Goal: Information Seeking & Learning: Learn about a topic

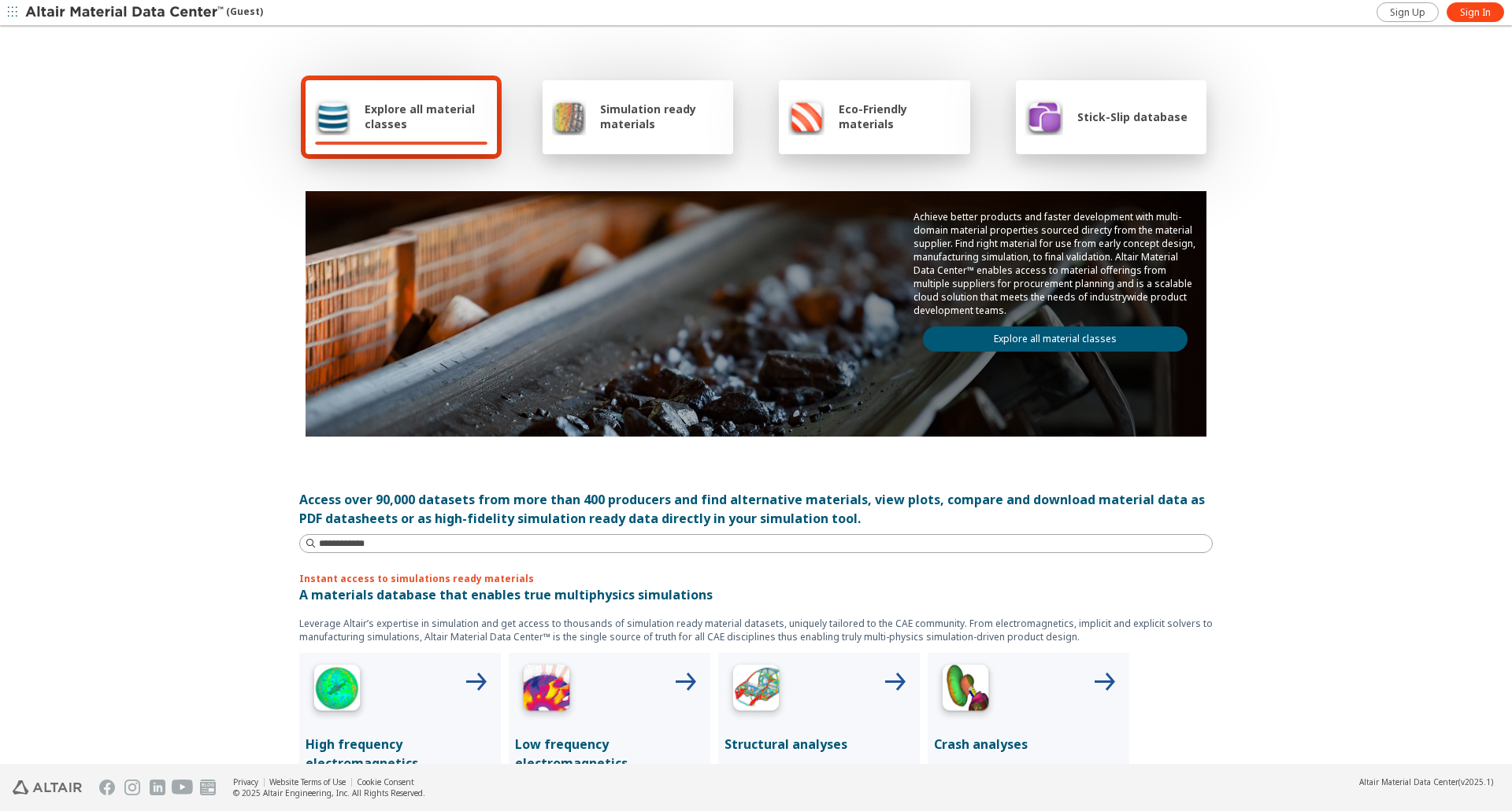
click at [1001, 345] on link "Explore all material classes" at bounding box center [1055, 339] width 265 height 25
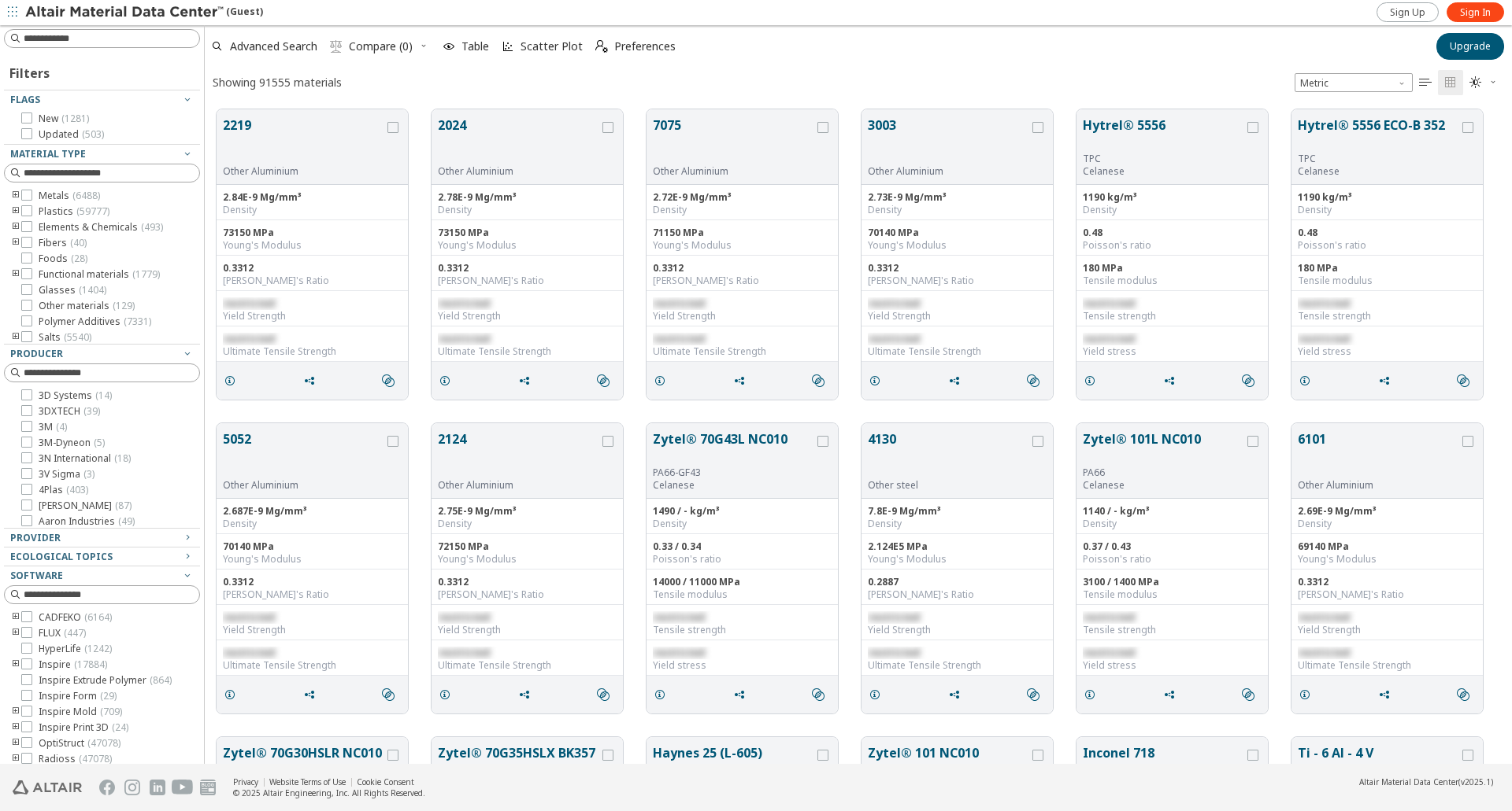
scroll to position [655, 1295]
click at [15, 211] on icon "toogle group" at bounding box center [15, 212] width 11 height 13
click at [41, 228] on icon "toogle group" at bounding box center [39, 227] width 11 height 13
click at [76, 248] on icon at bounding box center [74, 243] width 11 height 11
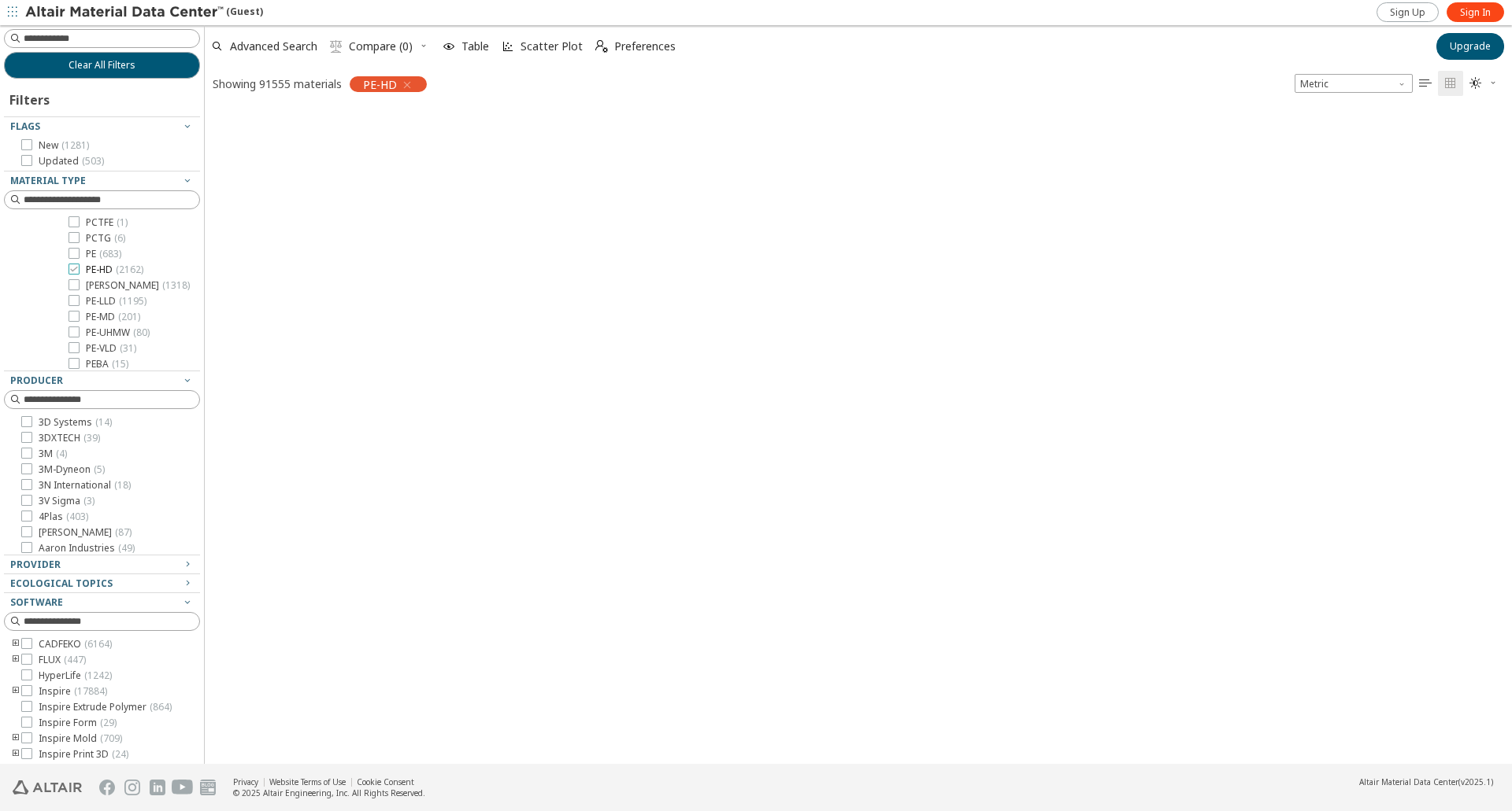
scroll to position [653, 1295]
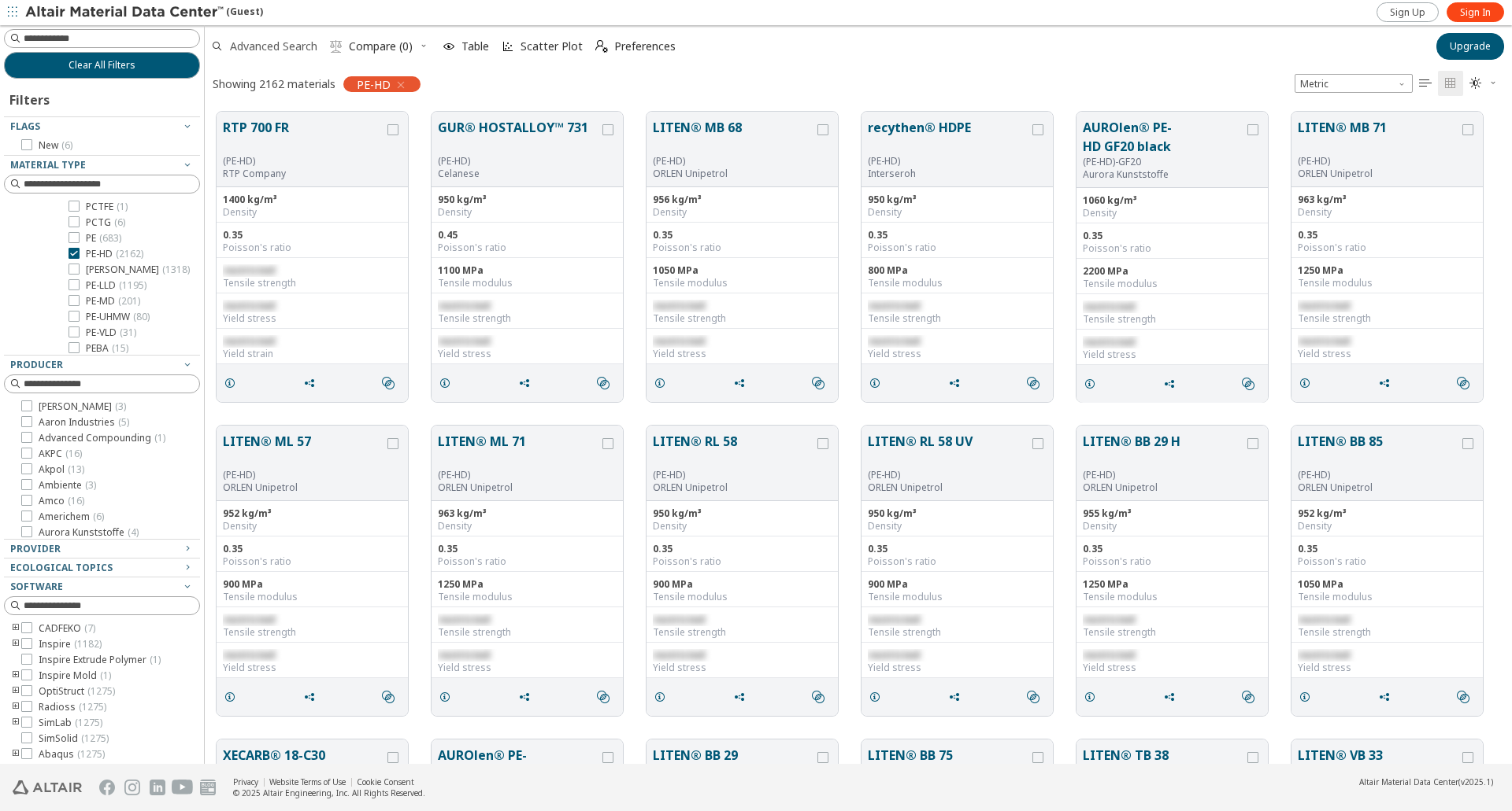
click at [290, 47] on span "Advanced Search" at bounding box center [274, 46] width 87 height 11
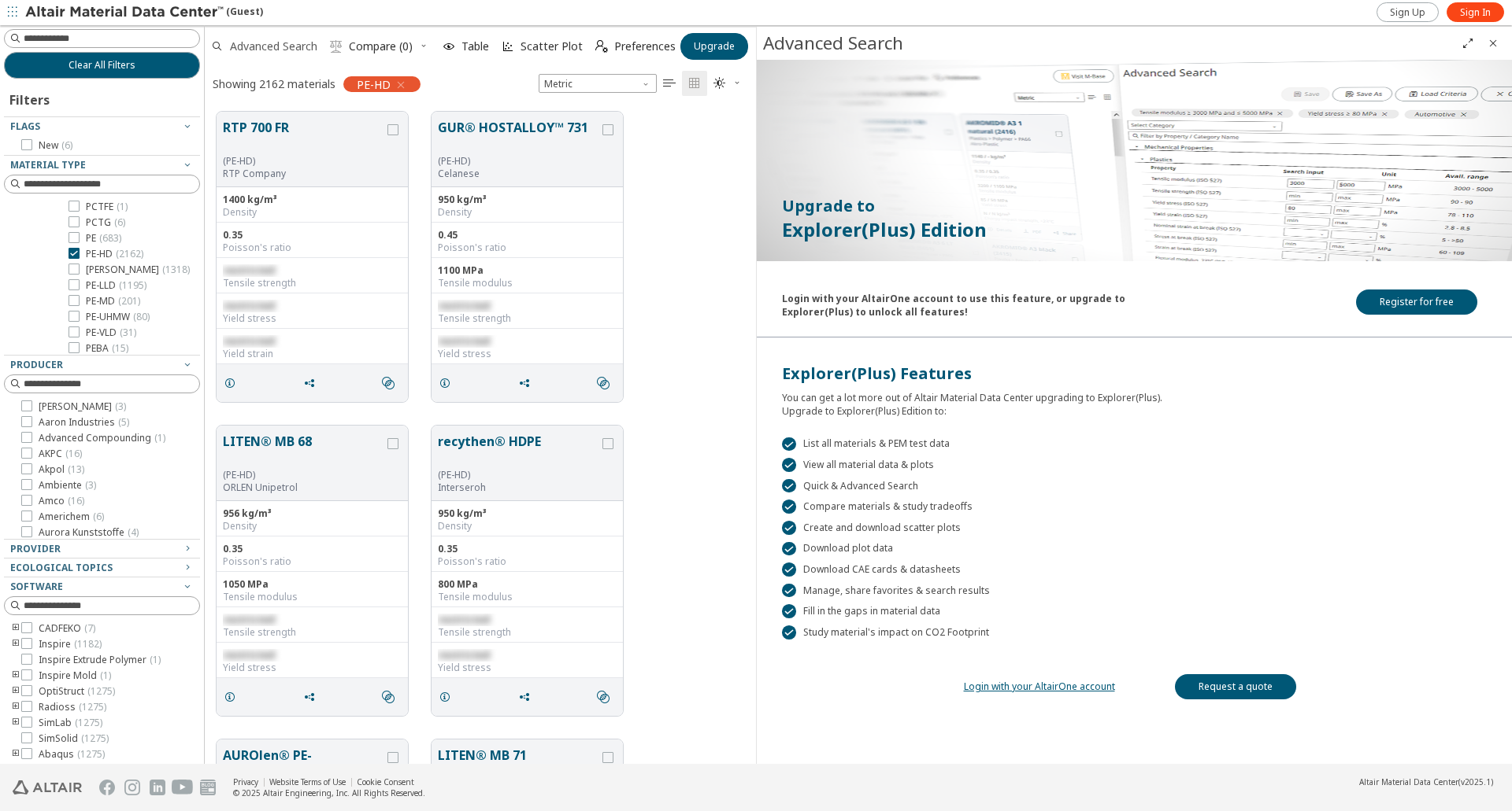
scroll to position [653, 539]
click at [1032, 690] on link "Login with your AltairOne account" at bounding box center [1040, 686] width 151 height 14
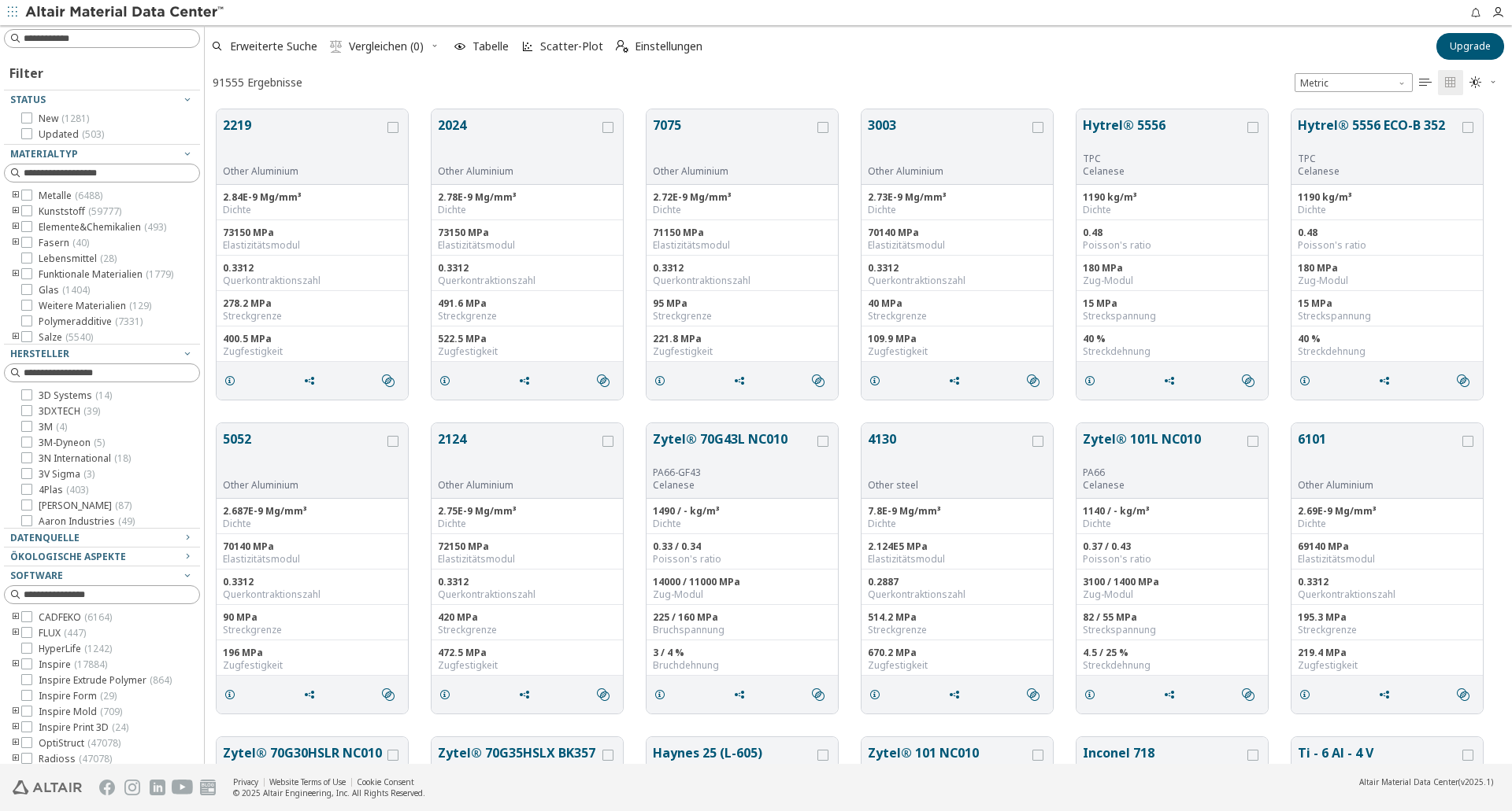
scroll to position [13, 13]
click at [15, 210] on icon "toogle group" at bounding box center [15, 212] width 11 height 13
click at [38, 225] on icon "toogle group" at bounding box center [39, 227] width 11 height 13
click at [70, 248] on icon at bounding box center [74, 243] width 11 height 11
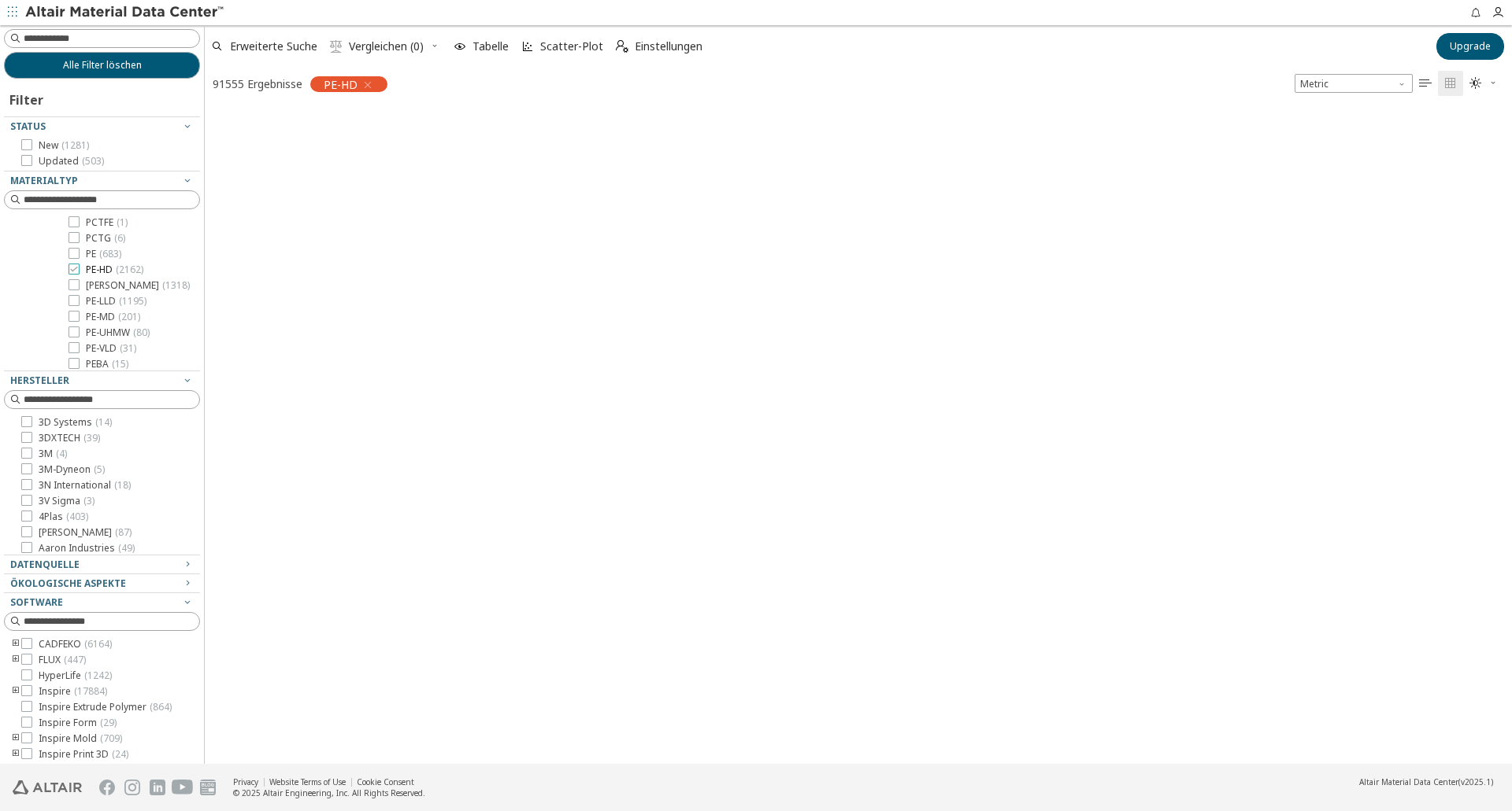
scroll to position [653, 1295]
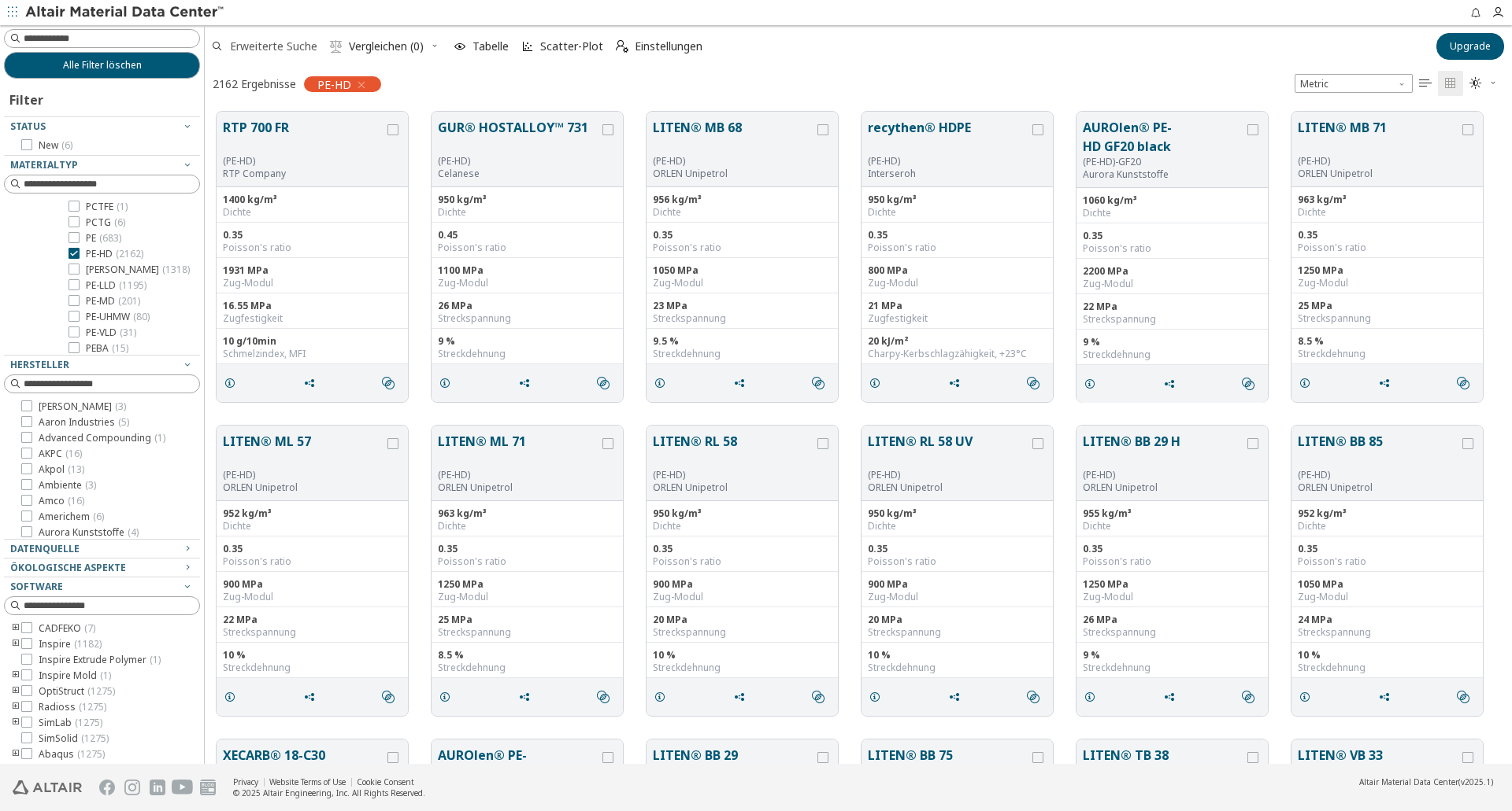
click at [278, 50] on span "Erweiterte Suche" at bounding box center [274, 46] width 87 height 11
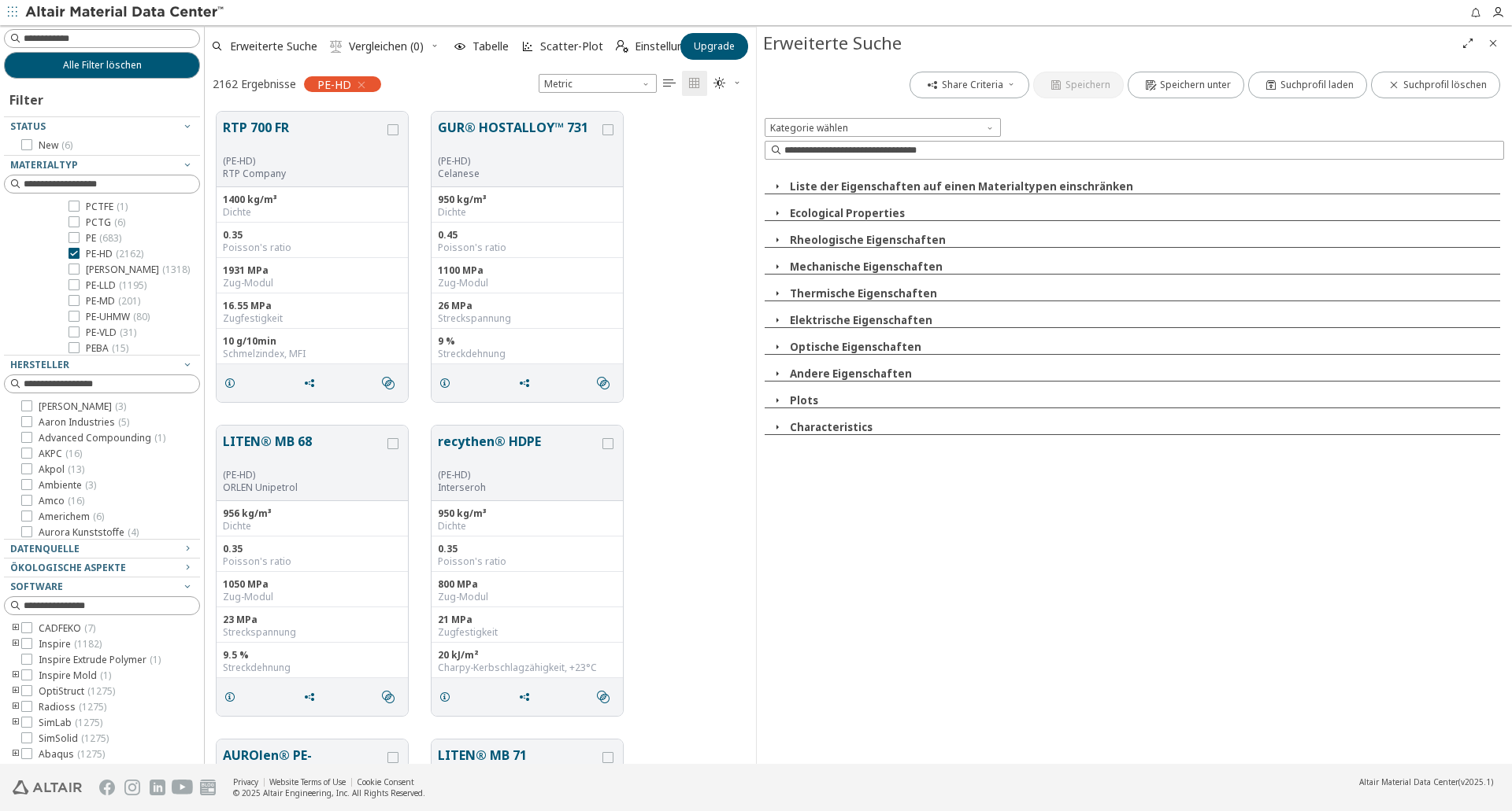
click at [786, 185] on span "button" at bounding box center [777, 186] width 19 height 15
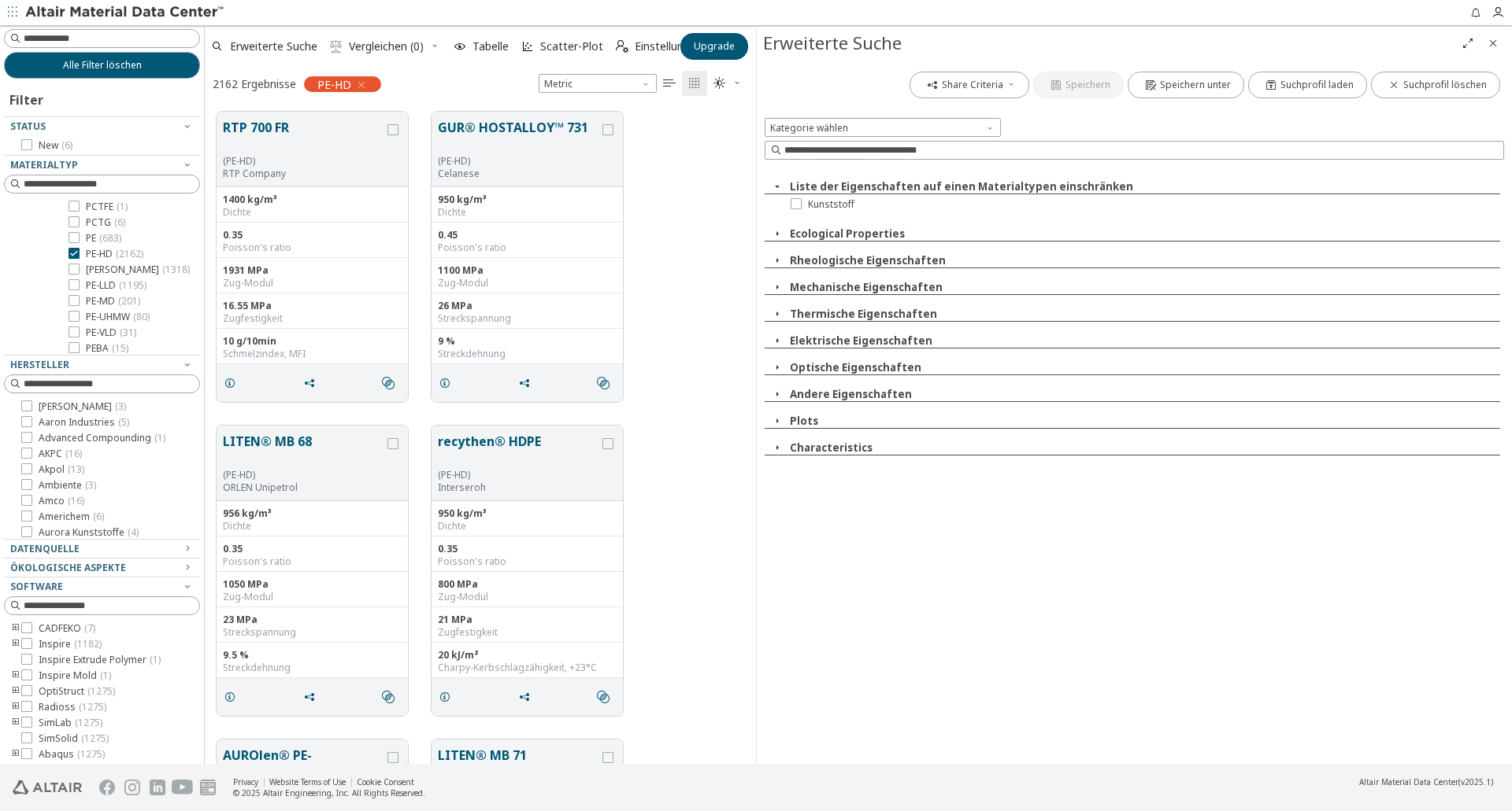
click at [786, 185] on span "button" at bounding box center [777, 186] width 19 height 15
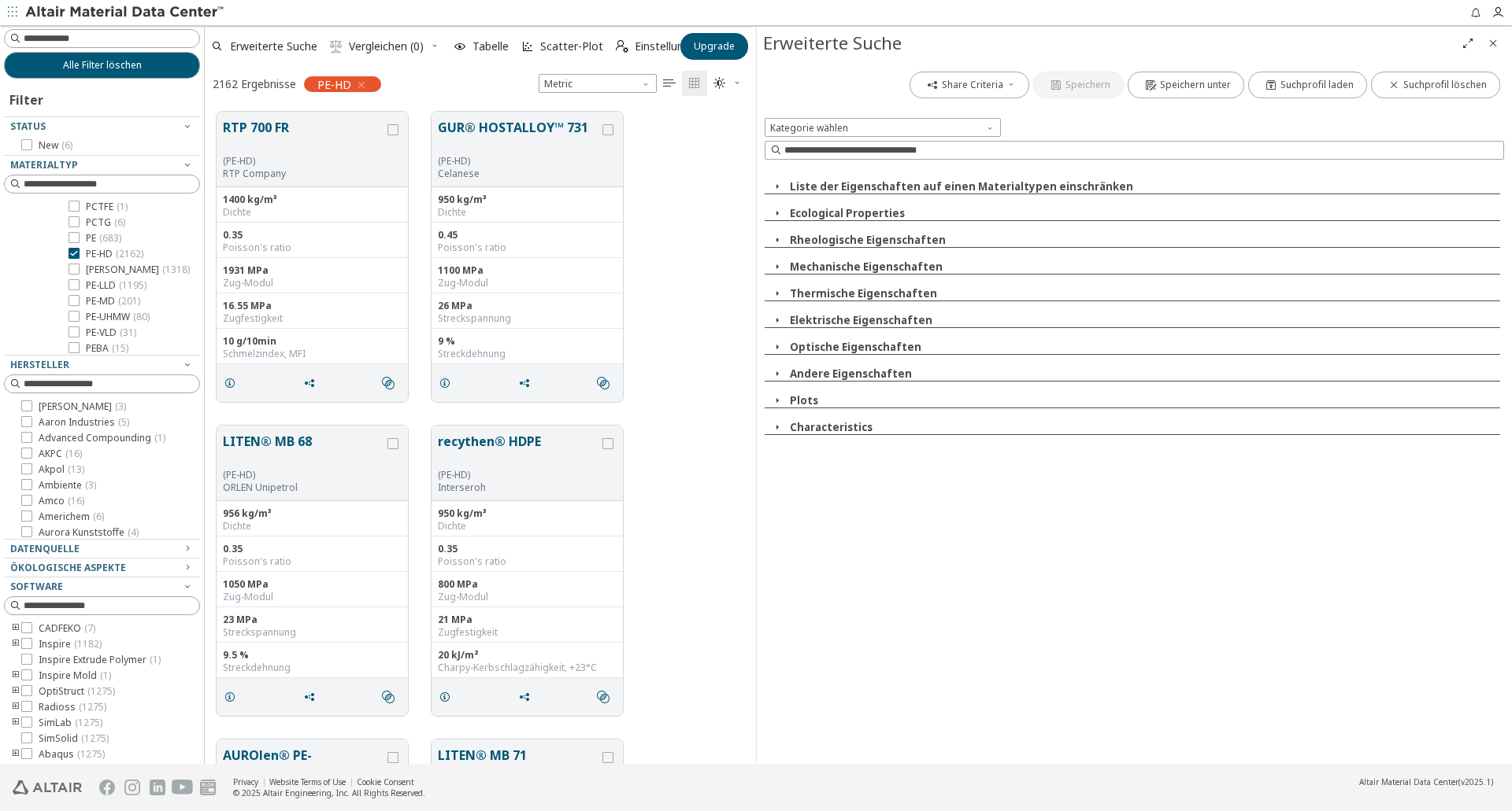
click at [781, 267] on icon "button" at bounding box center [777, 267] width 13 height 13
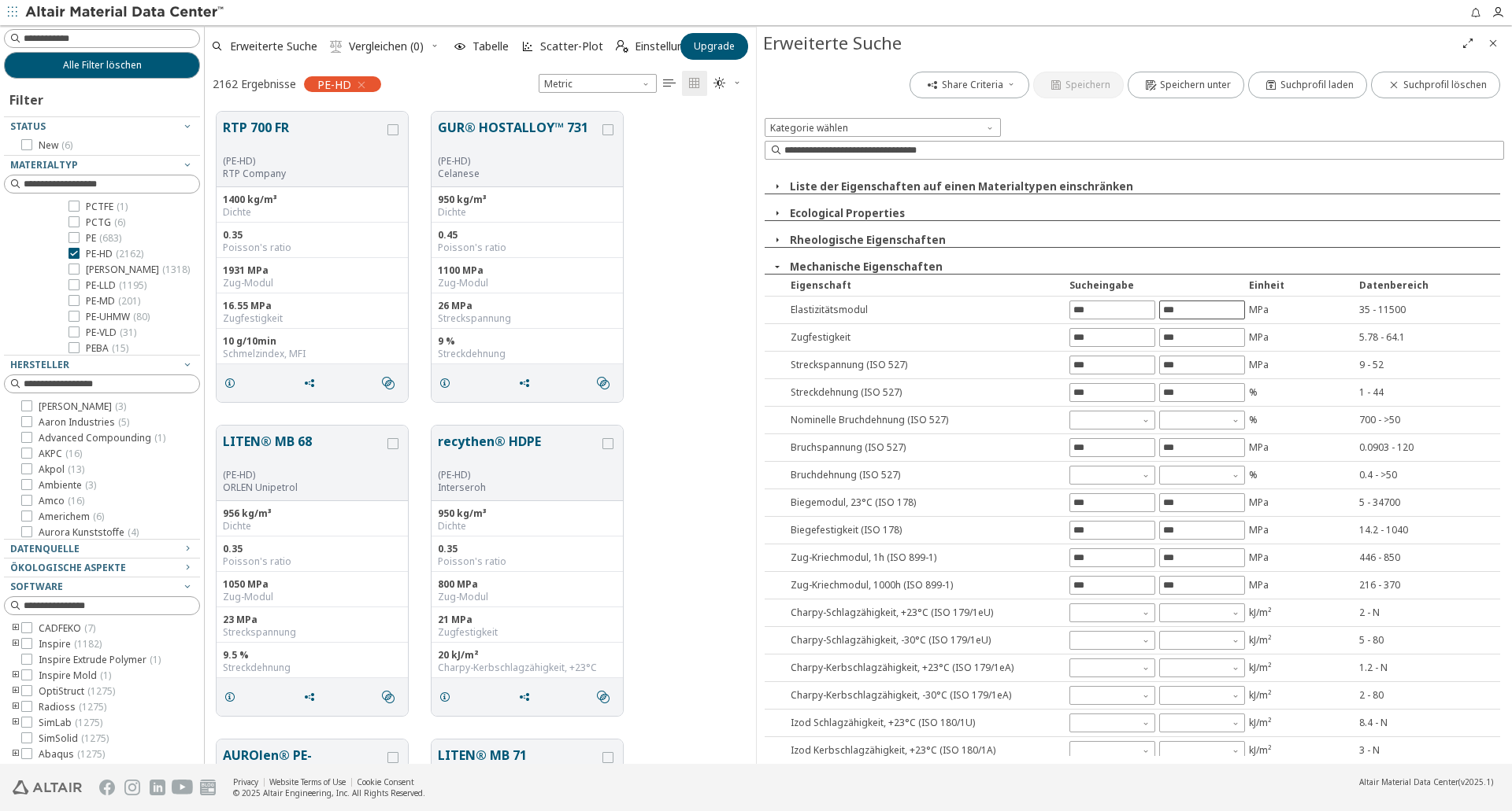
click at [1194, 315] on input "text" at bounding box center [1202, 310] width 85 height 17
click at [1245, 261] on div "Share Criteria Speichern Speichern unter Suchprofil laden Suchprofil löschen Ka…" at bounding box center [1134, 412] width 755 height 705
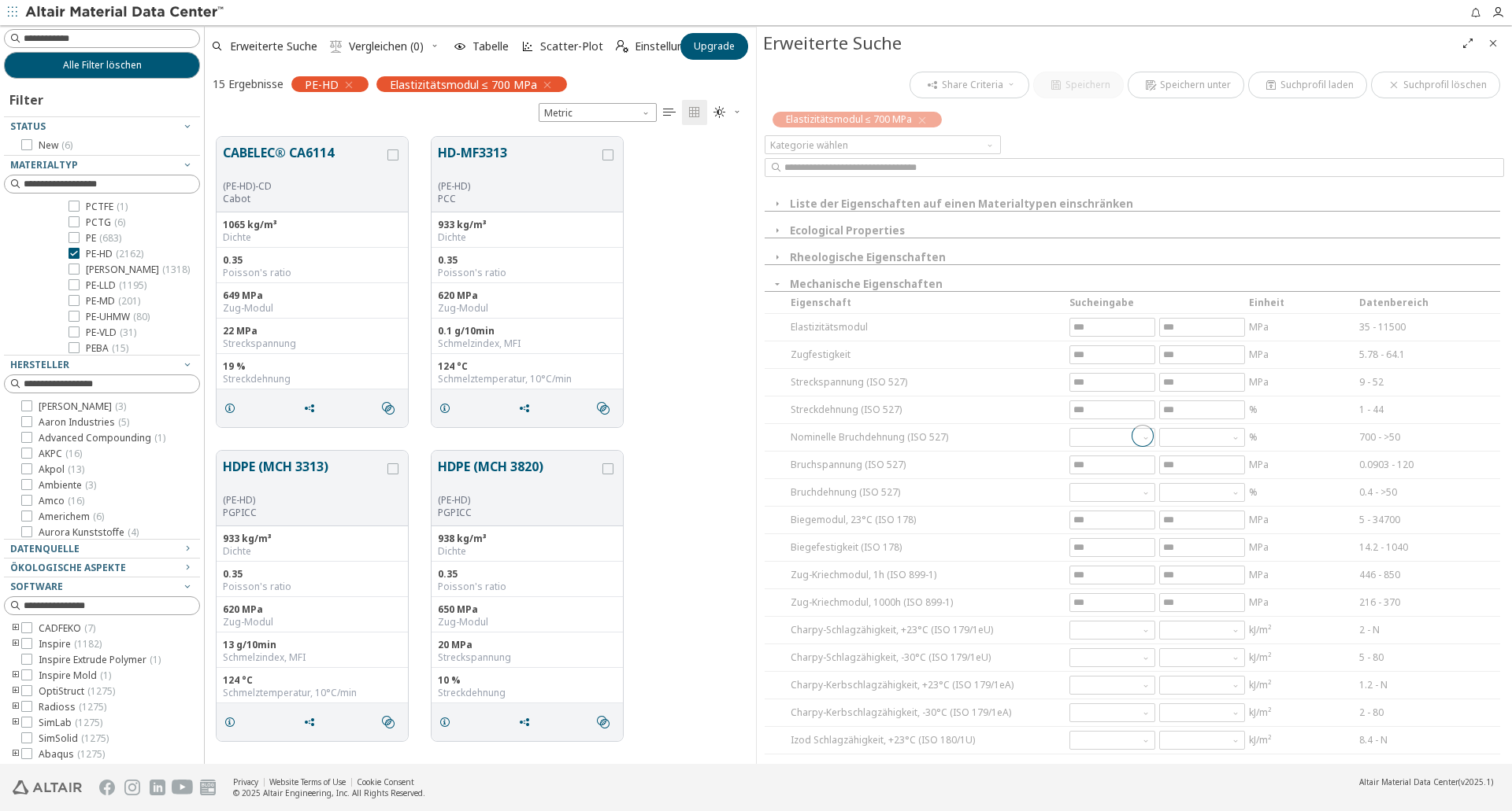
scroll to position [334, 0]
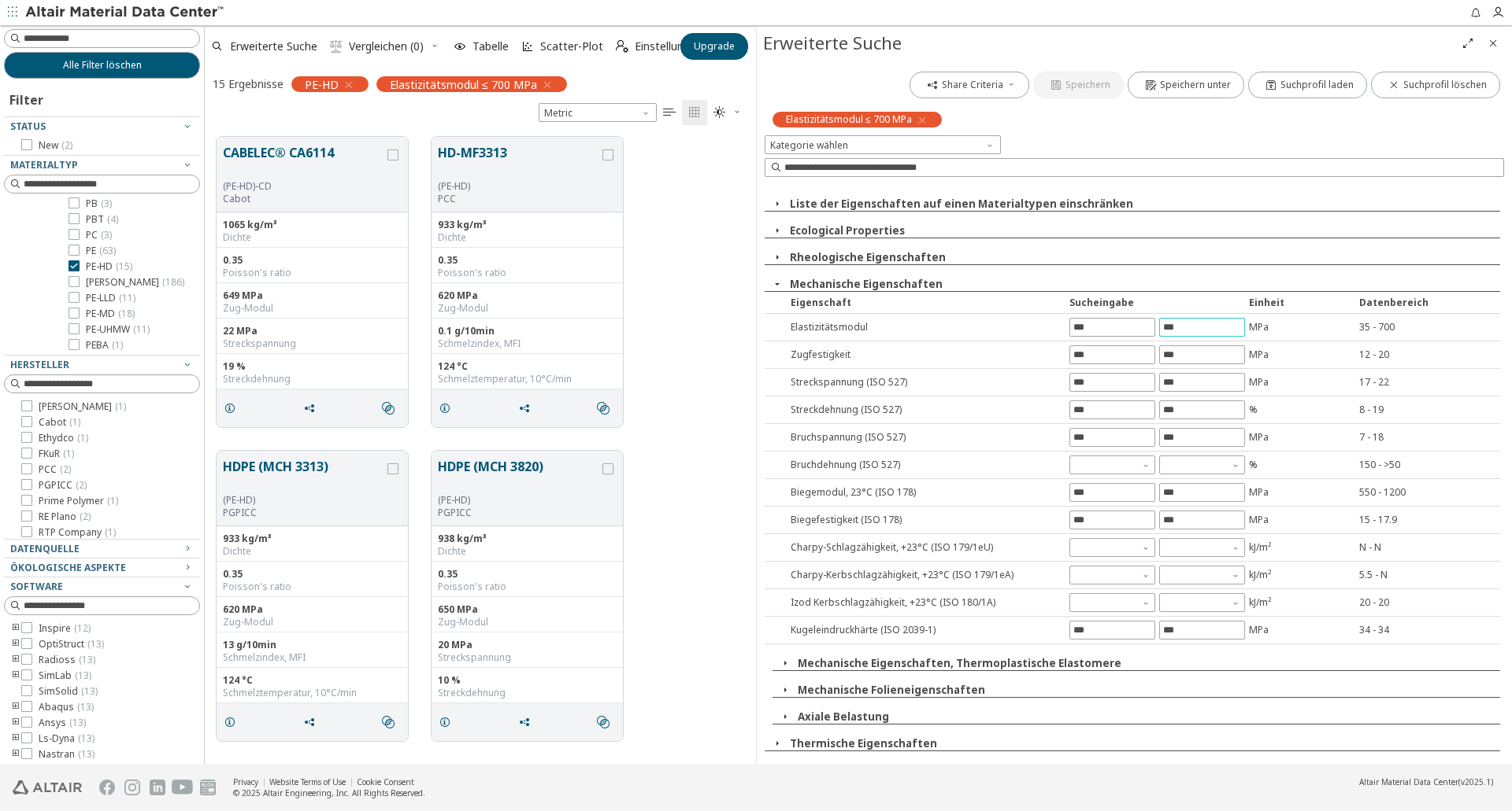
click at [1198, 330] on input "***" at bounding box center [1202, 327] width 85 height 17
drag, startPoint x: 1206, startPoint y: 326, endPoint x: 1115, endPoint y: 344, distance: 92.8
click at [1117, 344] on div "Liste der Eigenschaften auf einen Materialtypen einschränken Ecological Propert…" at bounding box center [1134, 470] width 740 height 571
click at [1233, 147] on div "Share Criteria Speichern Speichern unter Suchprofil laden Suchprofil löschen El…" at bounding box center [1134, 412] width 755 height 705
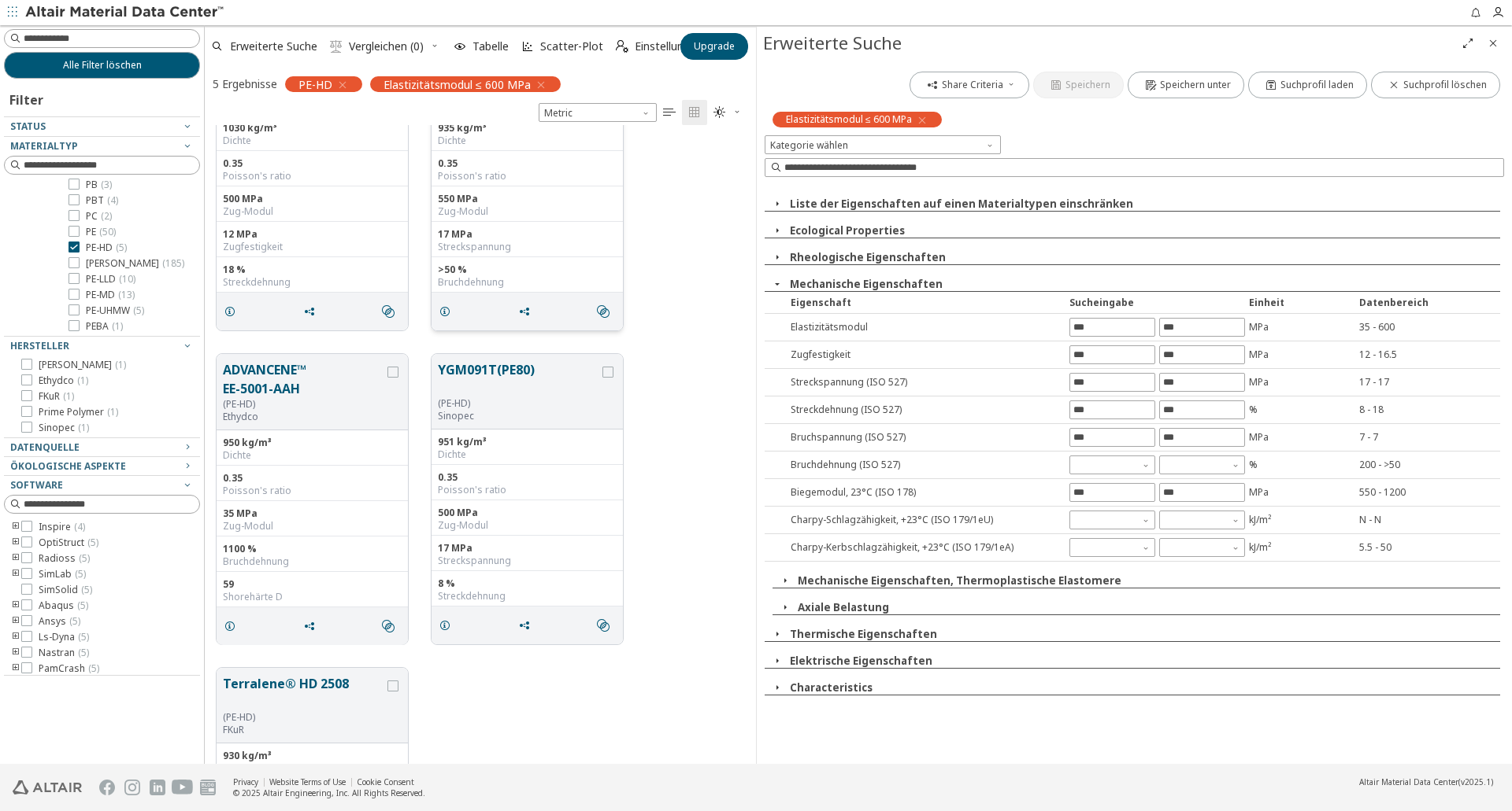
scroll to position [0, 0]
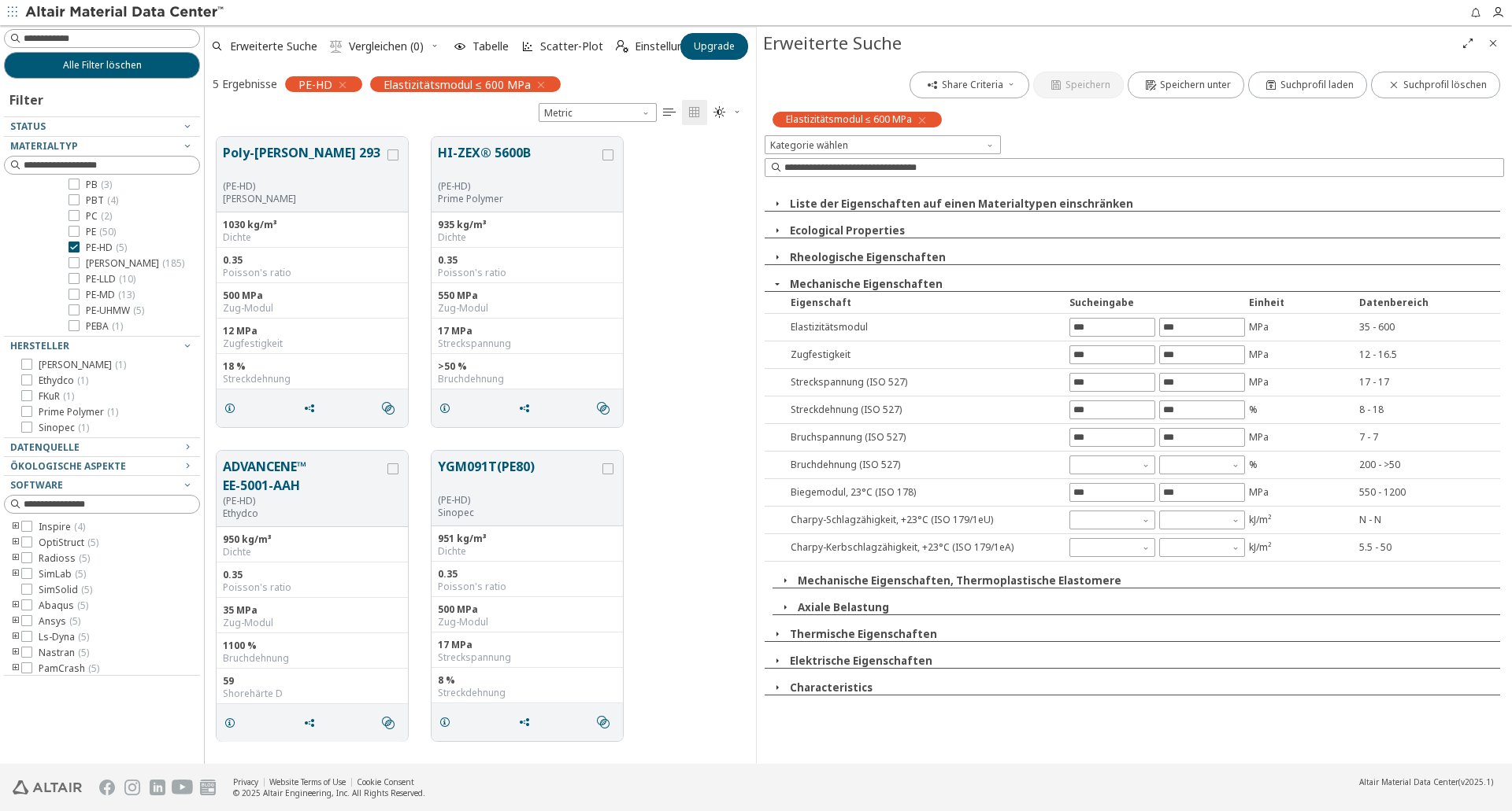
click at [781, 688] on icon "button" at bounding box center [777, 688] width 13 height 13
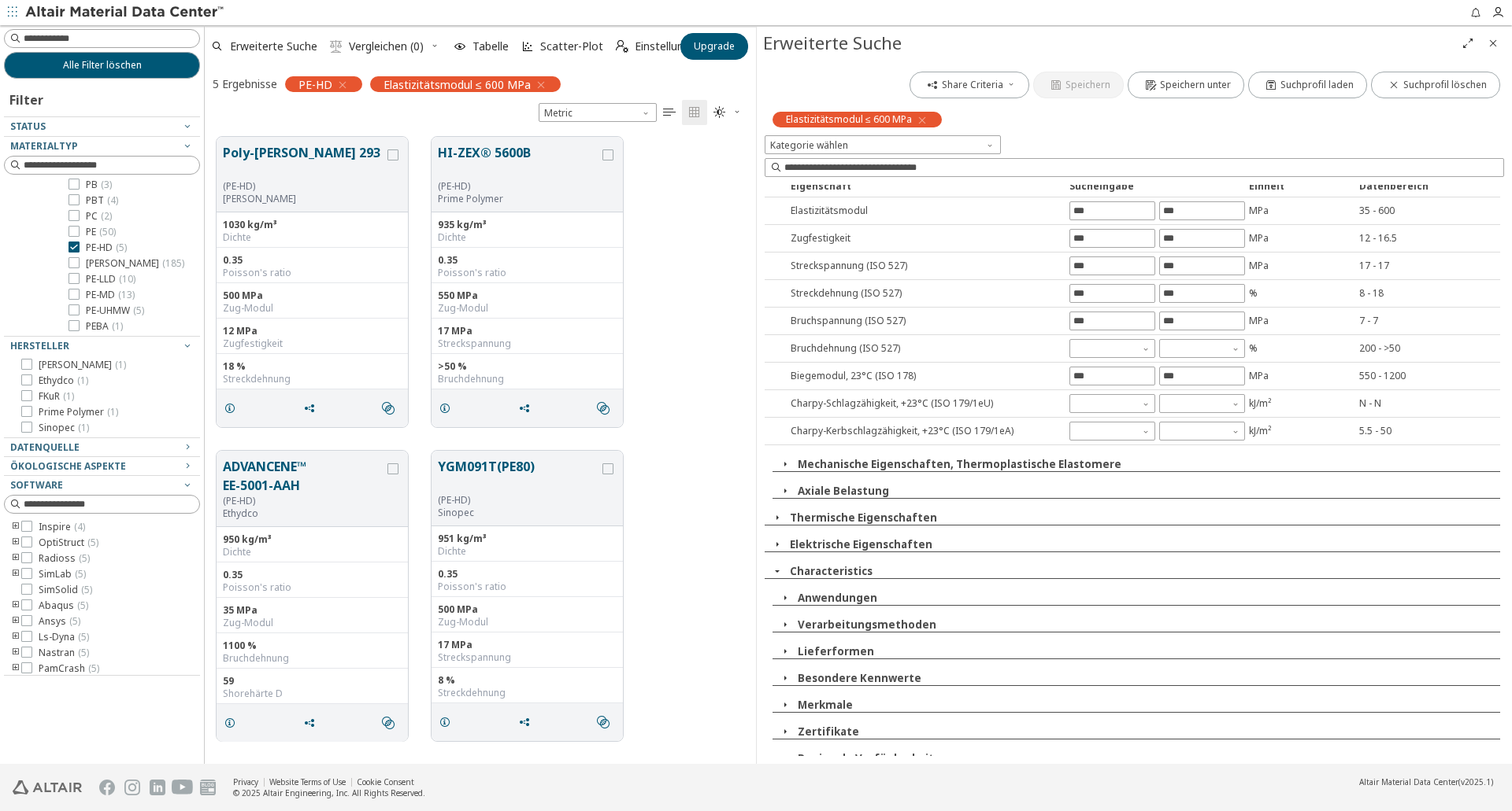
scroll to position [126, 0]
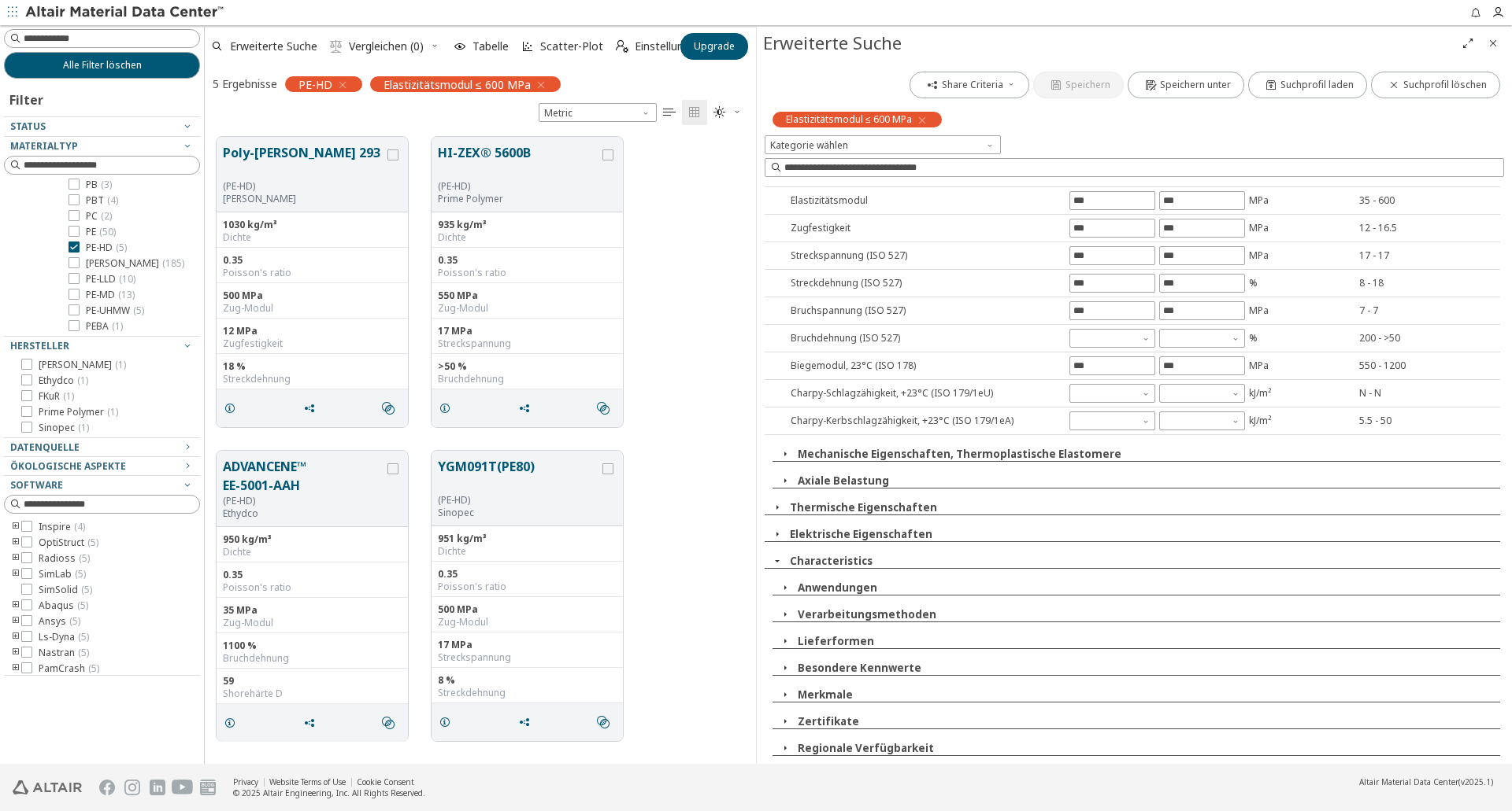
click at [789, 747] on icon "button" at bounding box center [785, 748] width 13 height 13
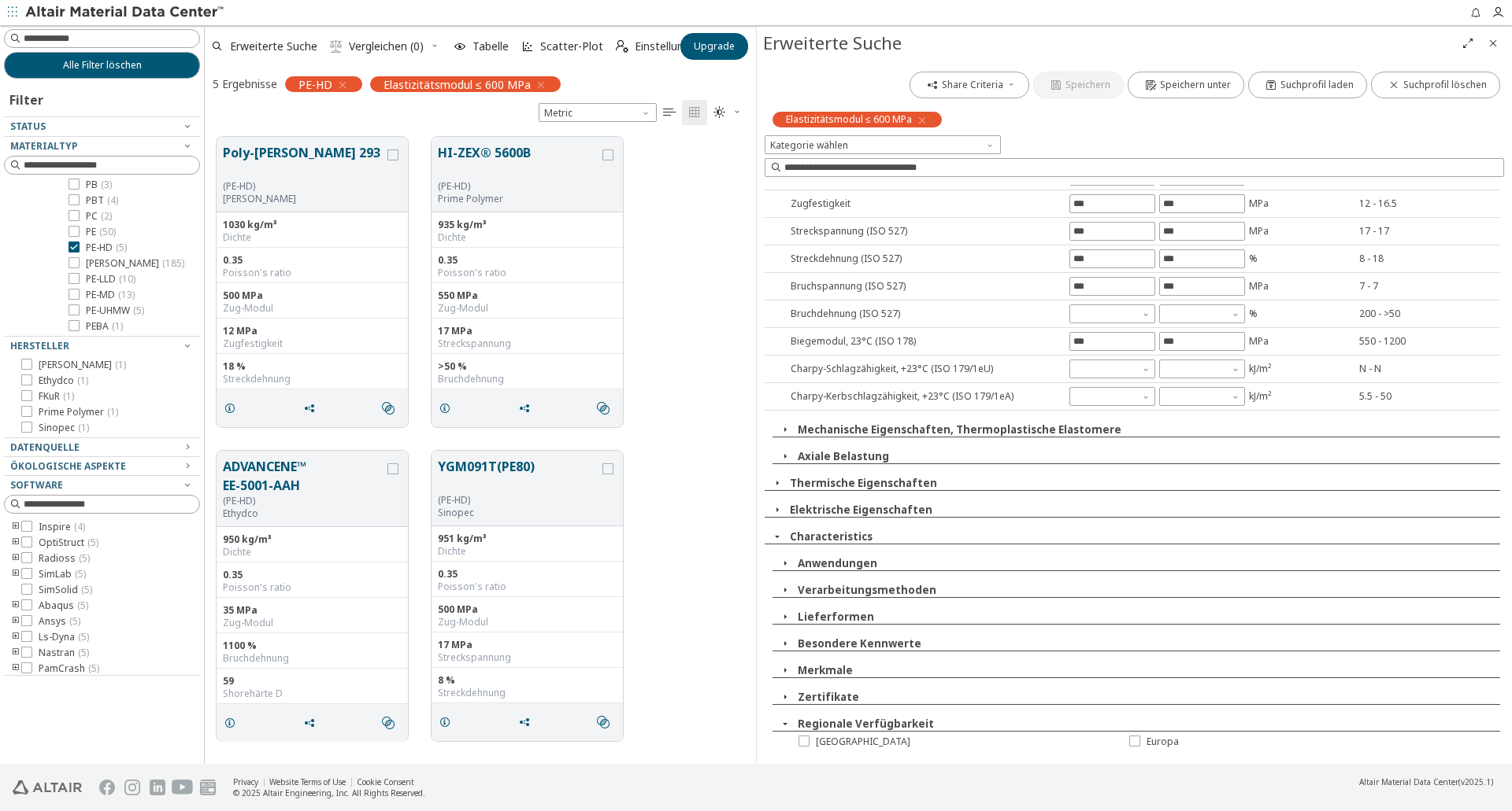
scroll to position [188, 0]
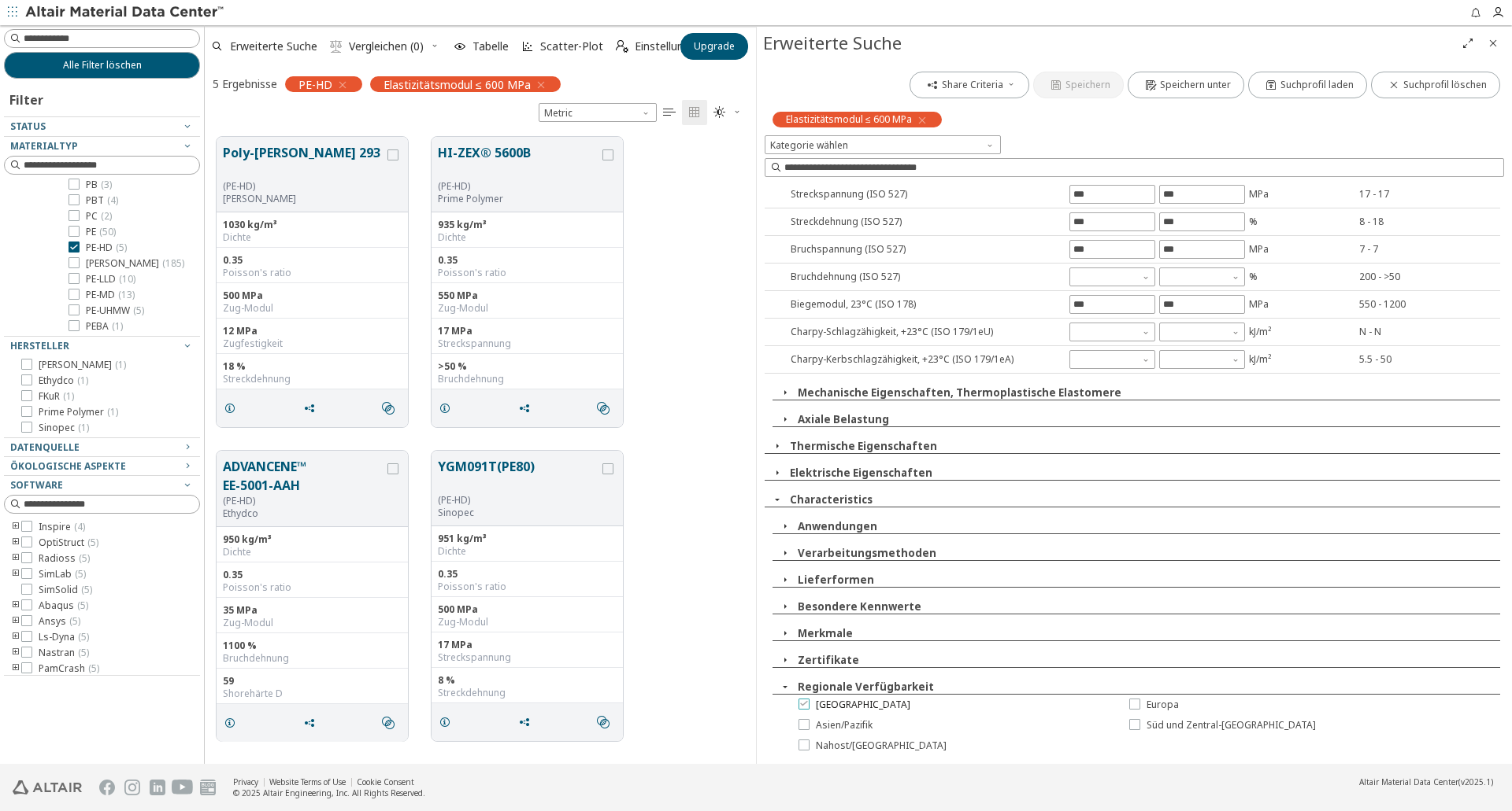
click at [830, 706] on span "Nordamerika" at bounding box center [863, 706] width 95 height 13
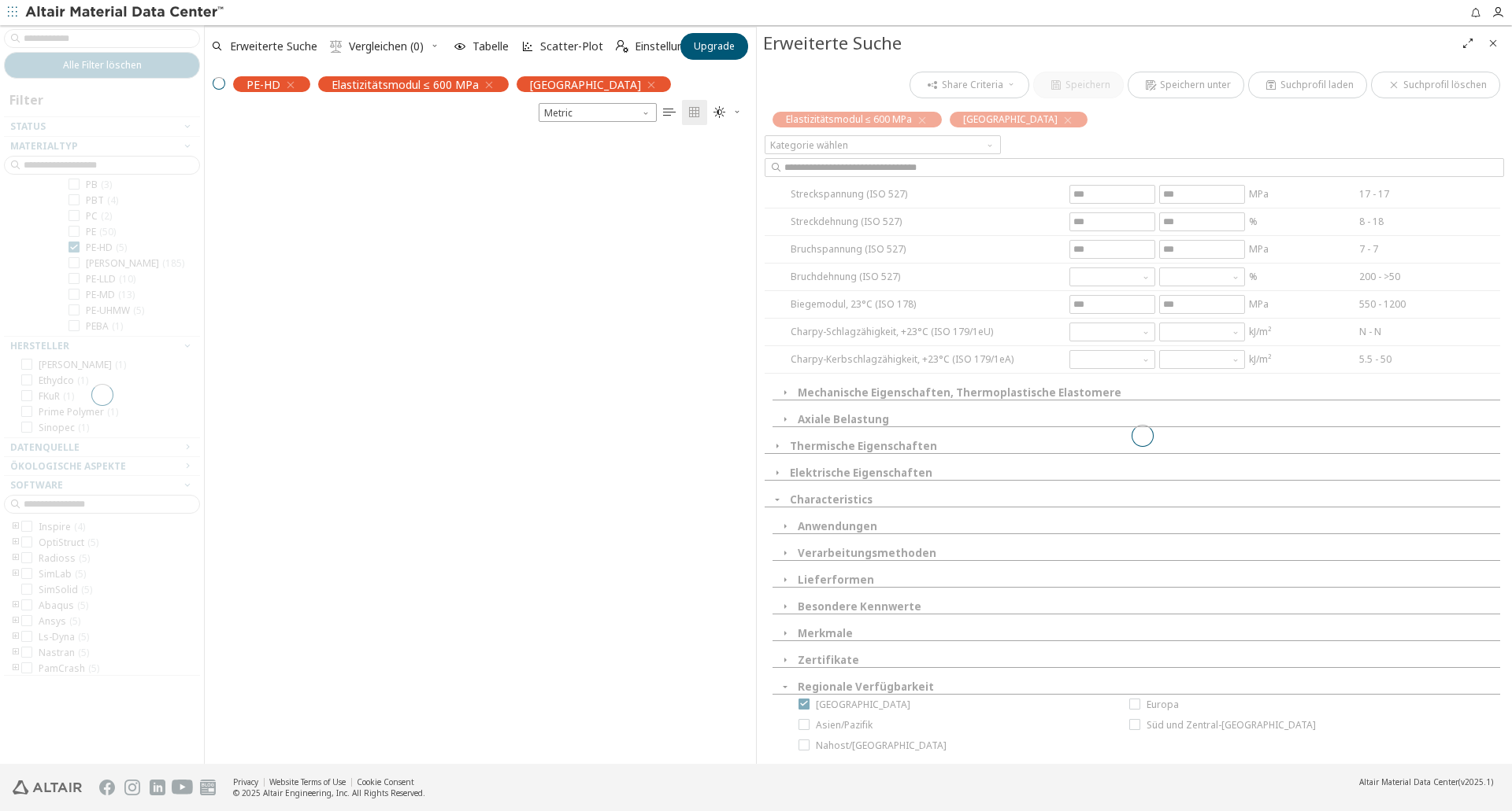
click at [1147, 705] on div at bounding box center [1143, 436] width 755 height 737
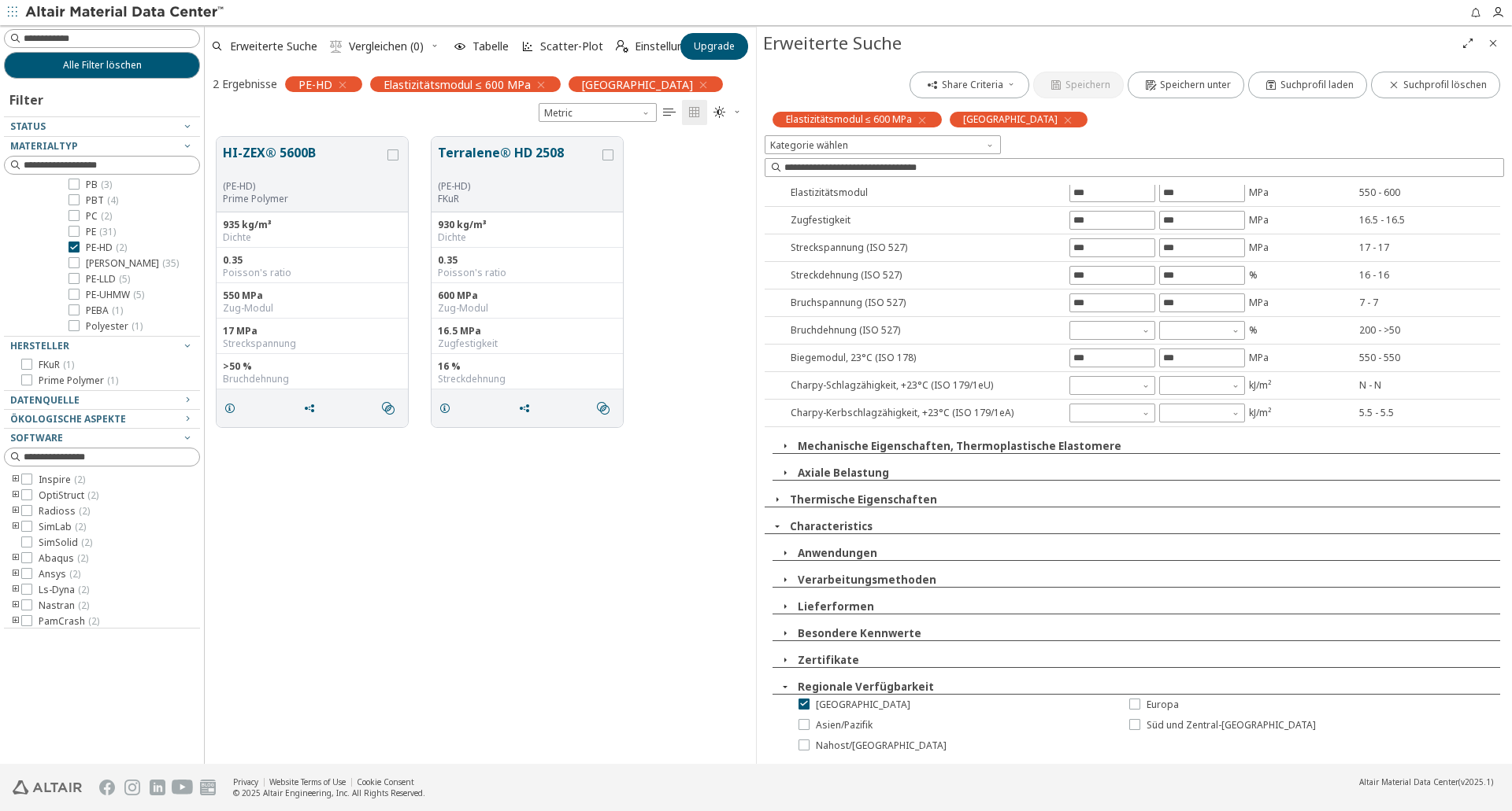
scroll to position [135, 0]
click at [1129, 706] on icon at bounding box center [1134, 704] width 11 height 11
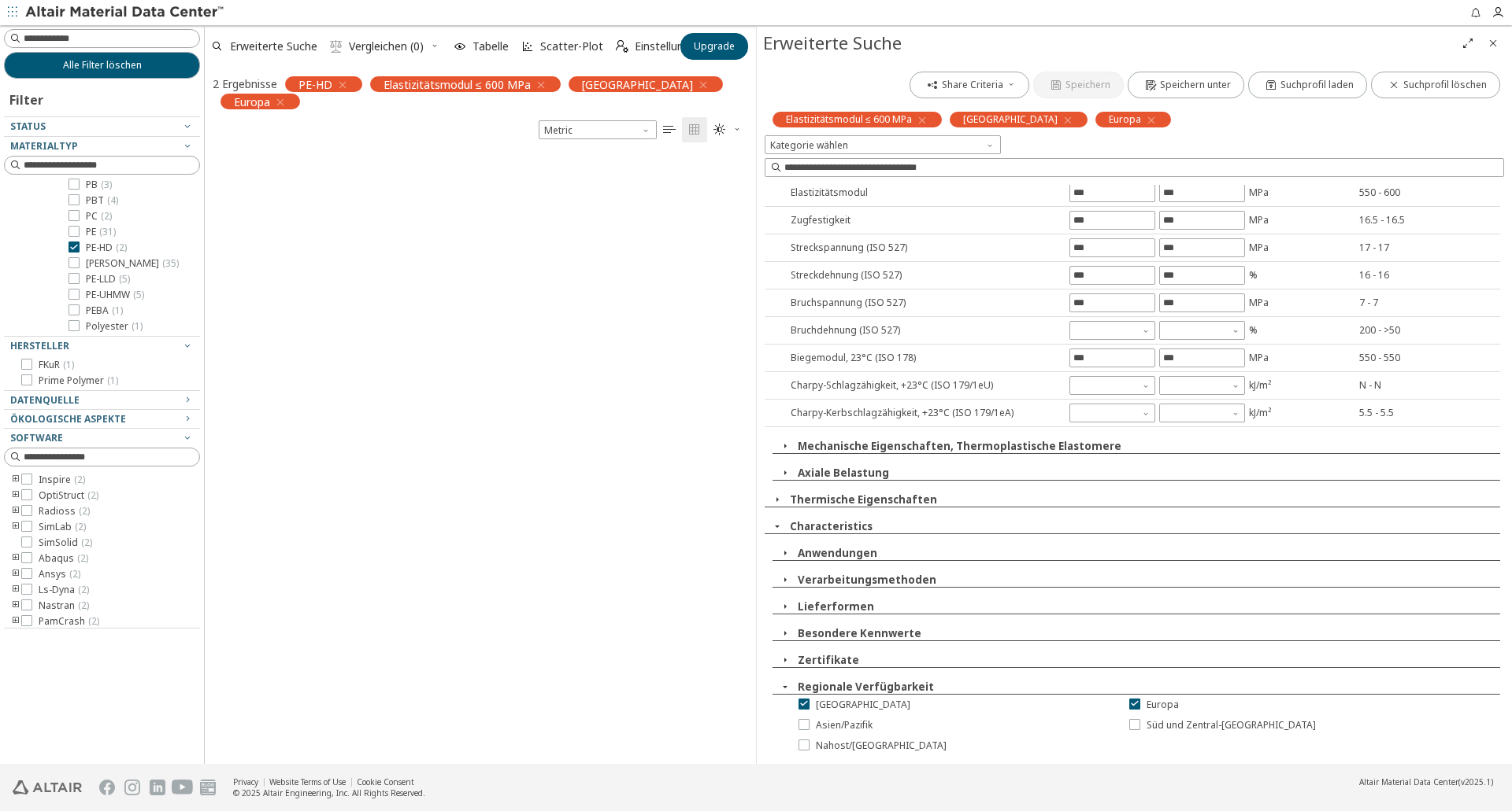
scroll to position [610, 539]
click at [1199, 195] on input "***" at bounding box center [1202, 193] width 85 height 17
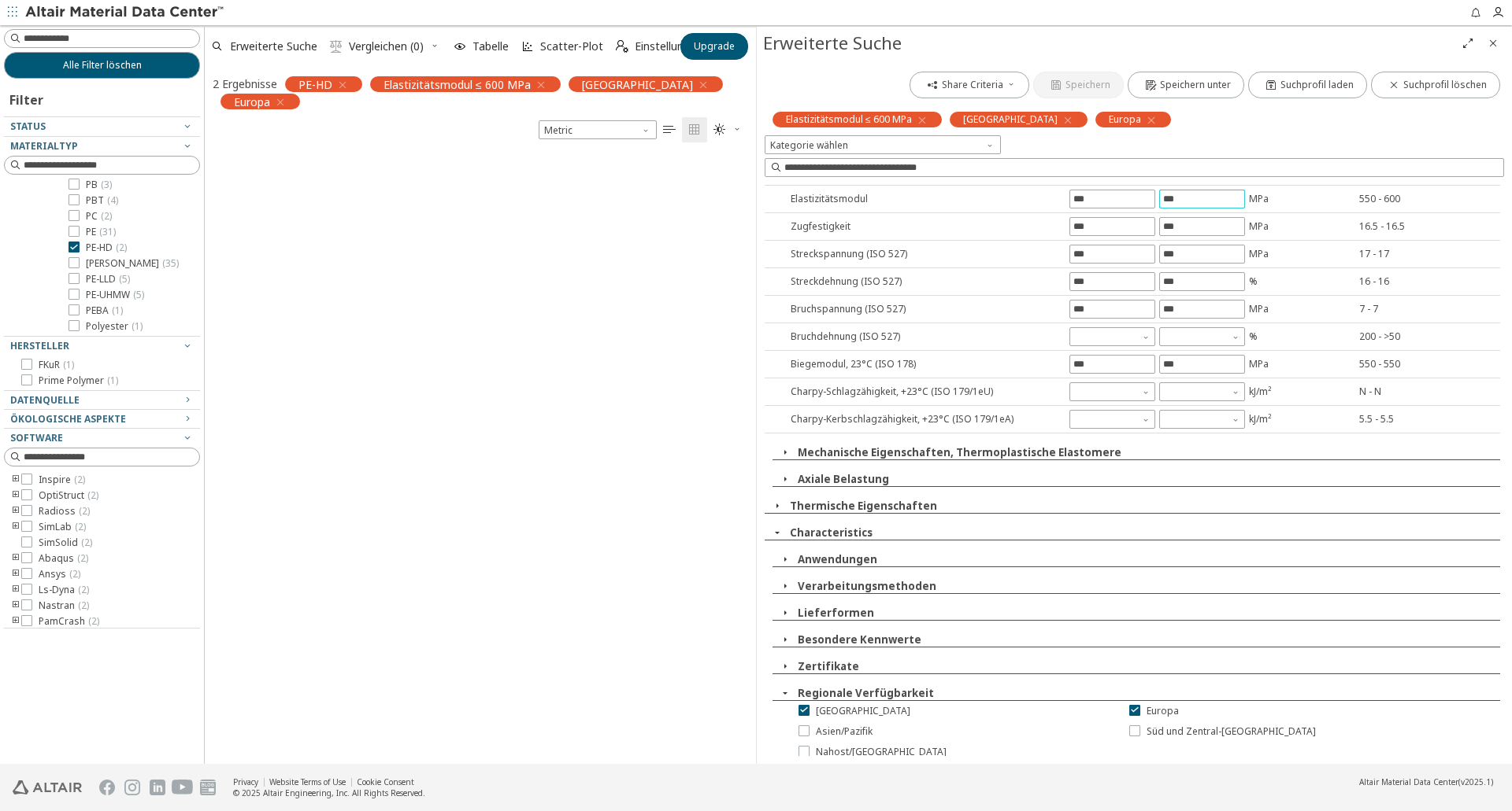
drag, startPoint x: 1176, startPoint y: 196, endPoint x: 1150, endPoint y: 200, distance: 26.3
click at [1150, 200] on div "***" at bounding box center [1158, 199] width 176 height 19
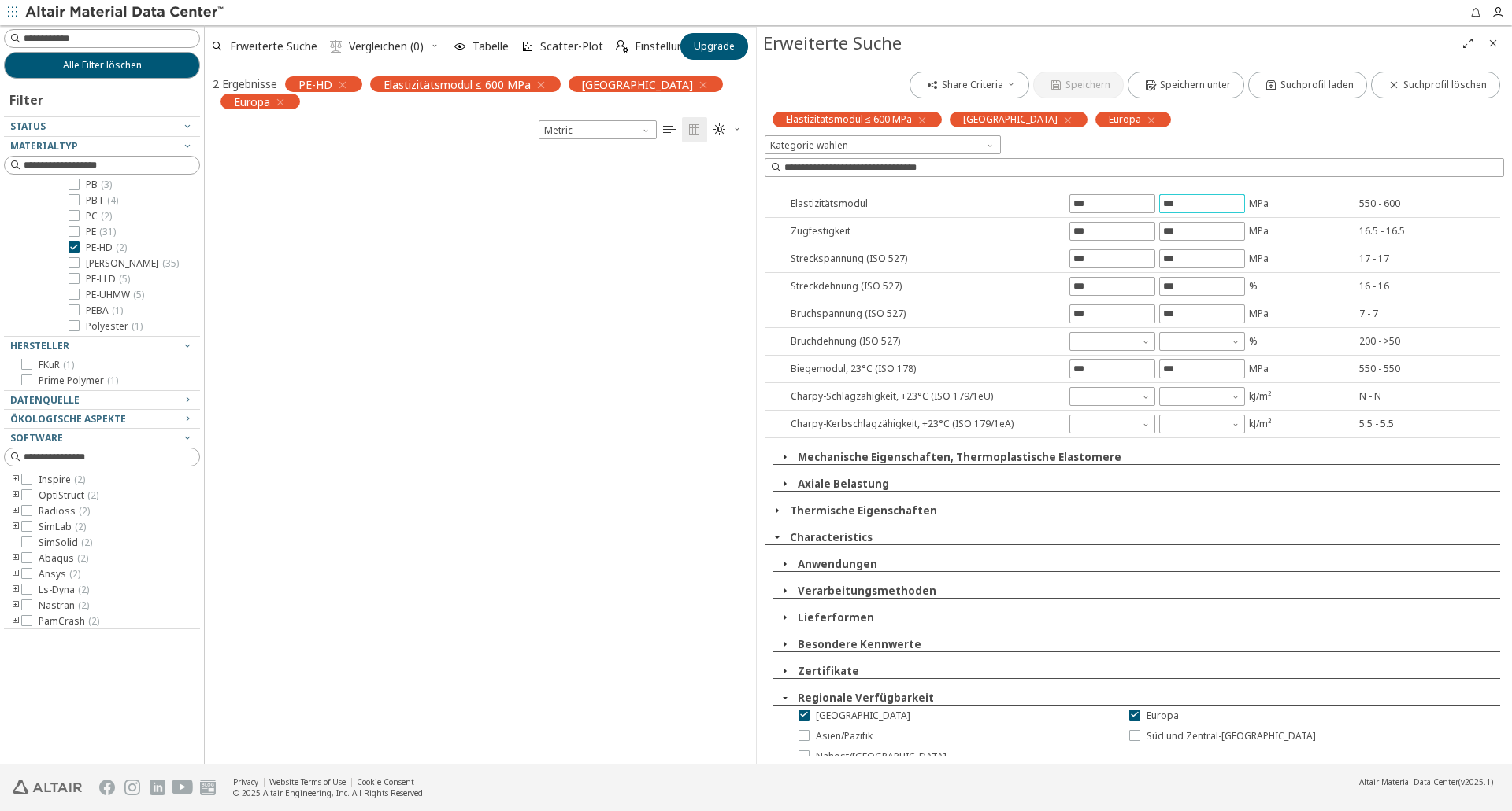
type input "***"
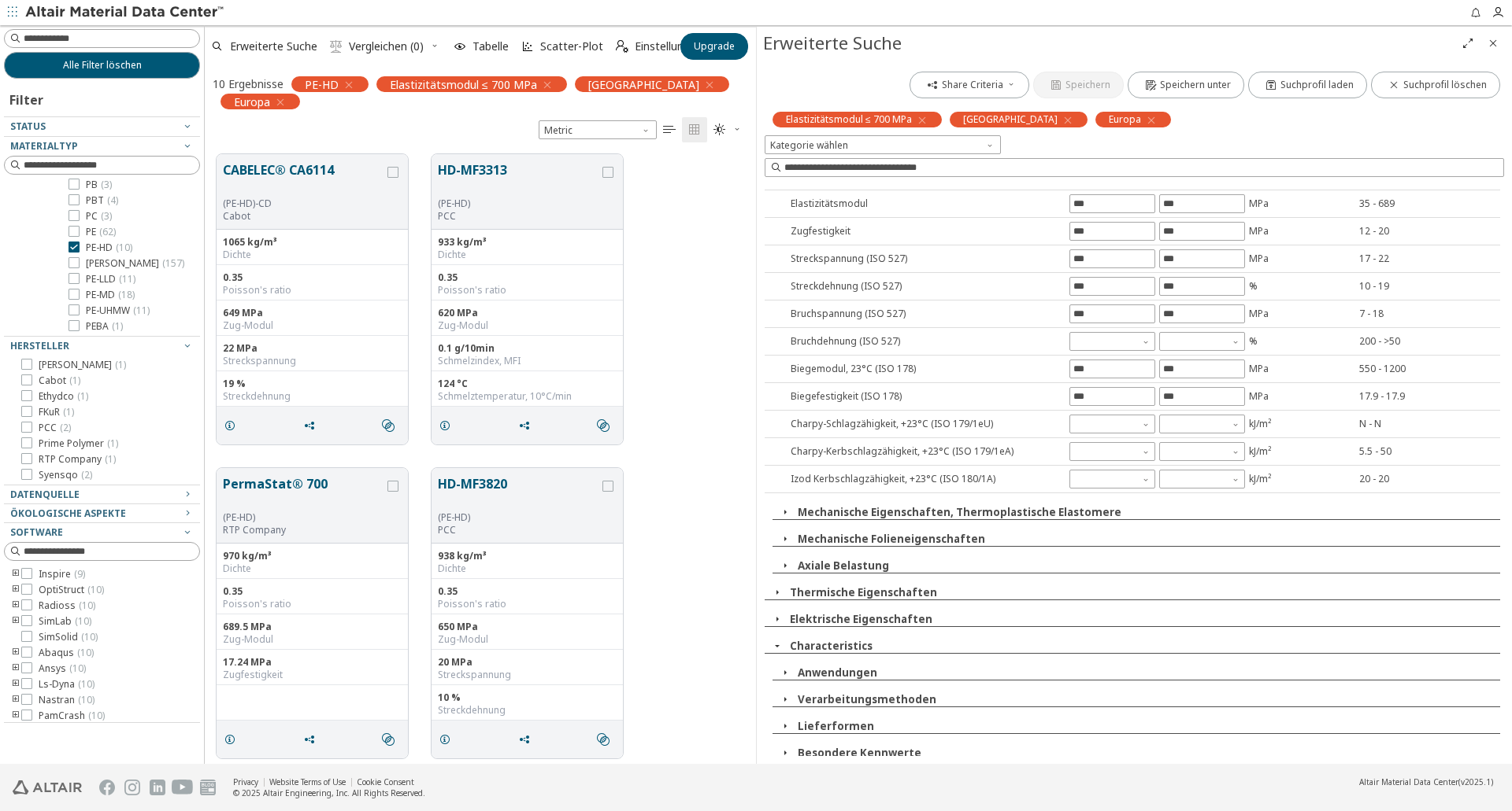
scroll to position [270, 0]
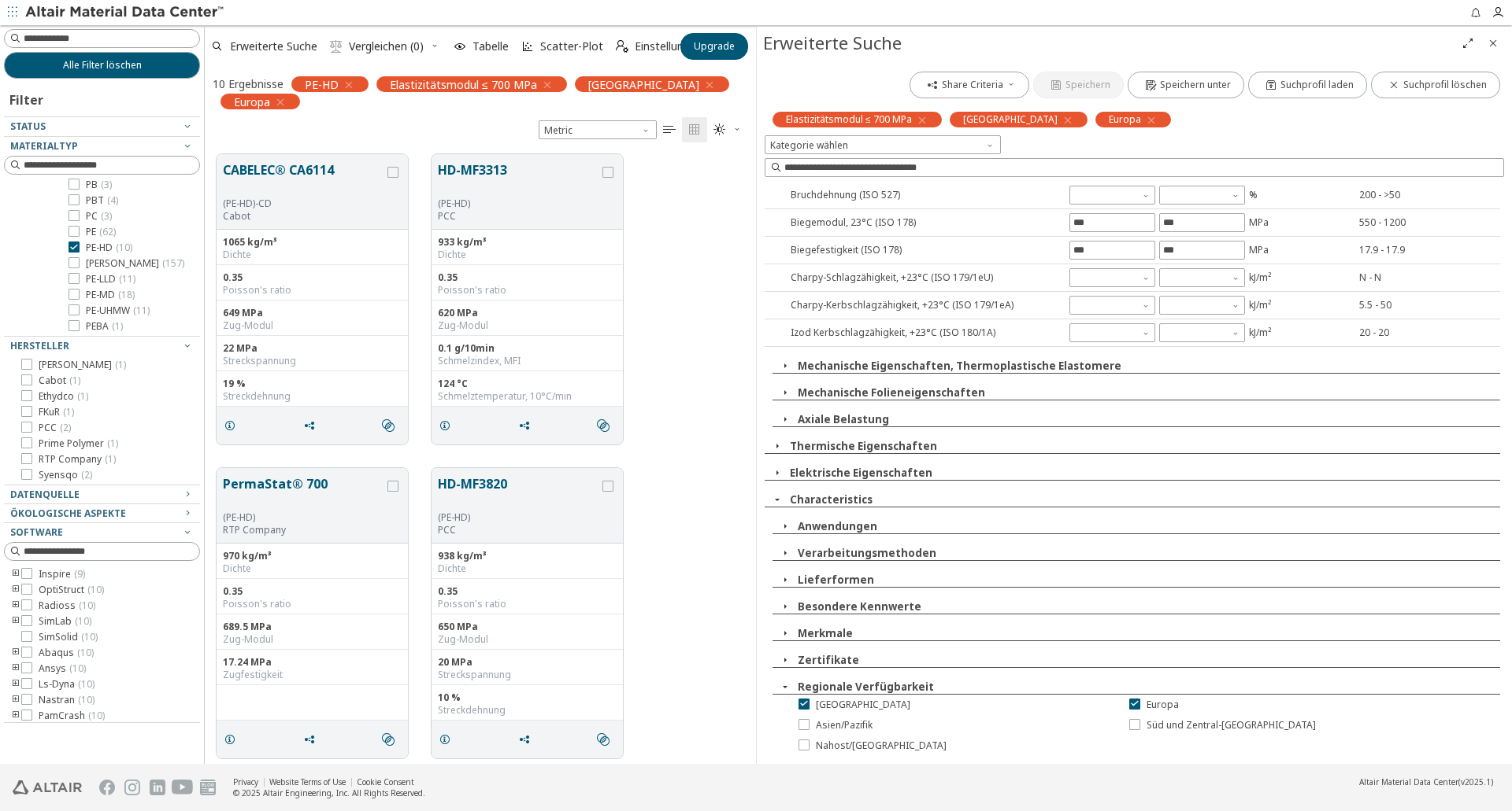
click at [790, 659] on icon "button" at bounding box center [785, 660] width 13 height 13
click at [784, 632] on icon "button" at bounding box center [785, 634] width 13 height 13
click at [789, 637] on icon "button" at bounding box center [785, 634] width 13 height 13
click at [785, 608] on icon "button" at bounding box center [785, 607] width 13 height 13
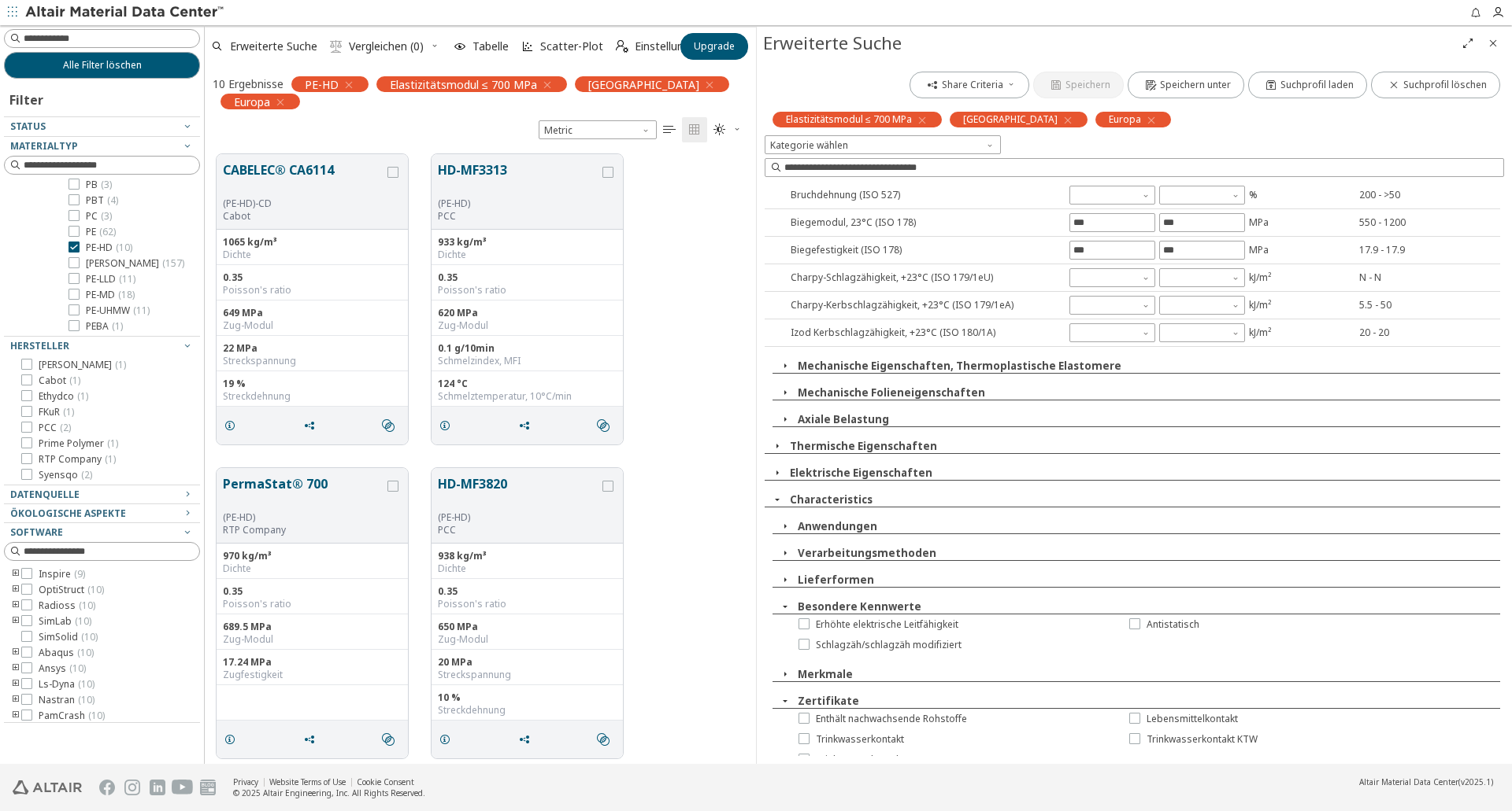
click at [785, 608] on icon "button" at bounding box center [785, 607] width 13 height 13
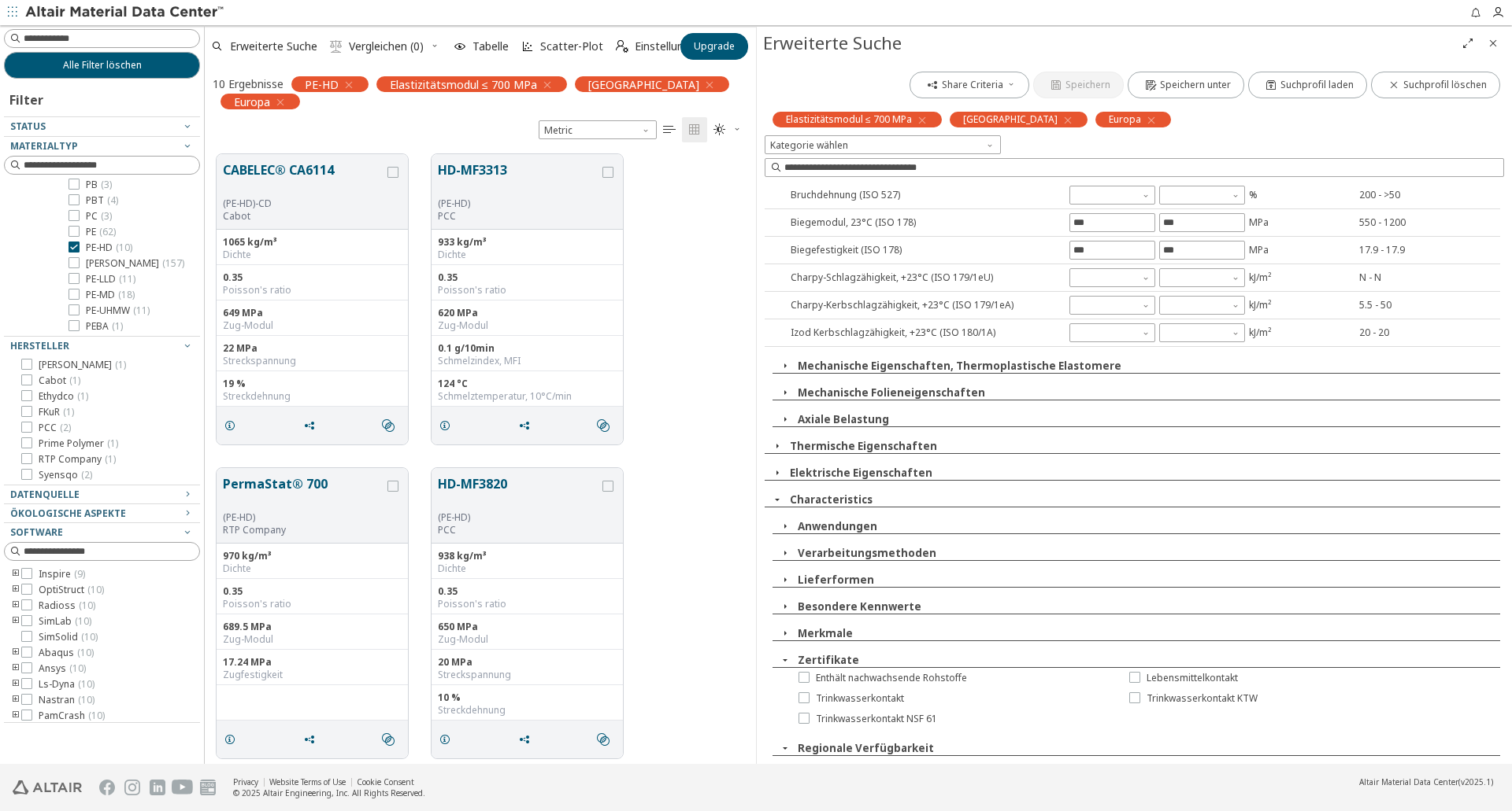
click at [791, 529] on span "button" at bounding box center [785, 526] width 19 height 15
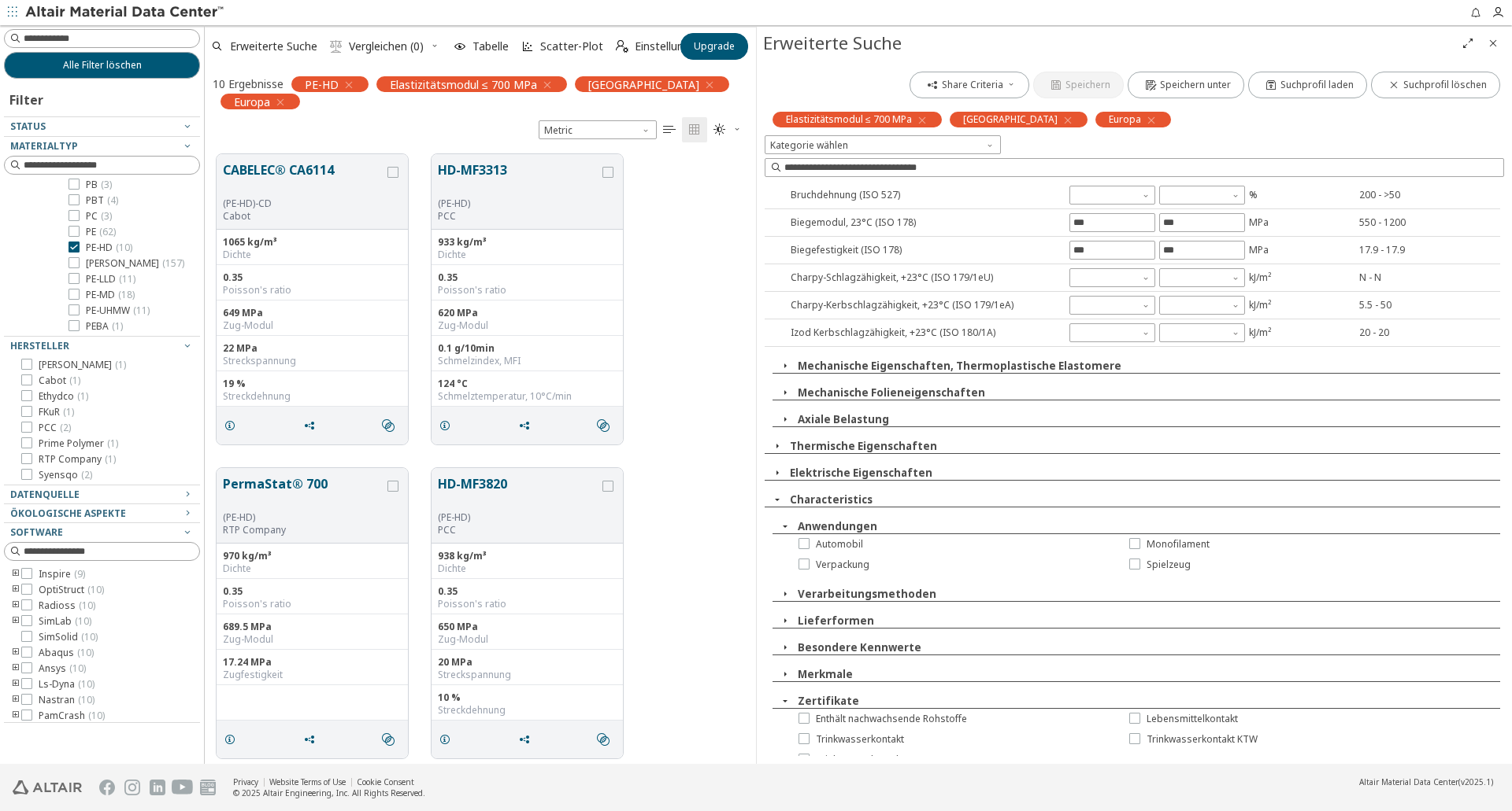
click at [788, 525] on icon "button" at bounding box center [785, 526] width 13 height 13
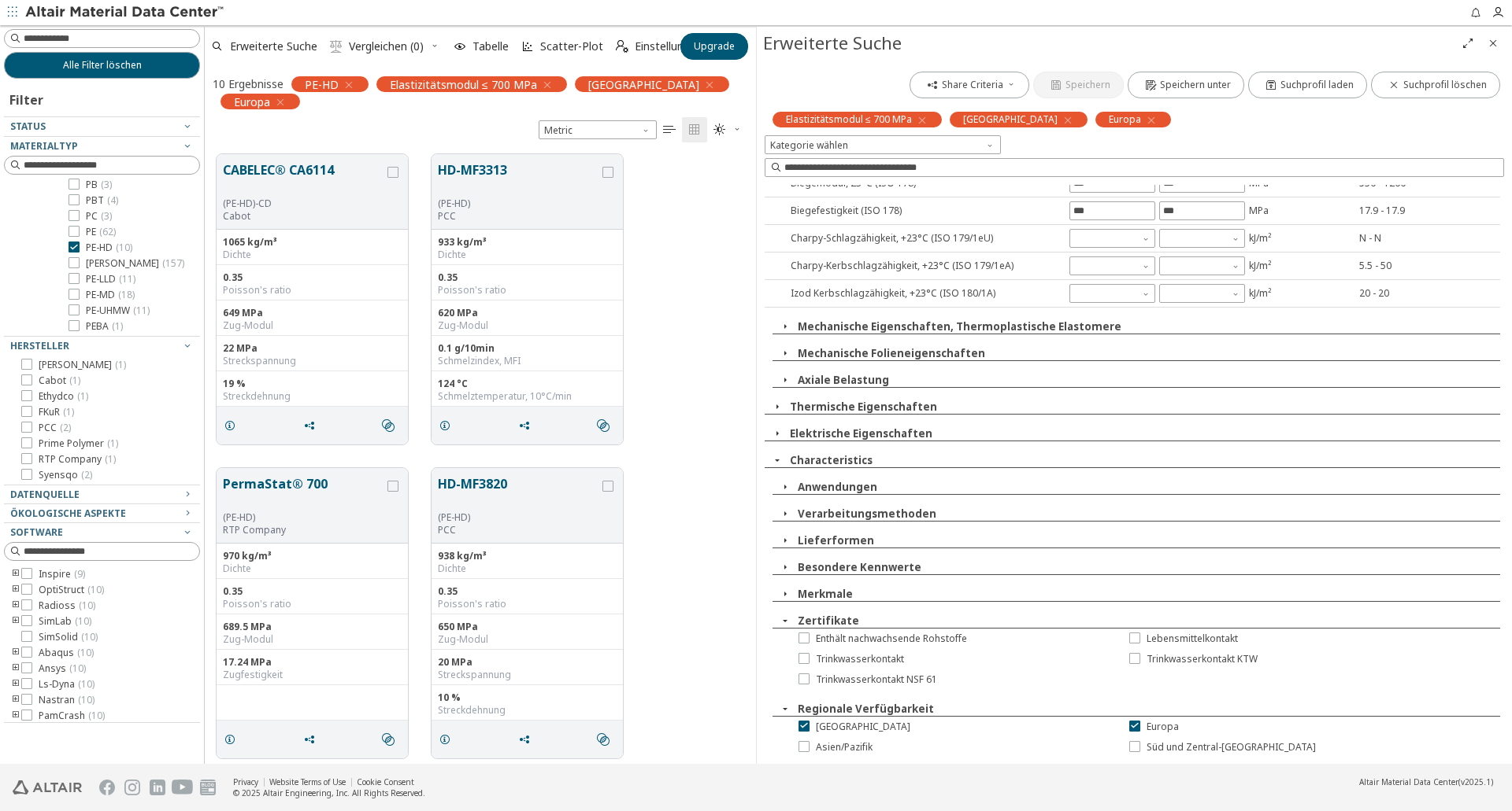
scroll to position [331, 0]
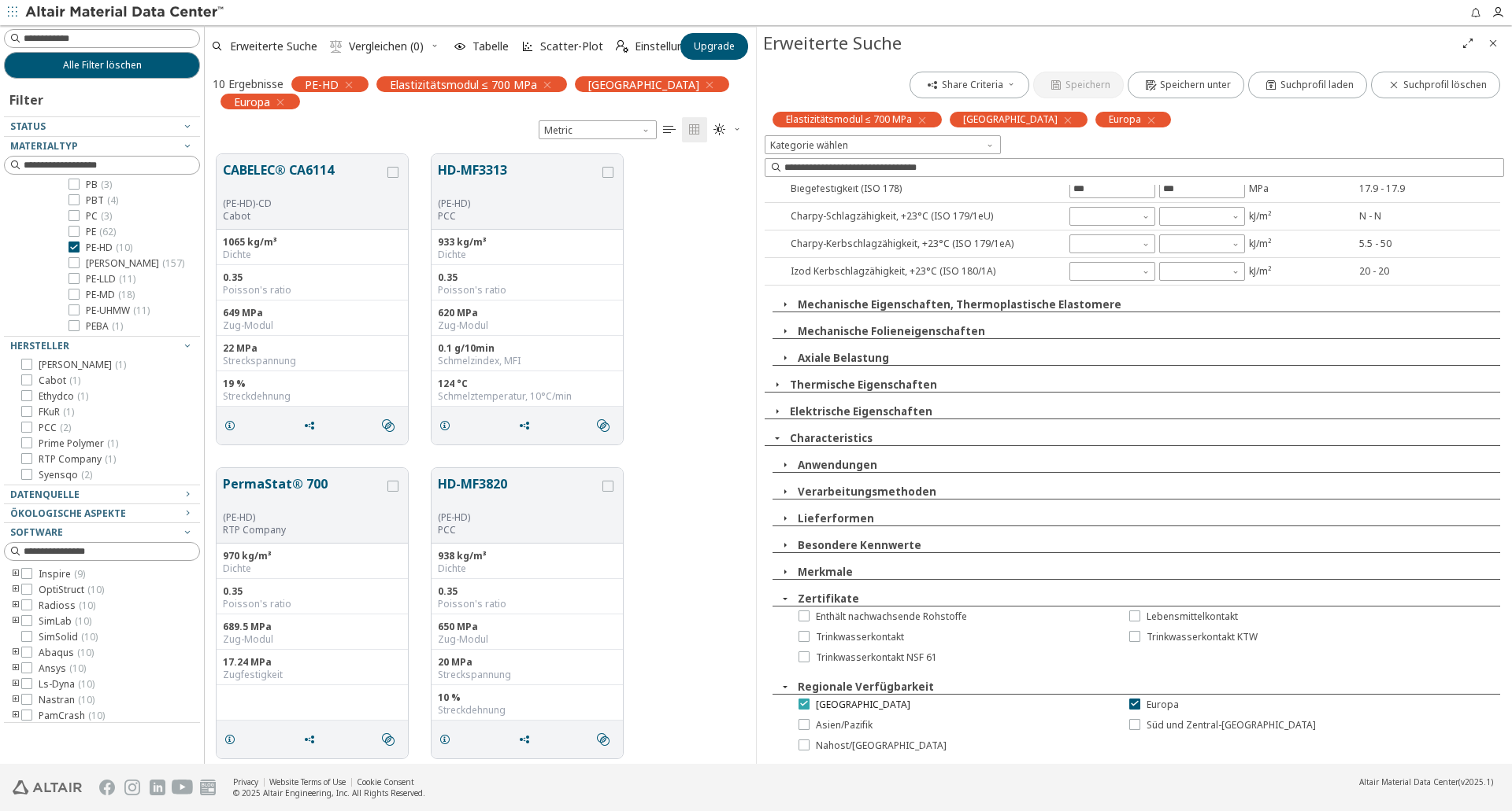
click at [801, 705] on icon at bounding box center [804, 704] width 11 height 11
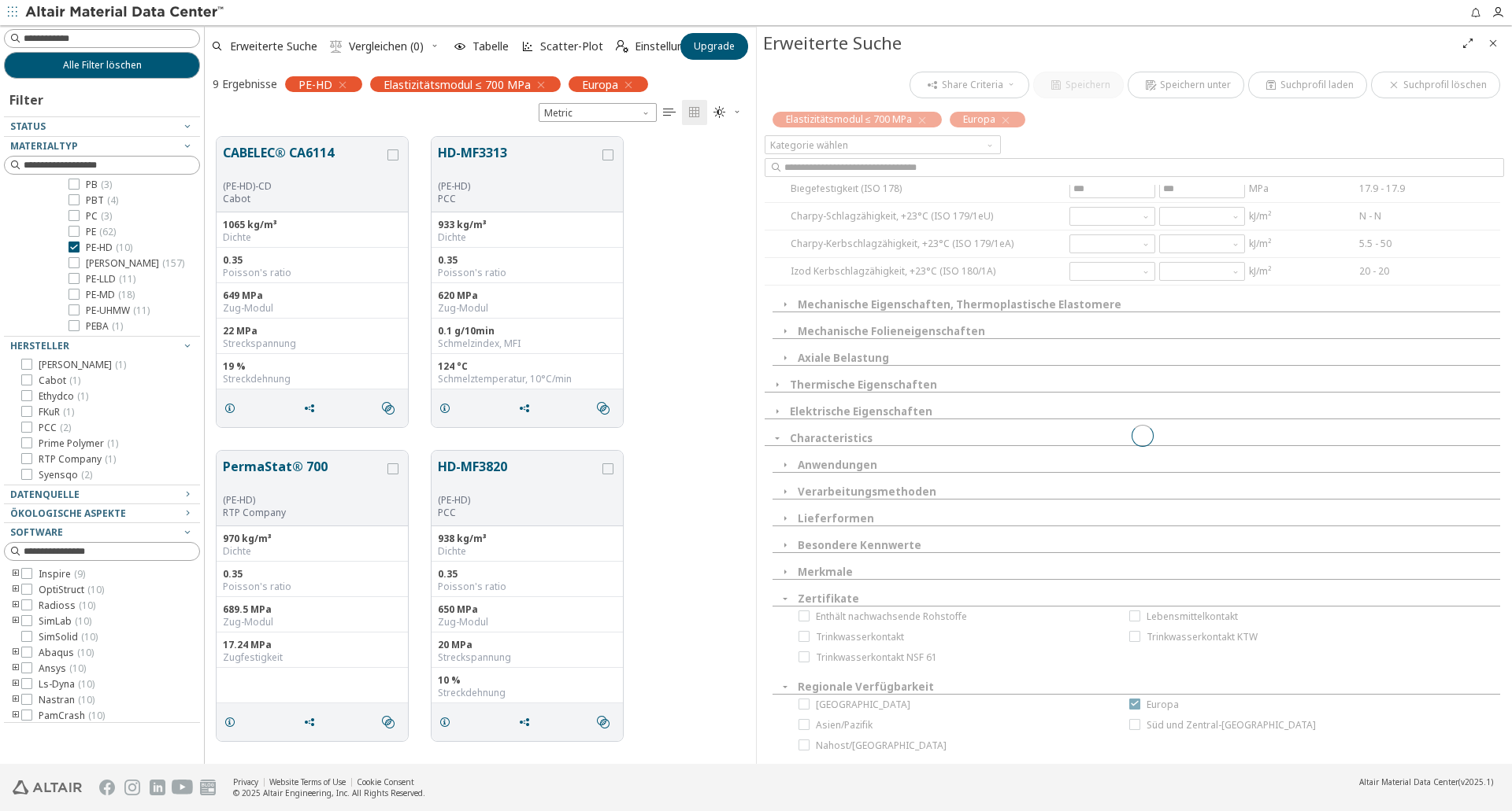
scroll to position [286, 0]
click at [1133, 703] on div at bounding box center [1143, 436] width 755 height 737
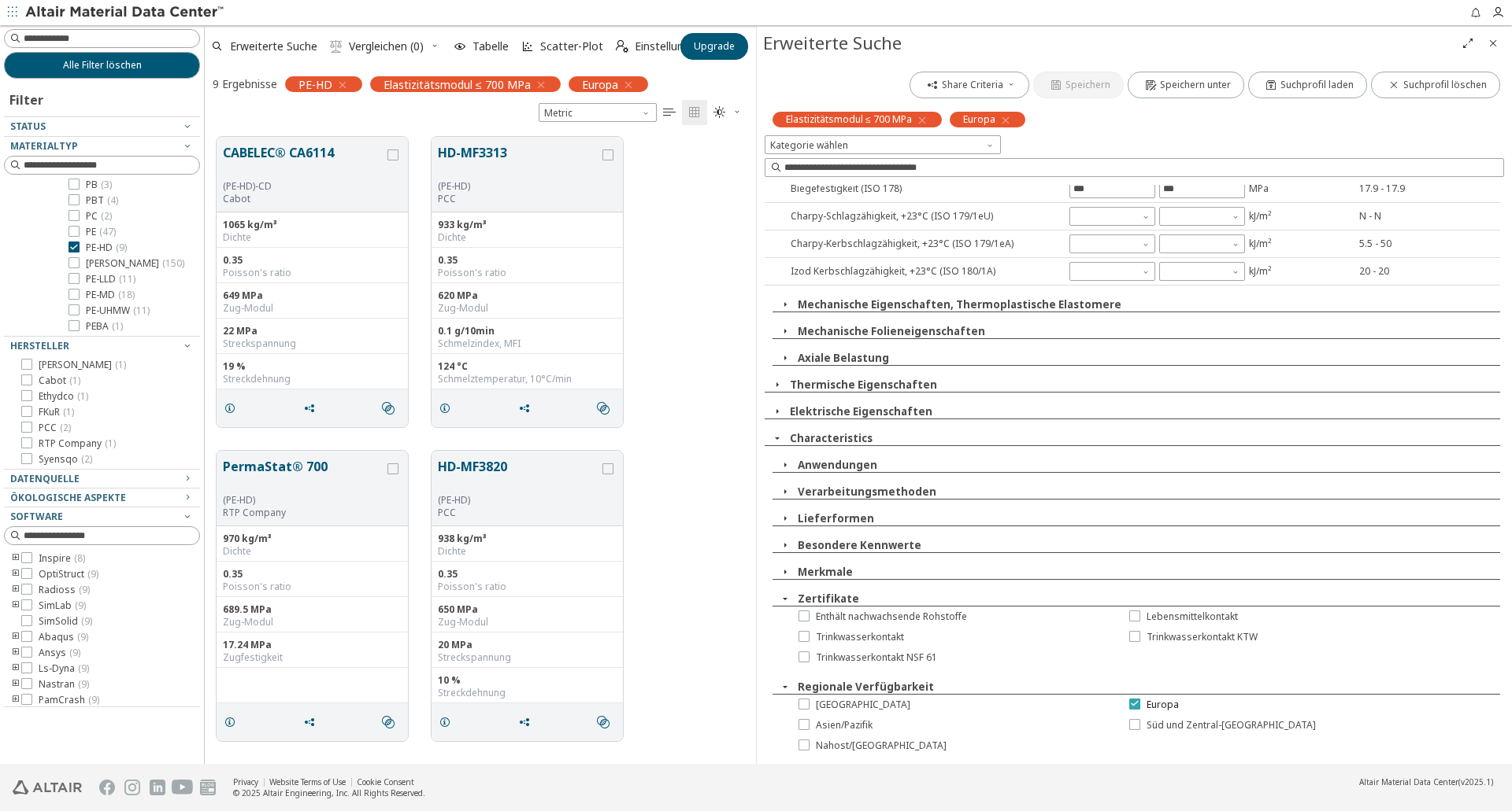
click at [1129, 704] on icon at bounding box center [1134, 704] width 11 height 11
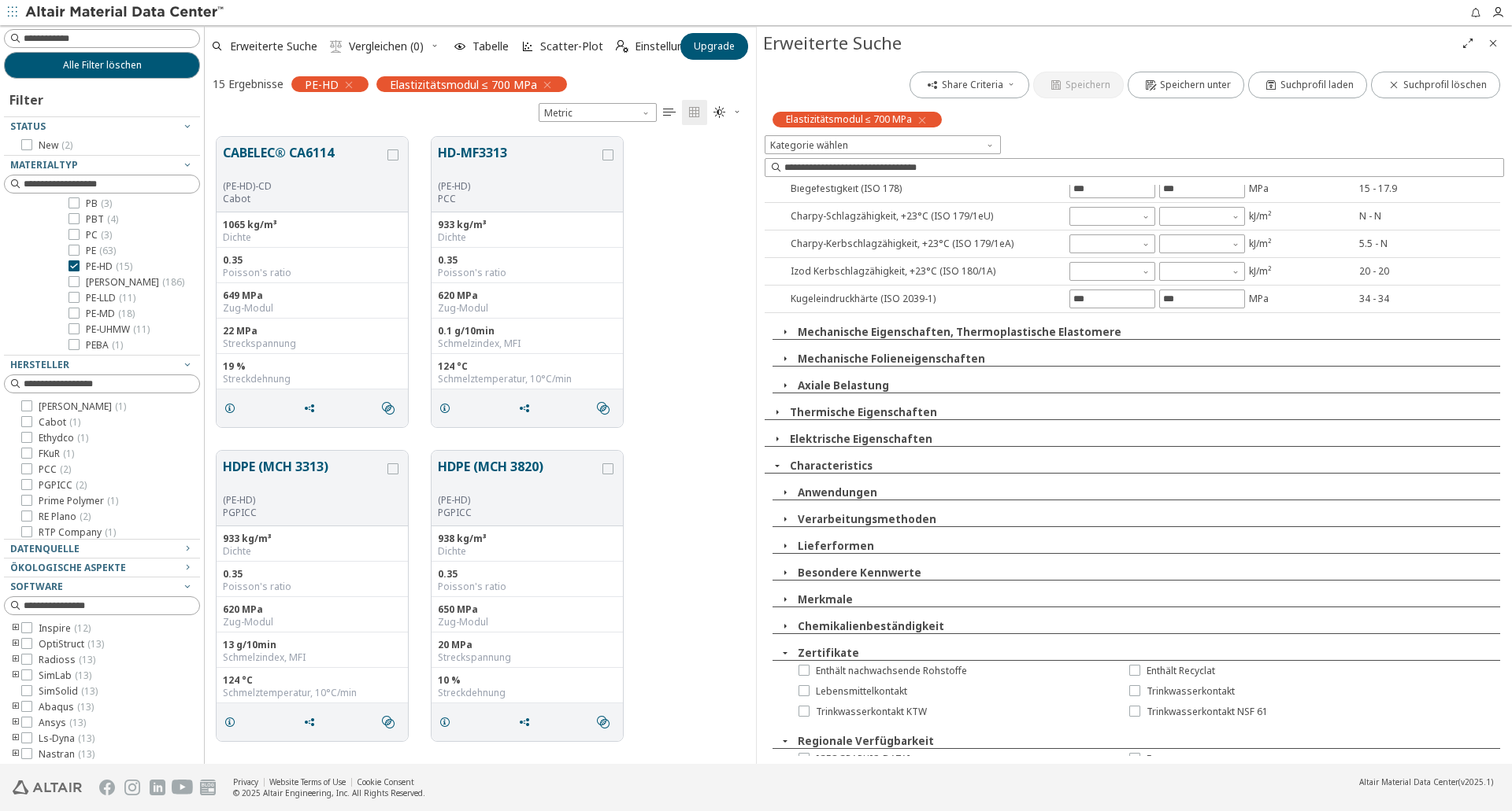
scroll to position [385, 0]
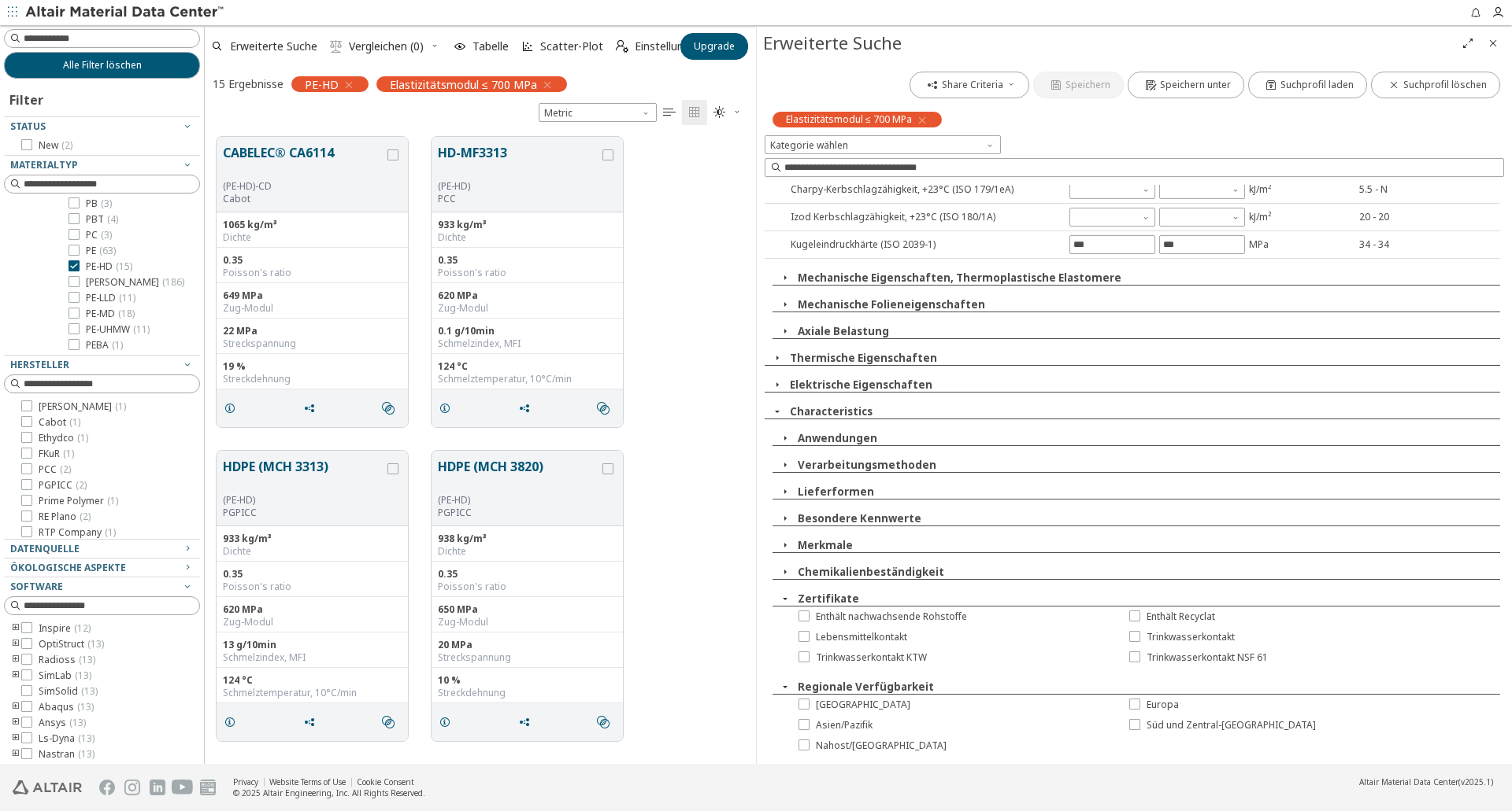
click at [786, 572] on icon "button" at bounding box center [785, 572] width 13 height 13
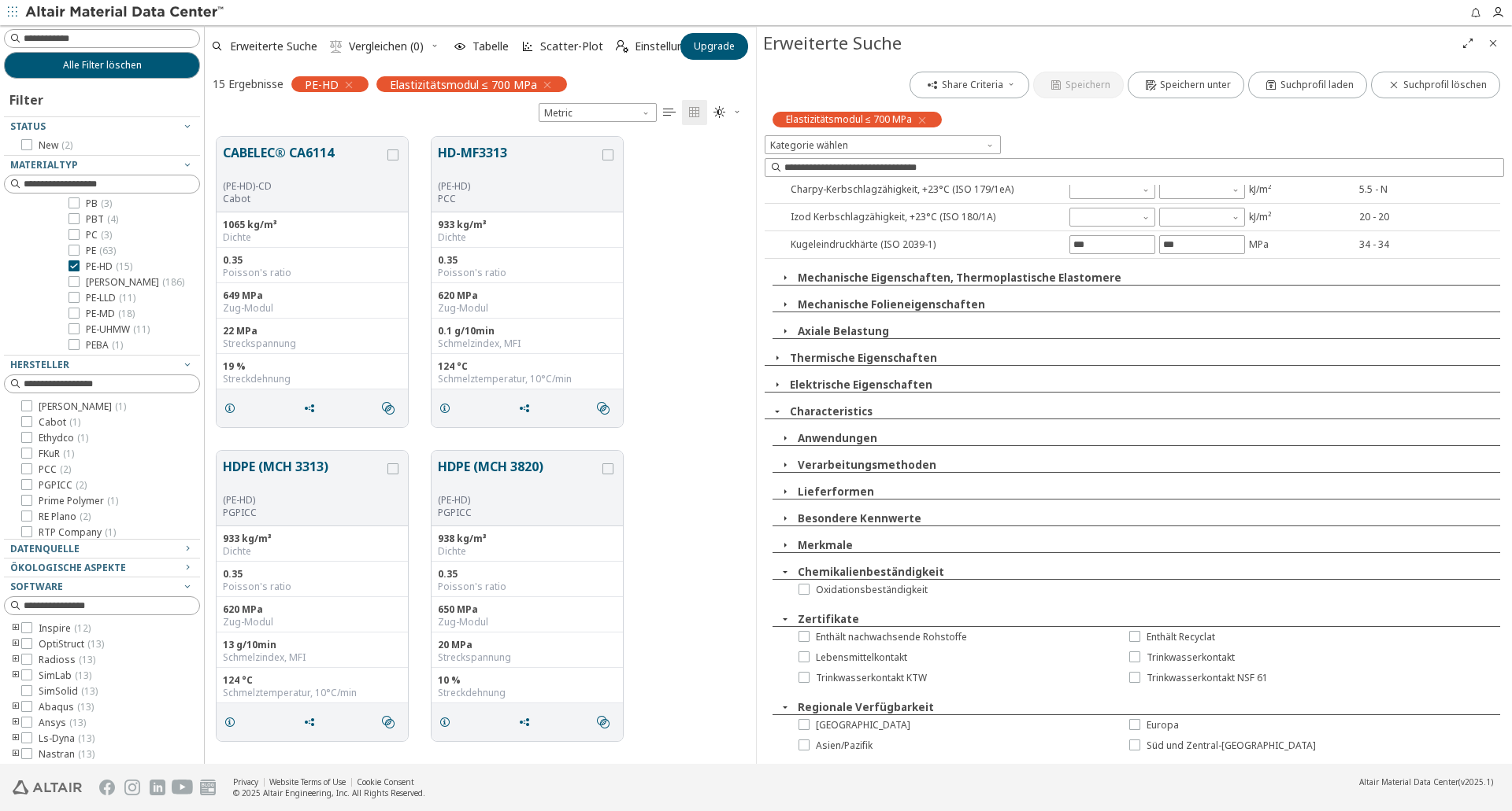
click at [786, 572] on icon "button" at bounding box center [785, 572] width 13 height 13
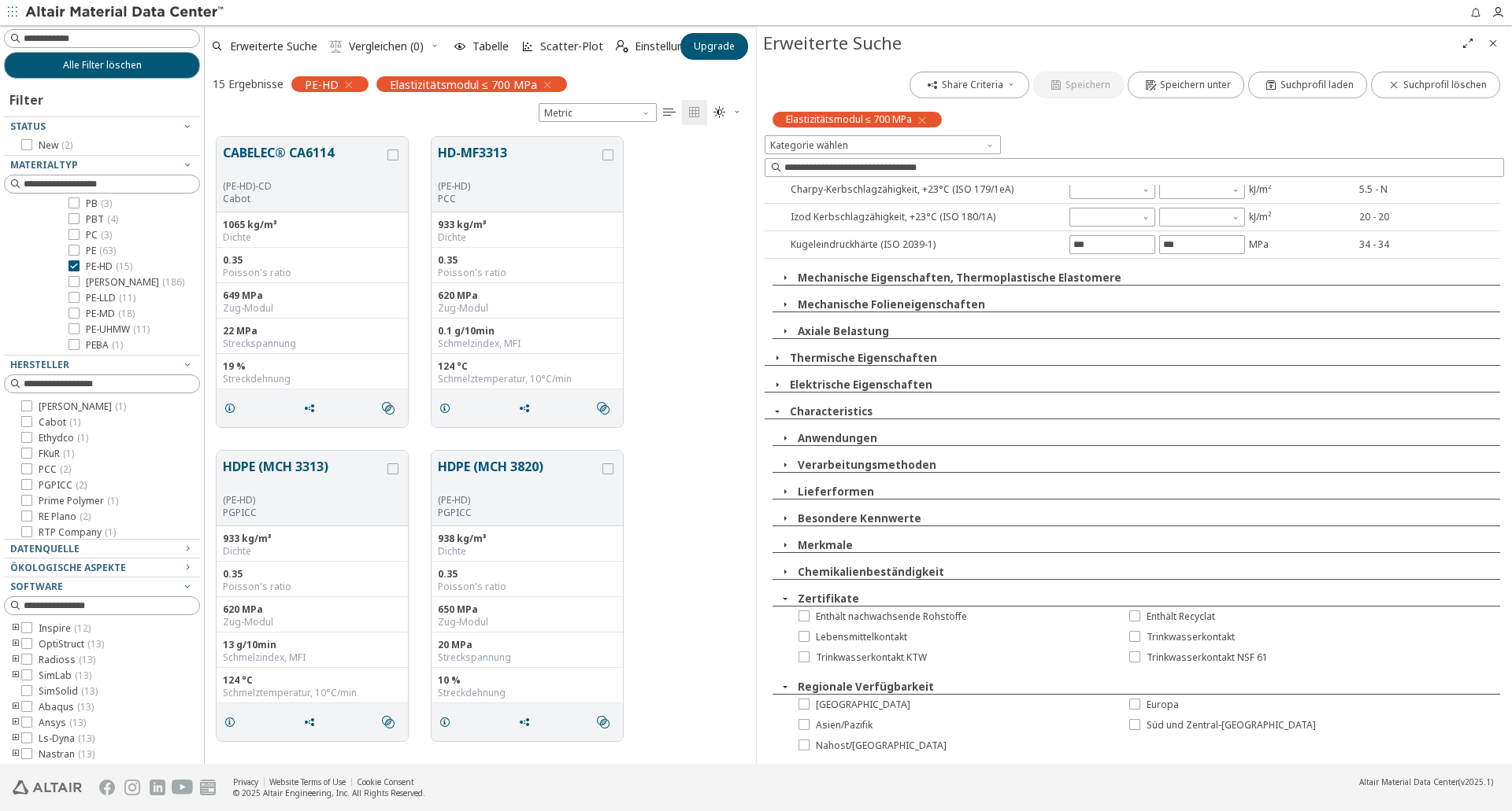
click at [789, 544] on icon "button" at bounding box center [785, 546] width 13 height 13
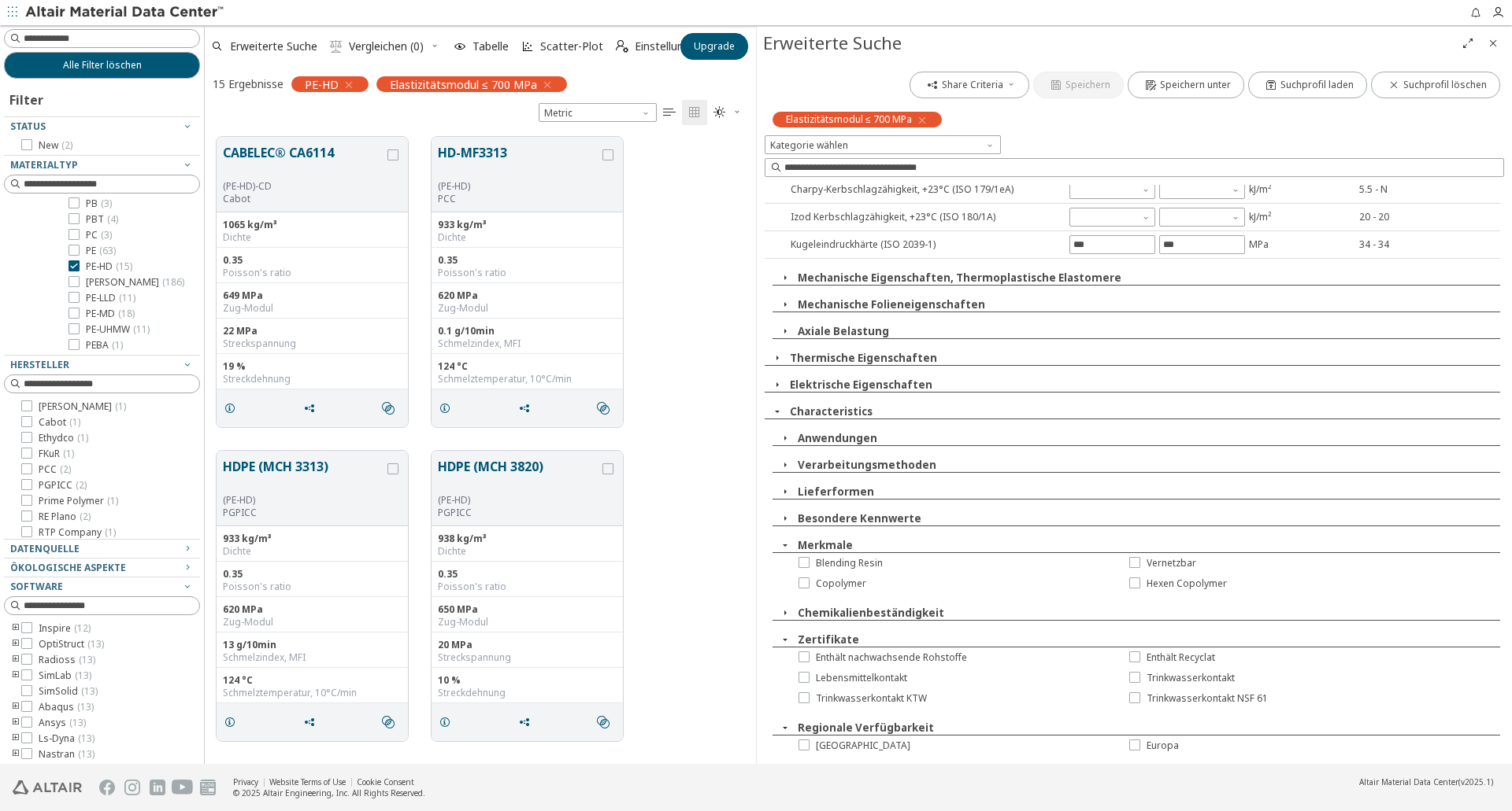
click at [789, 544] on icon "button" at bounding box center [785, 546] width 13 height 13
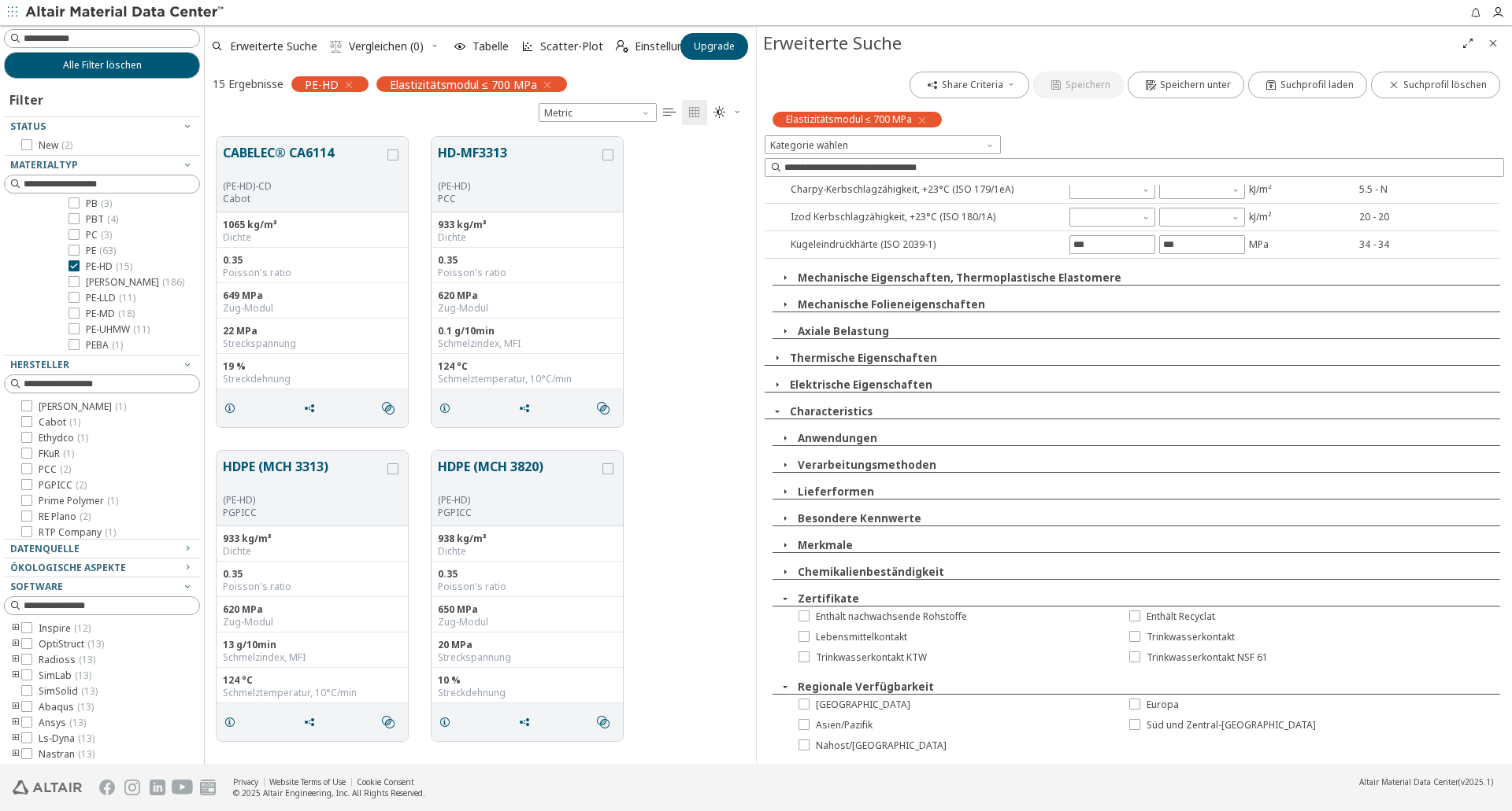
click at [791, 522] on icon "button" at bounding box center [785, 519] width 13 height 13
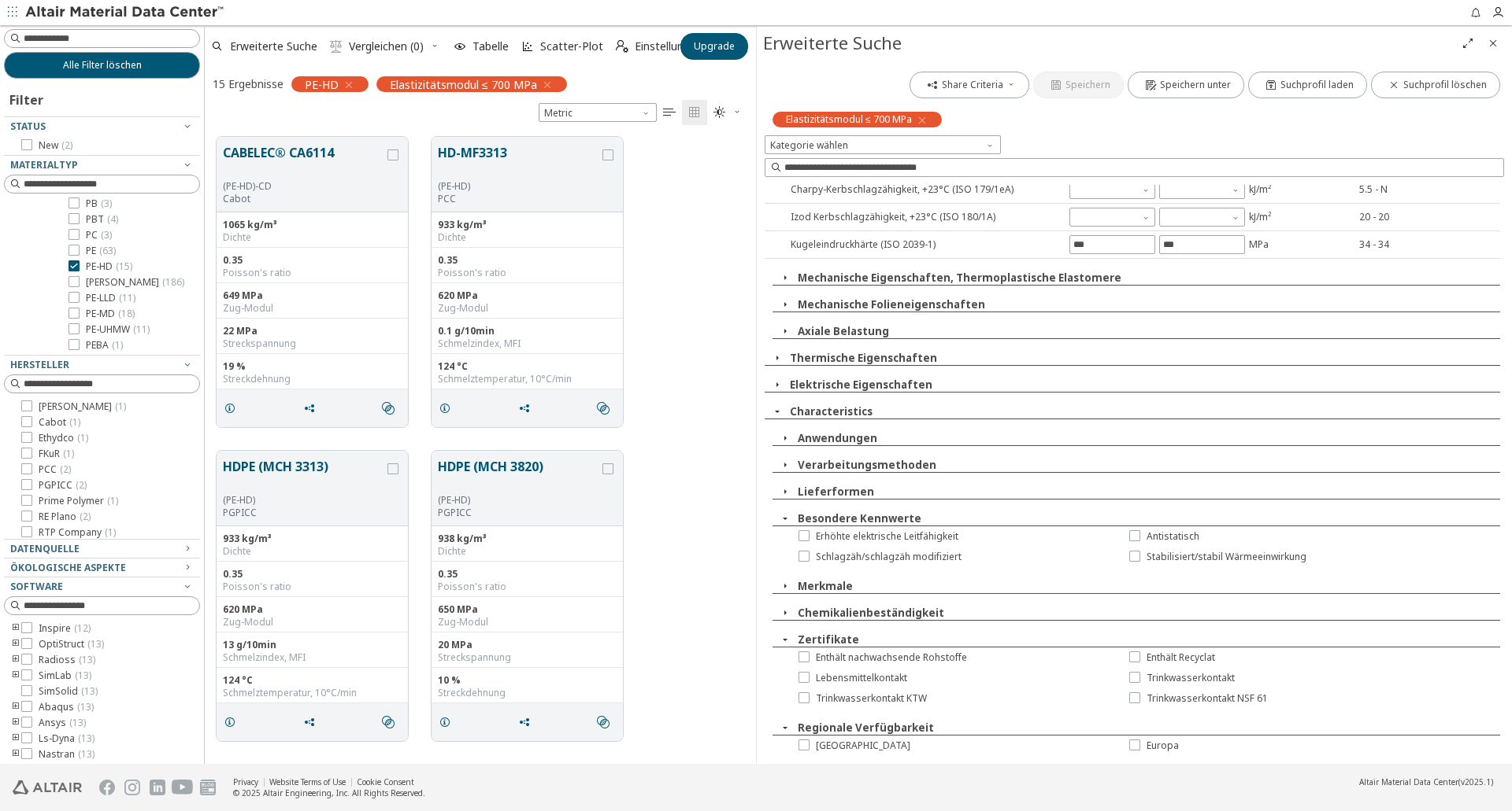
click at [791, 522] on icon "button" at bounding box center [785, 519] width 13 height 13
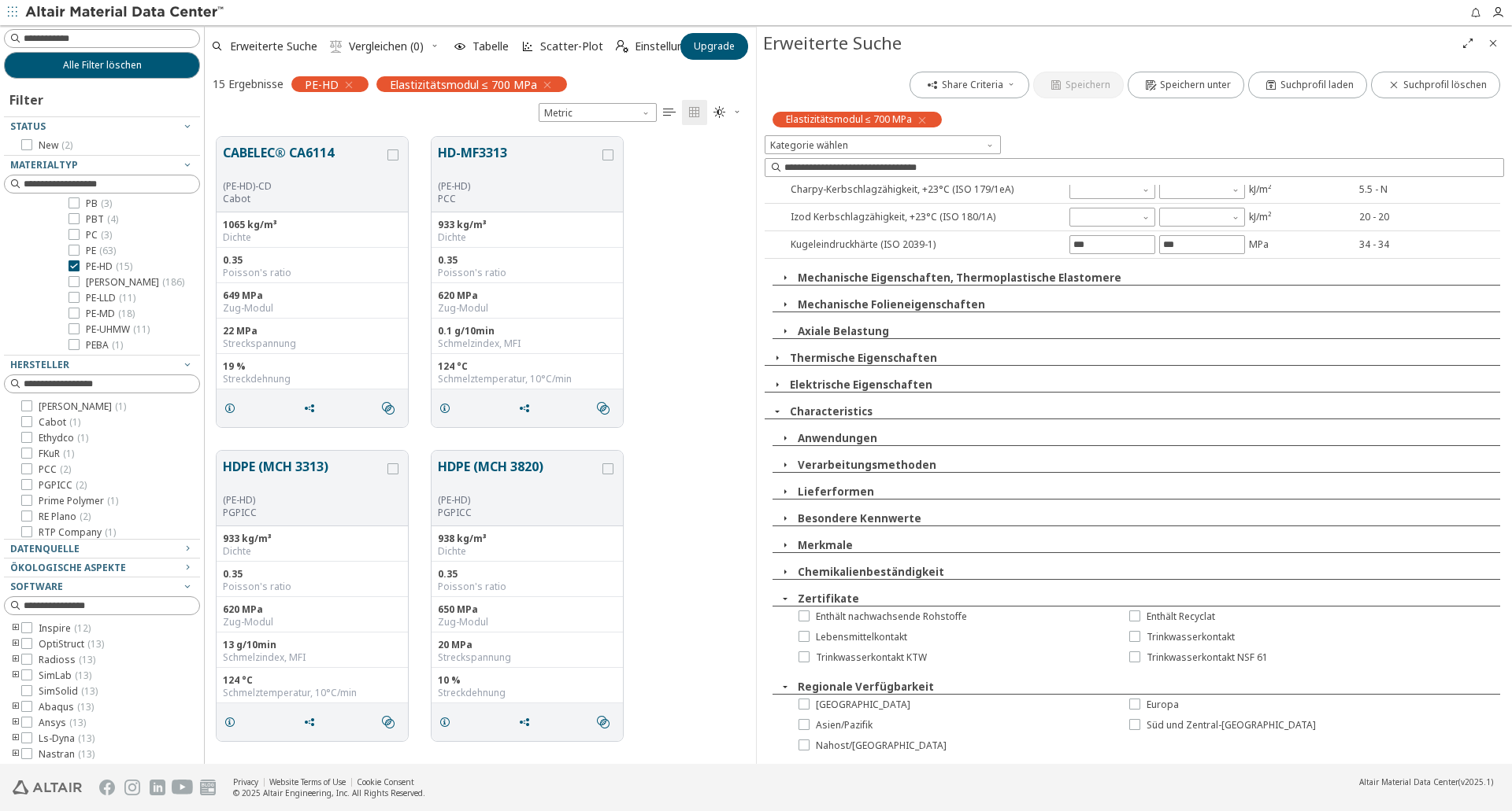
click at [786, 437] on icon "button" at bounding box center [785, 438] width 13 height 13
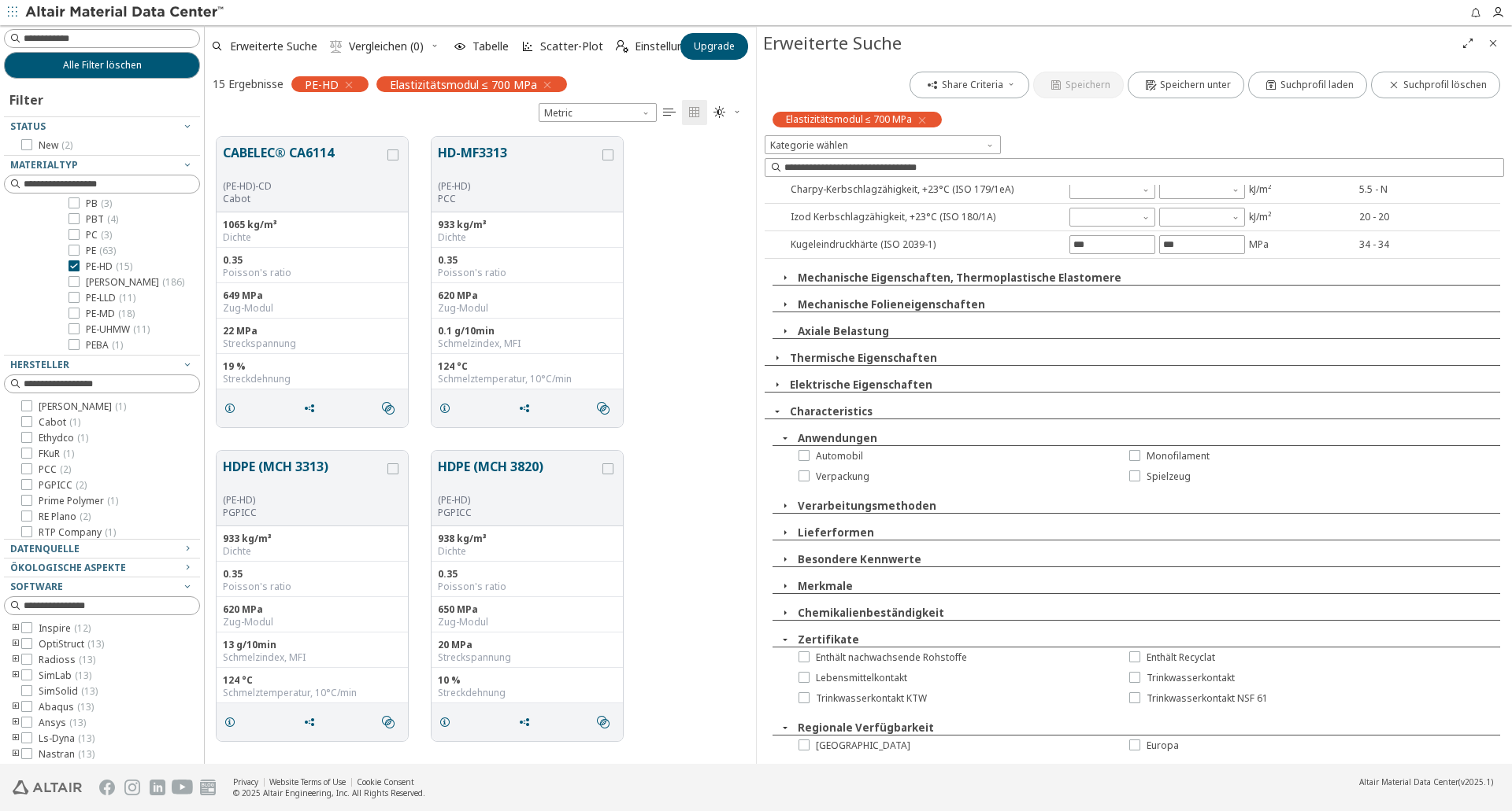
click at [786, 437] on icon "button" at bounding box center [785, 438] width 13 height 13
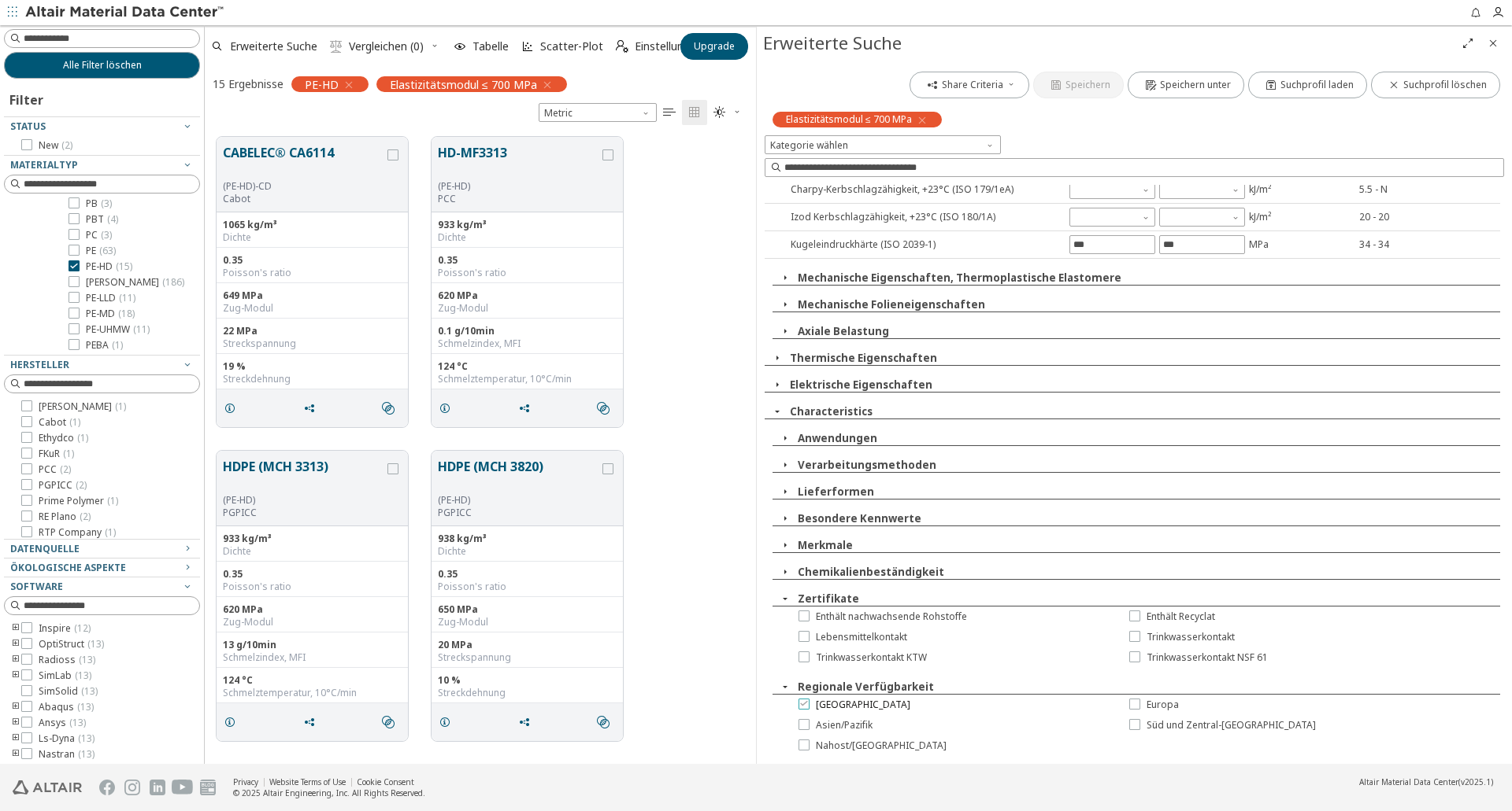
click at [805, 706] on icon at bounding box center [804, 704] width 11 height 11
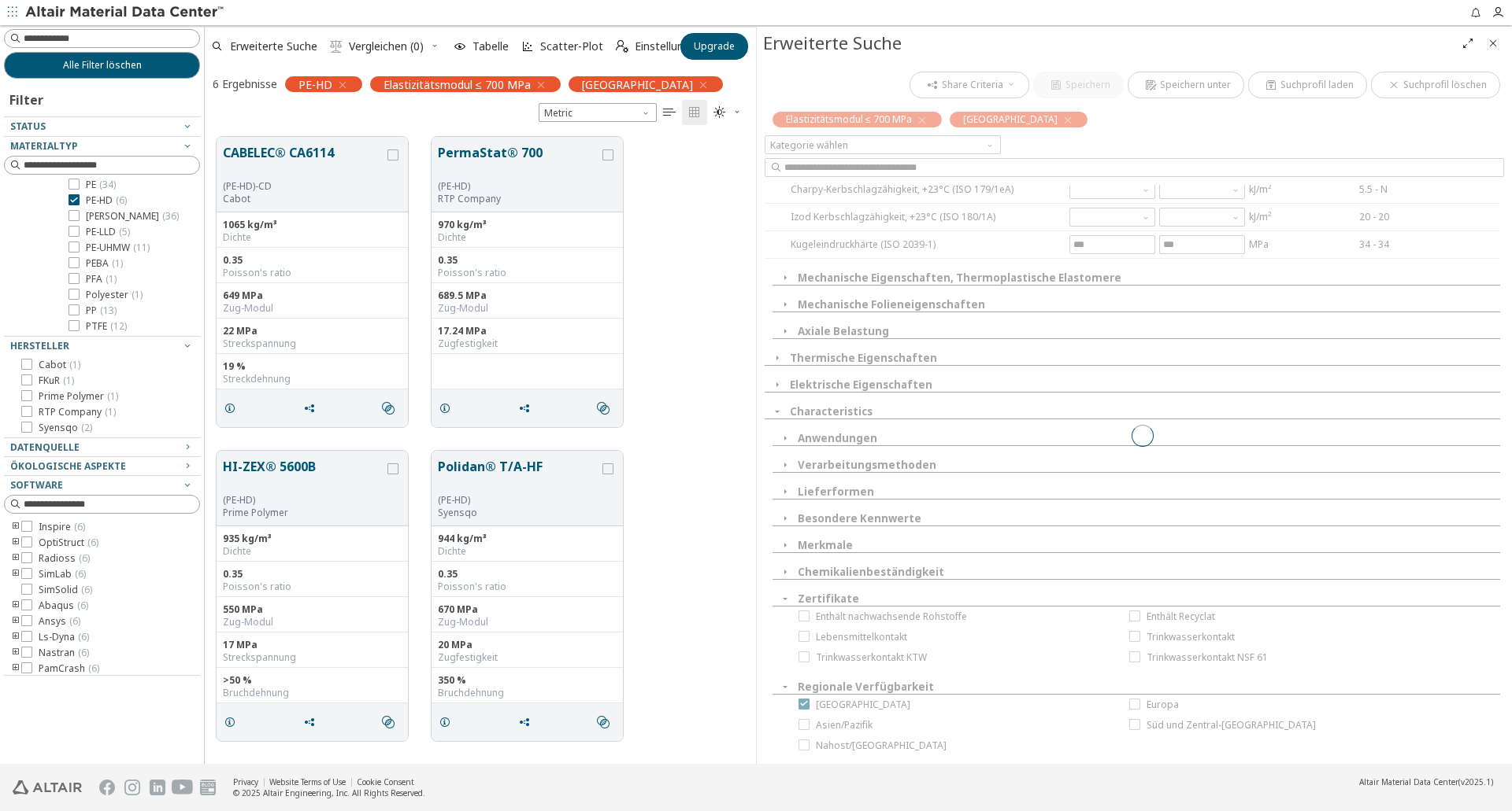
scroll to position [286, 0]
click at [1130, 706] on div at bounding box center [1143, 436] width 755 height 737
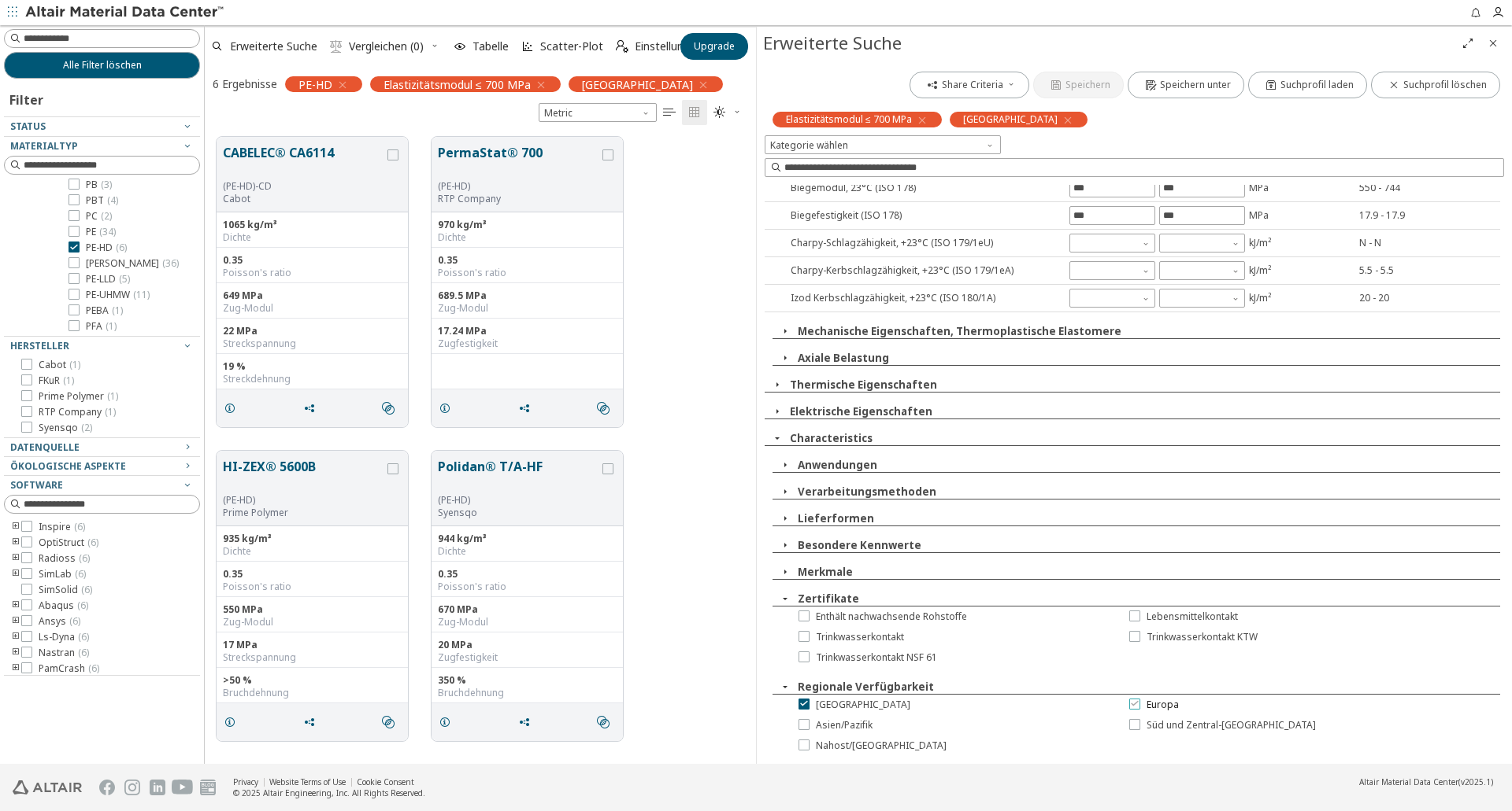
click at [1131, 704] on icon at bounding box center [1134, 704] width 11 height 11
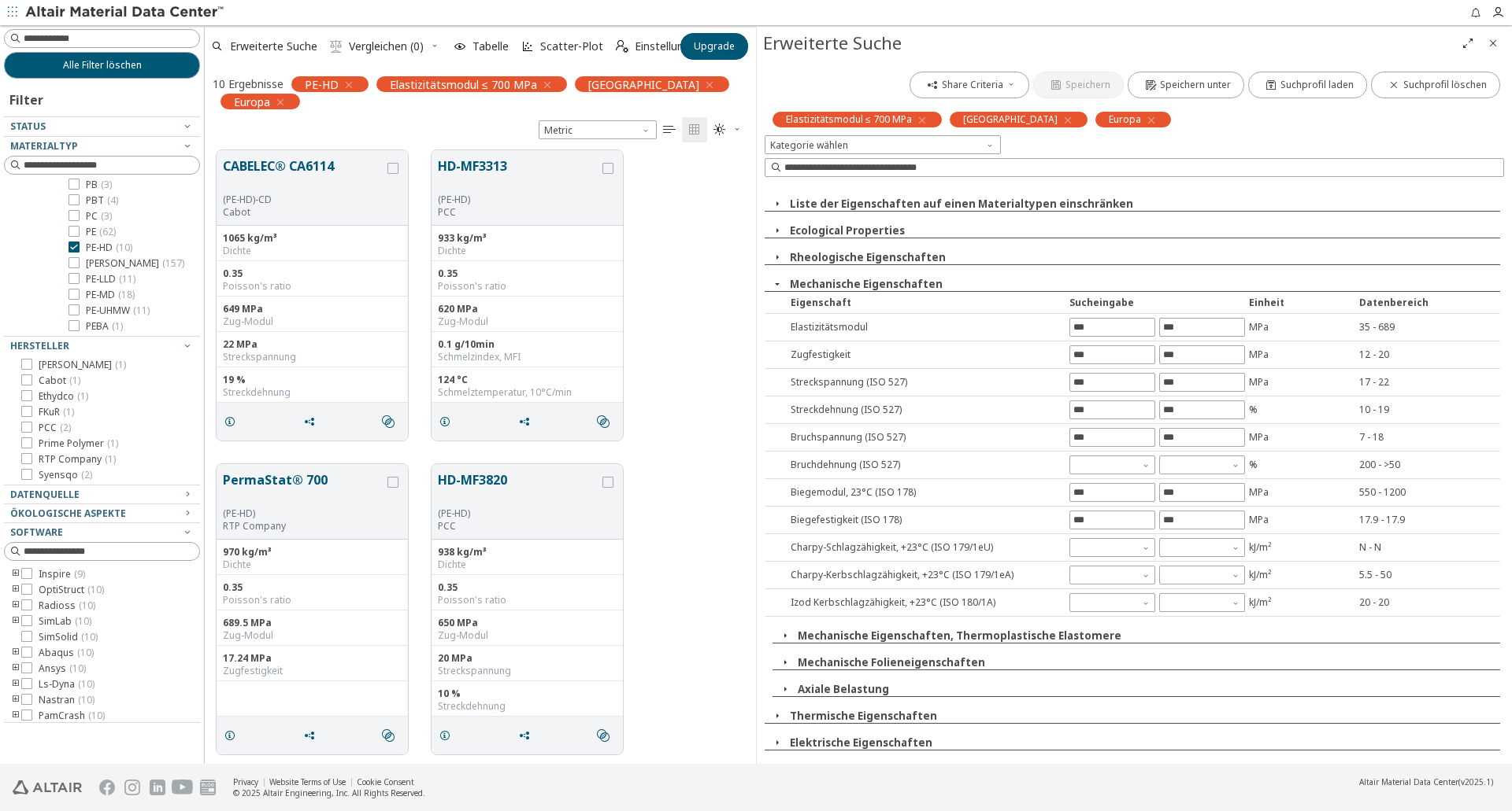
scroll to position [0, 0]
click at [186, 530] on icon "button" at bounding box center [187, 532] width 13 height 13
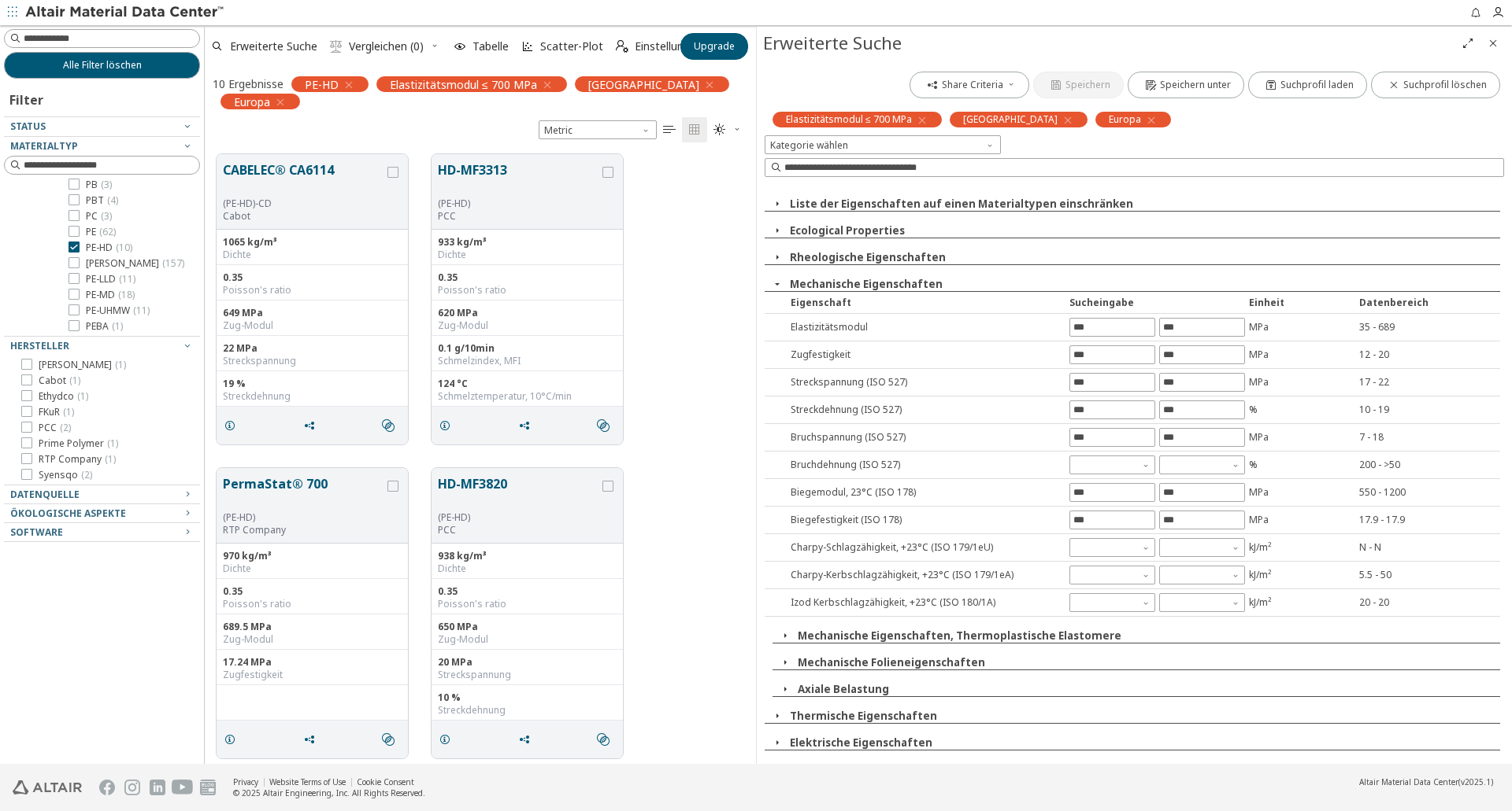
click at [778, 204] on icon "button" at bounding box center [777, 204] width 13 height 13
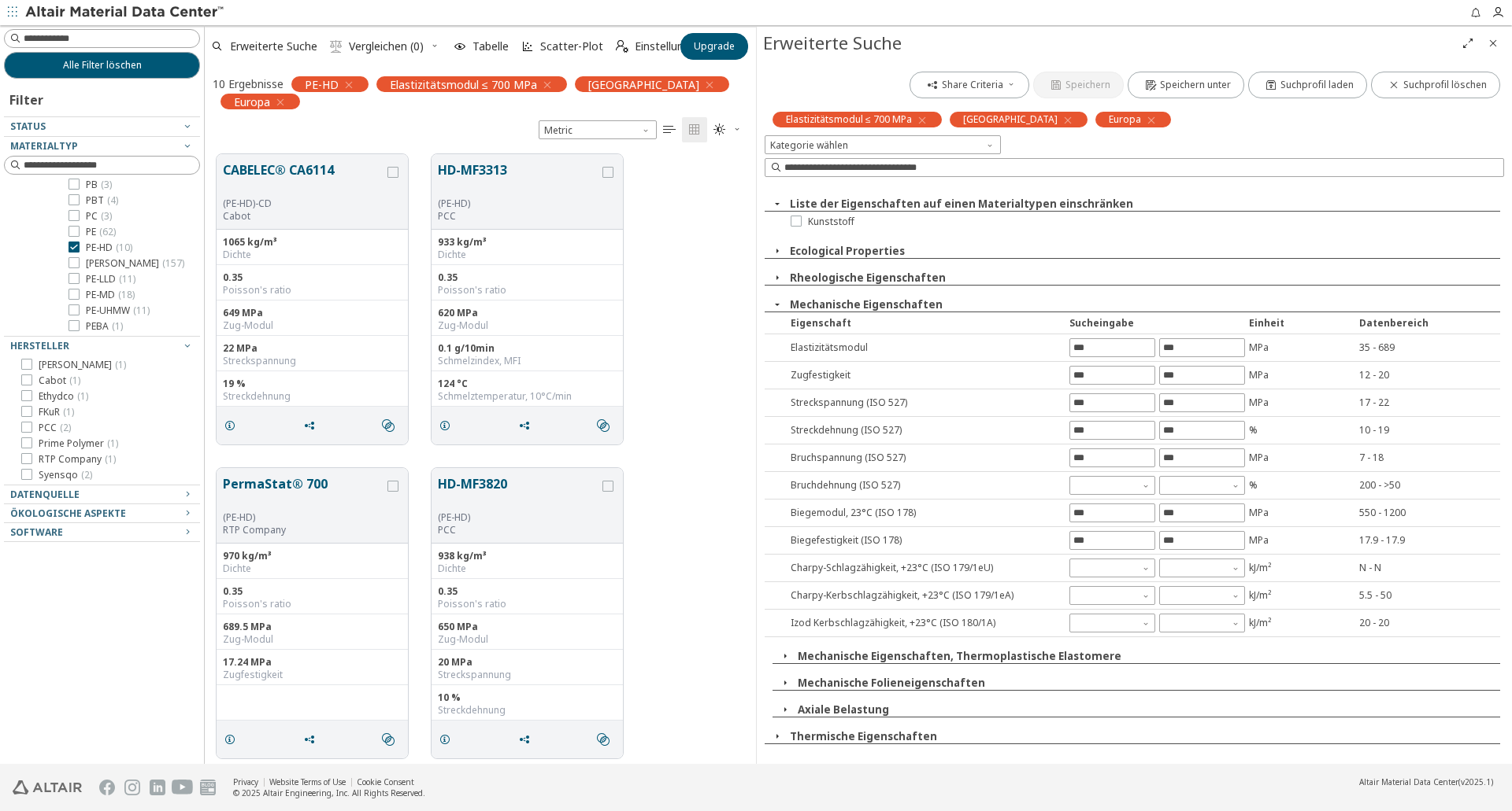
click at [778, 204] on icon "button" at bounding box center [777, 204] width 13 height 13
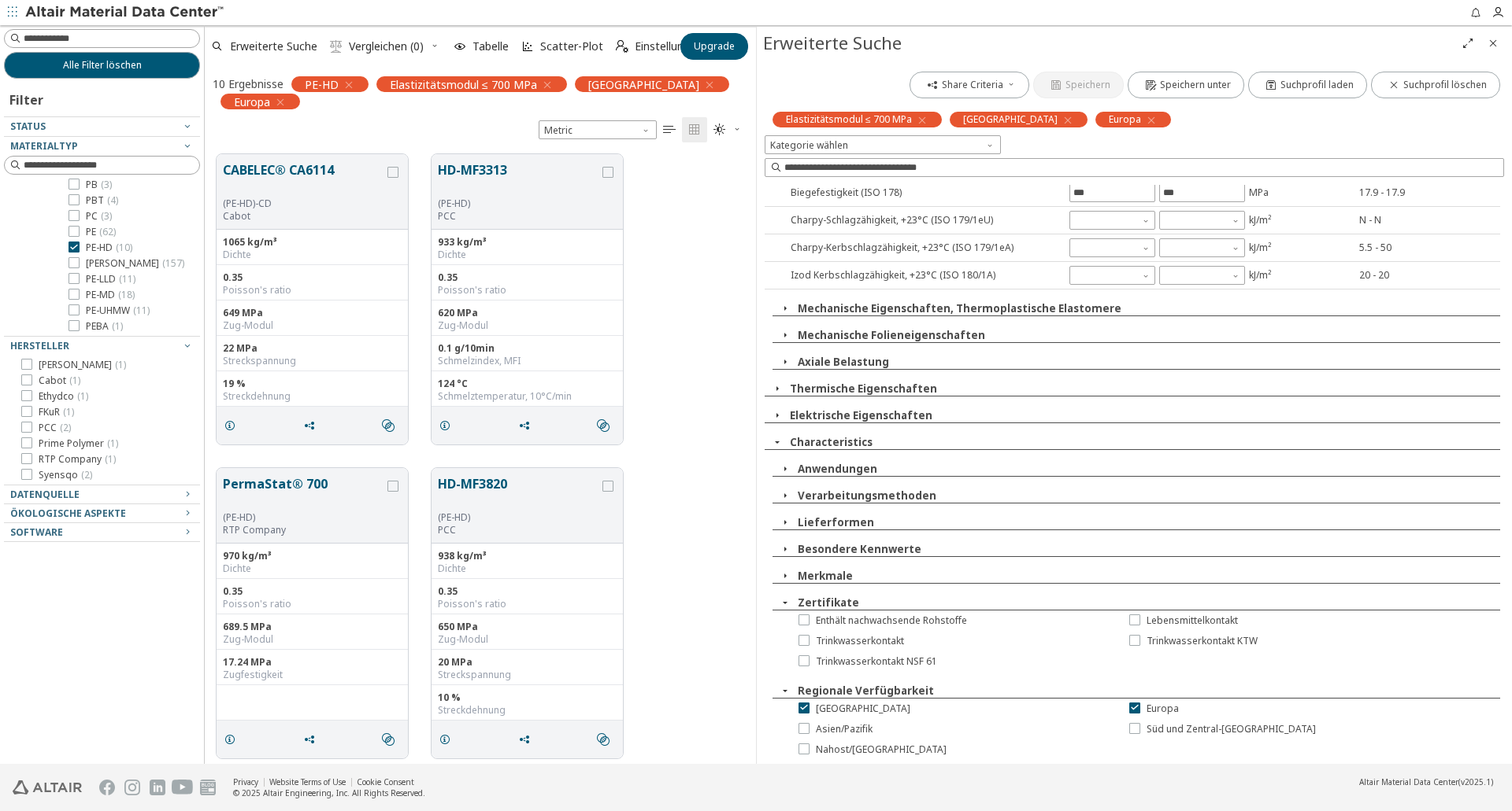
scroll to position [331, 0]
click at [786, 463] on icon "button" at bounding box center [785, 466] width 13 height 13
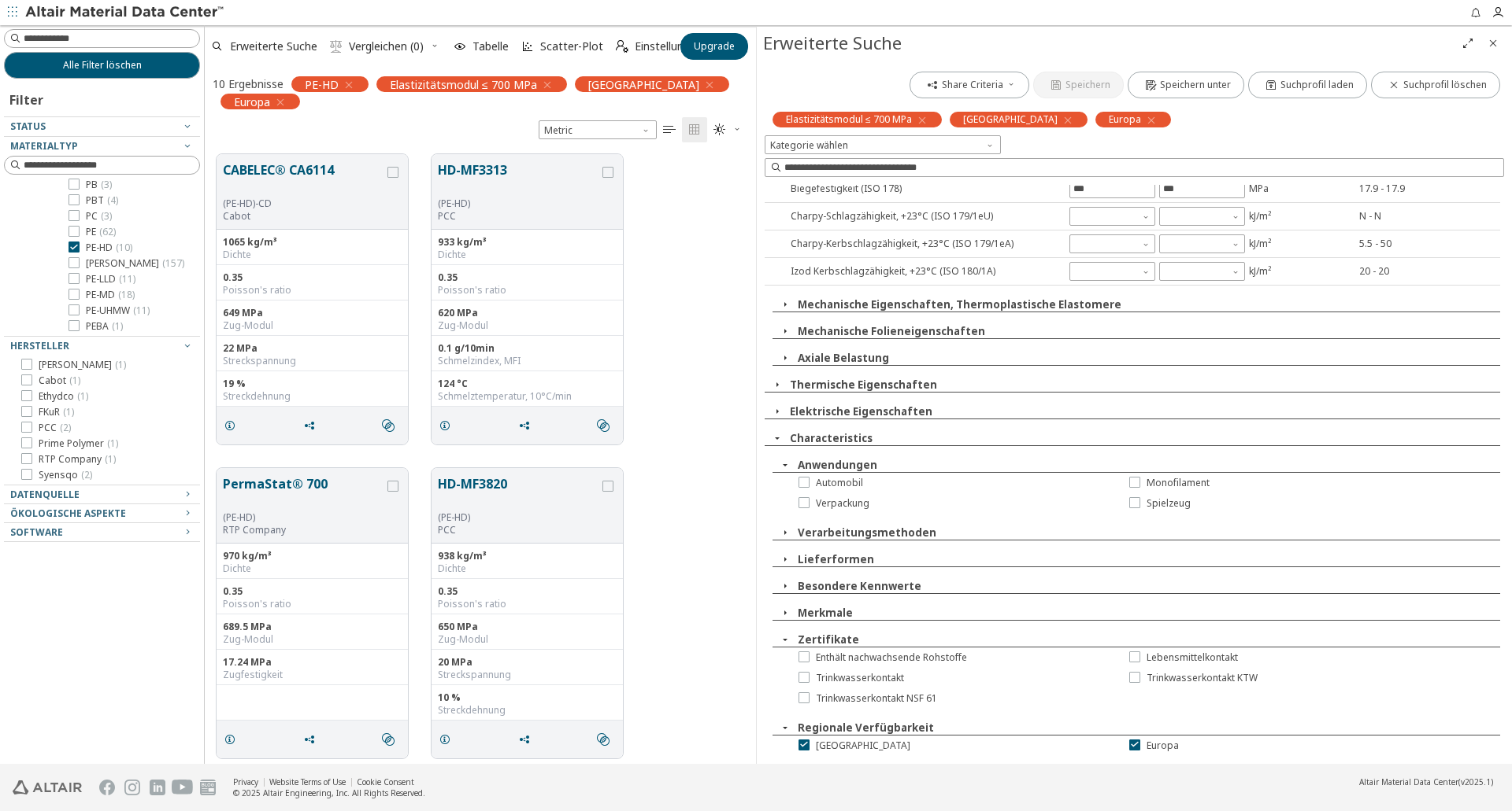
click at [786, 463] on icon "button" at bounding box center [785, 466] width 13 height 13
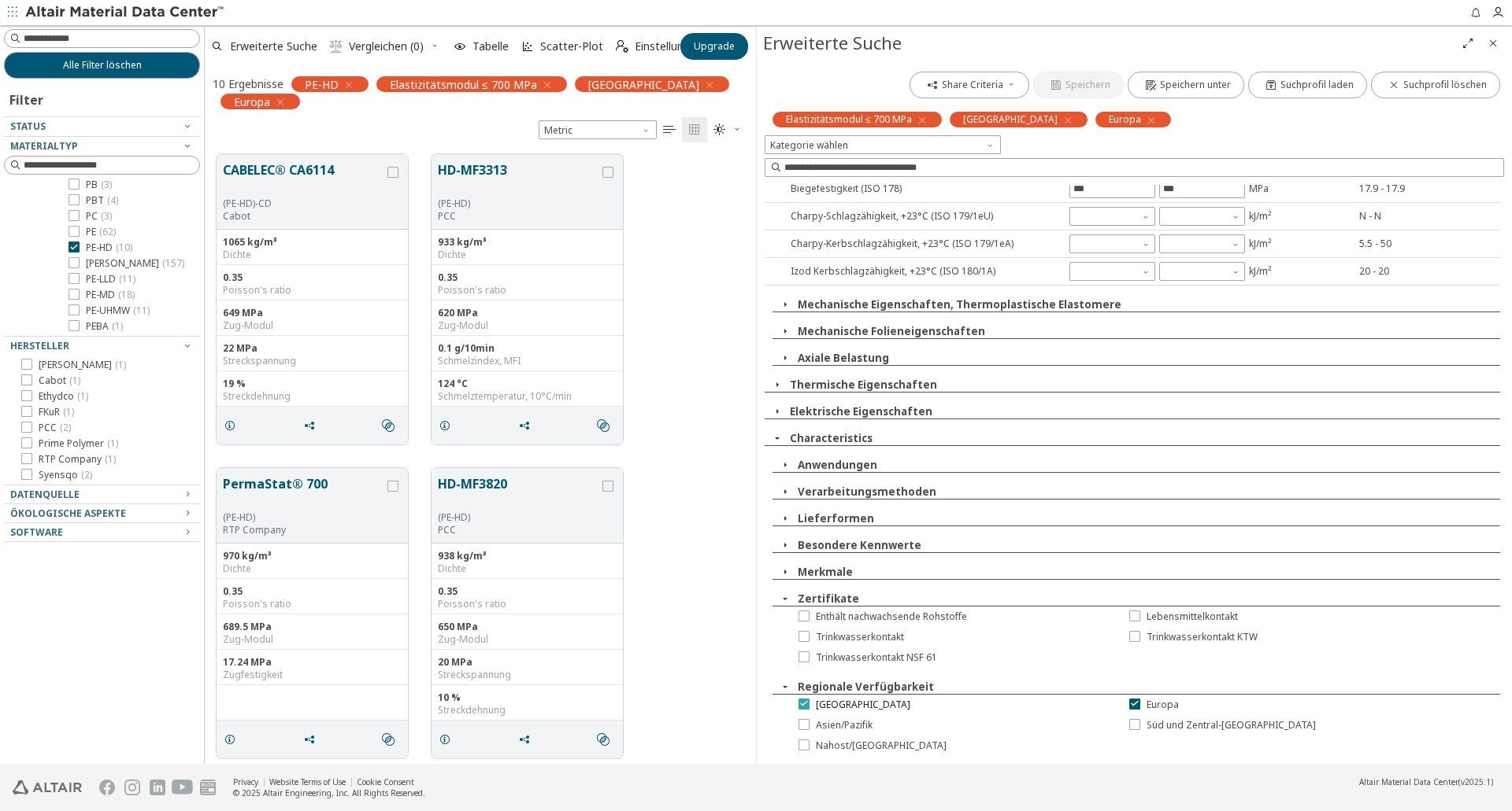
click at [831, 703] on span "Nordamerika" at bounding box center [863, 706] width 95 height 13
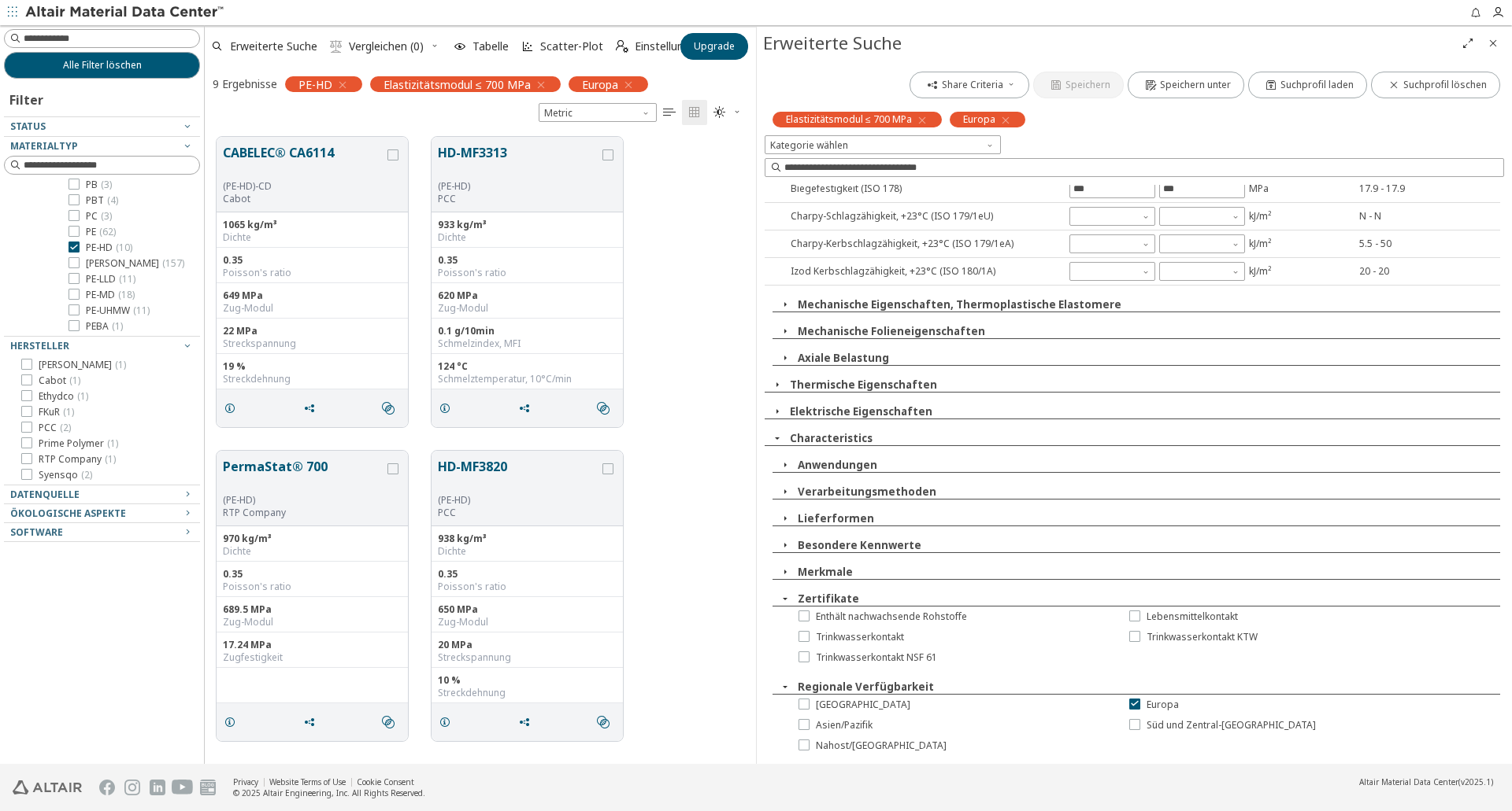
scroll to position [286, 0]
click at [1132, 705] on icon at bounding box center [1134, 704] width 11 height 11
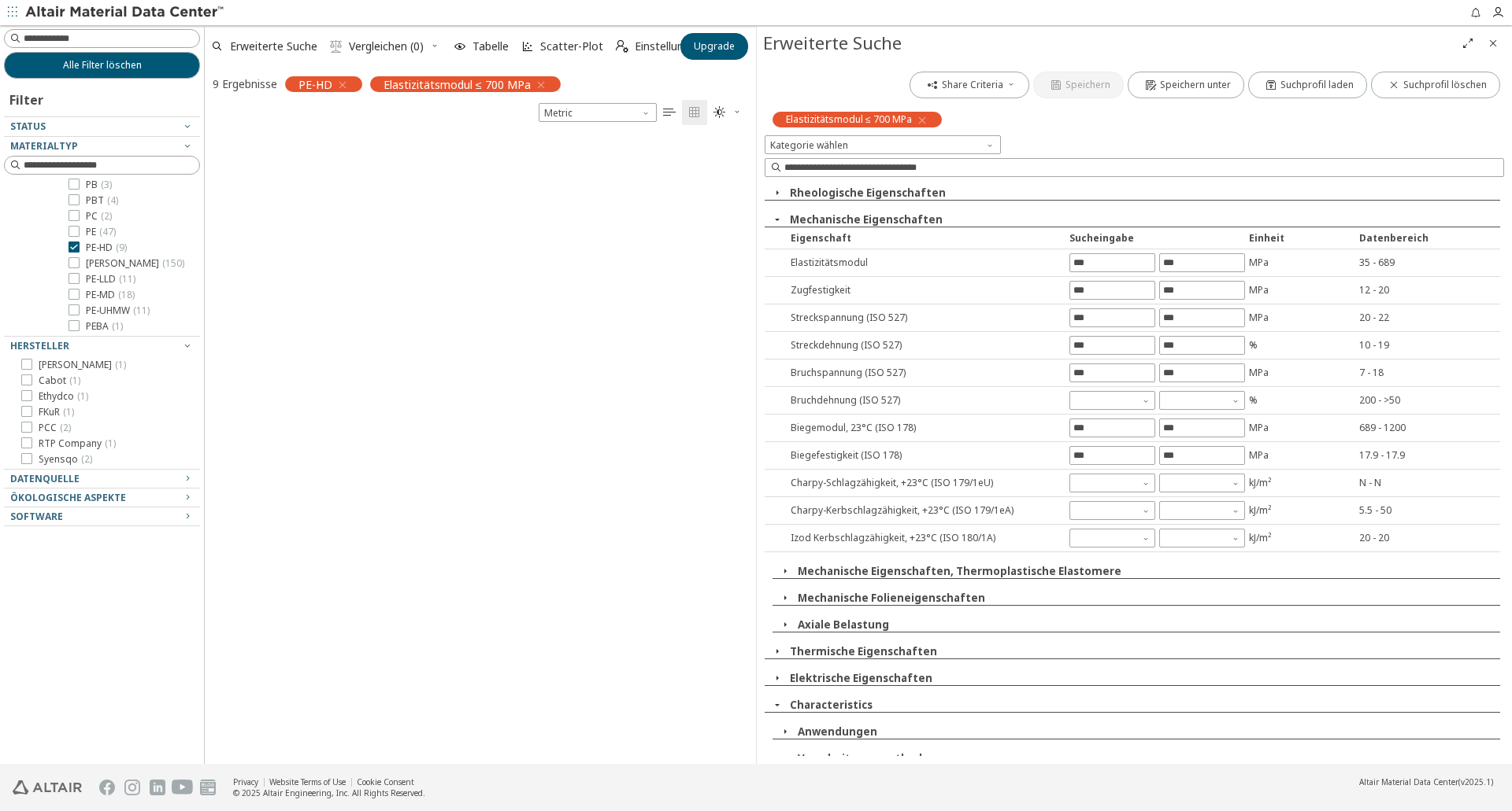
scroll to position [16, 0]
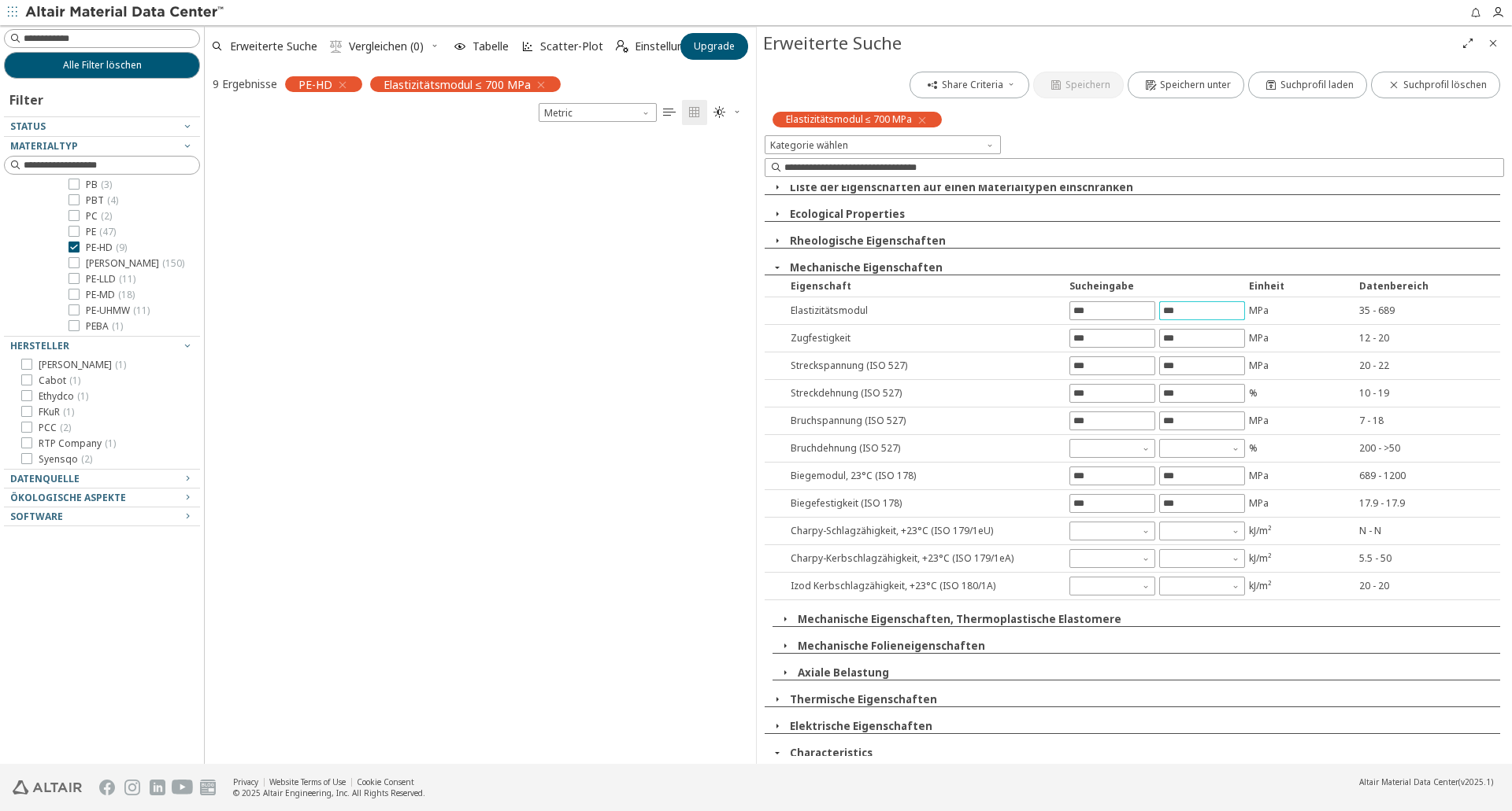
click at [1197, 308] on input "***" at bounding box center [1202, 310] width 85 height 17
drag, startPoint x: 1199, startPoint y: 309, endPoint x: 1148, endPoint y: 312, distance: 51.1
click at [1148, 312] on div "***" at bounding box center [1158, 311] width 176 height 19
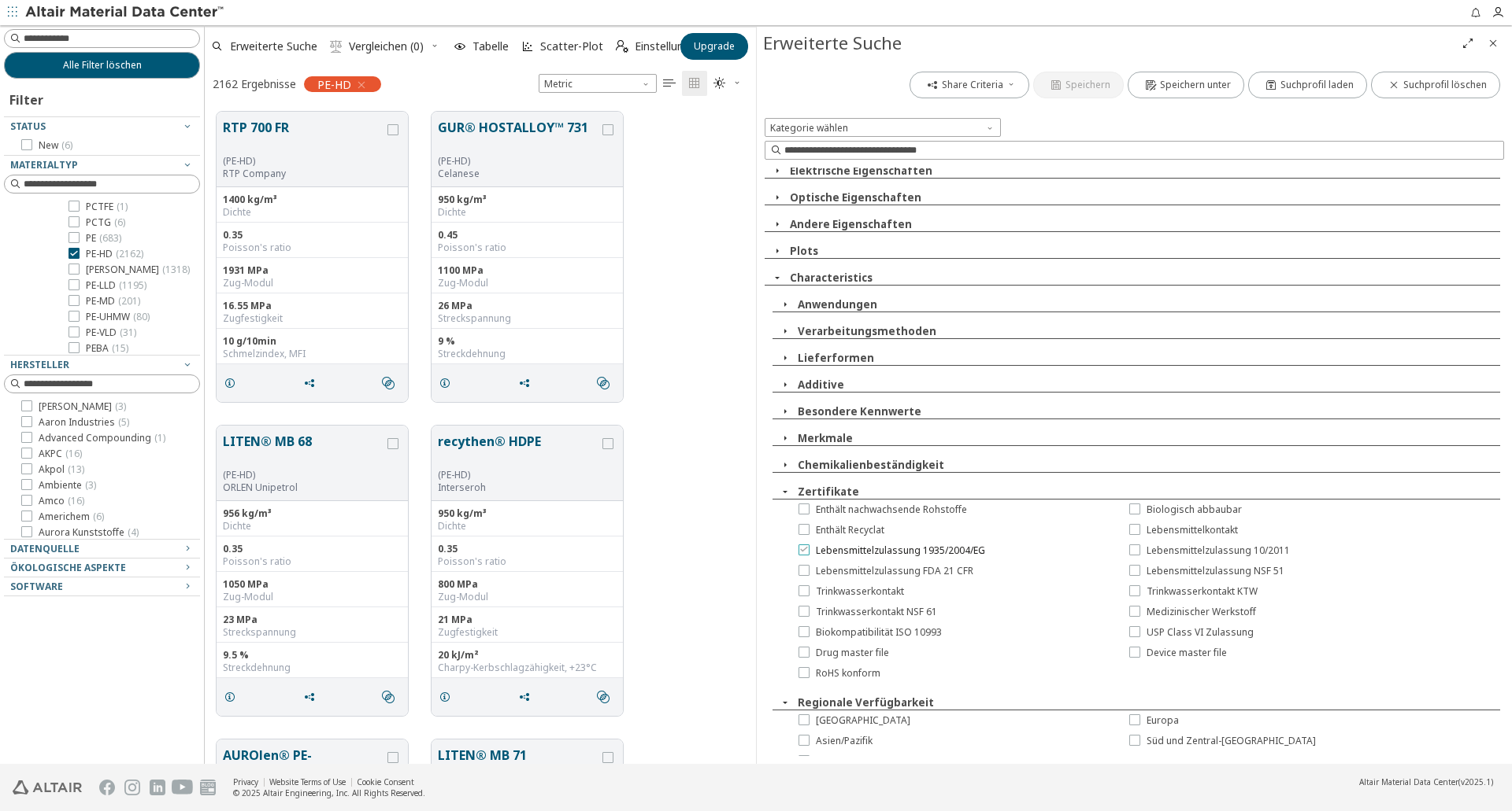
scroll to position [928, 0]
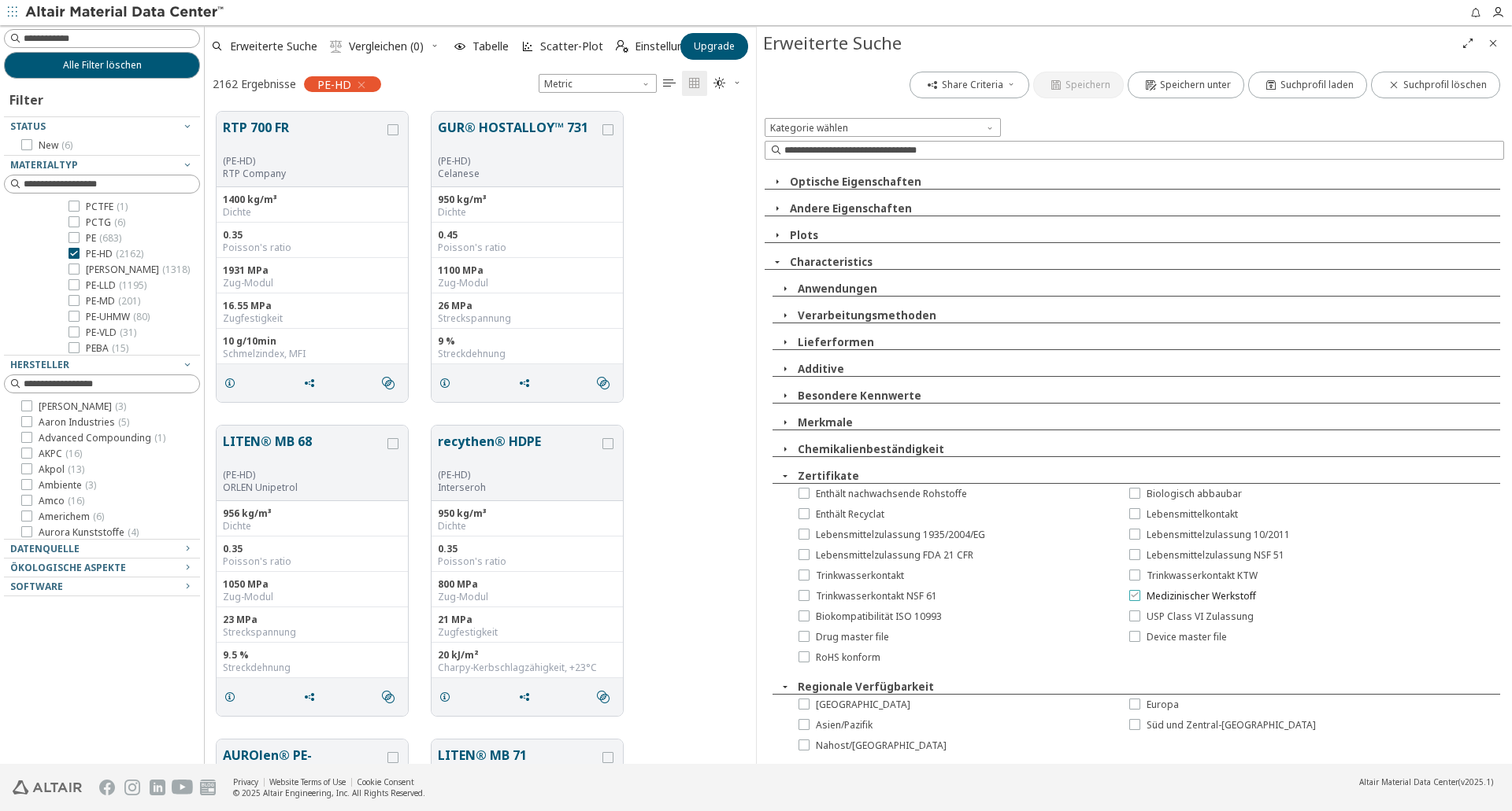
click at [1191, 598] on span "Medizinischer Werkstoff" at bounding box center [1201, 596] width 109 height 13
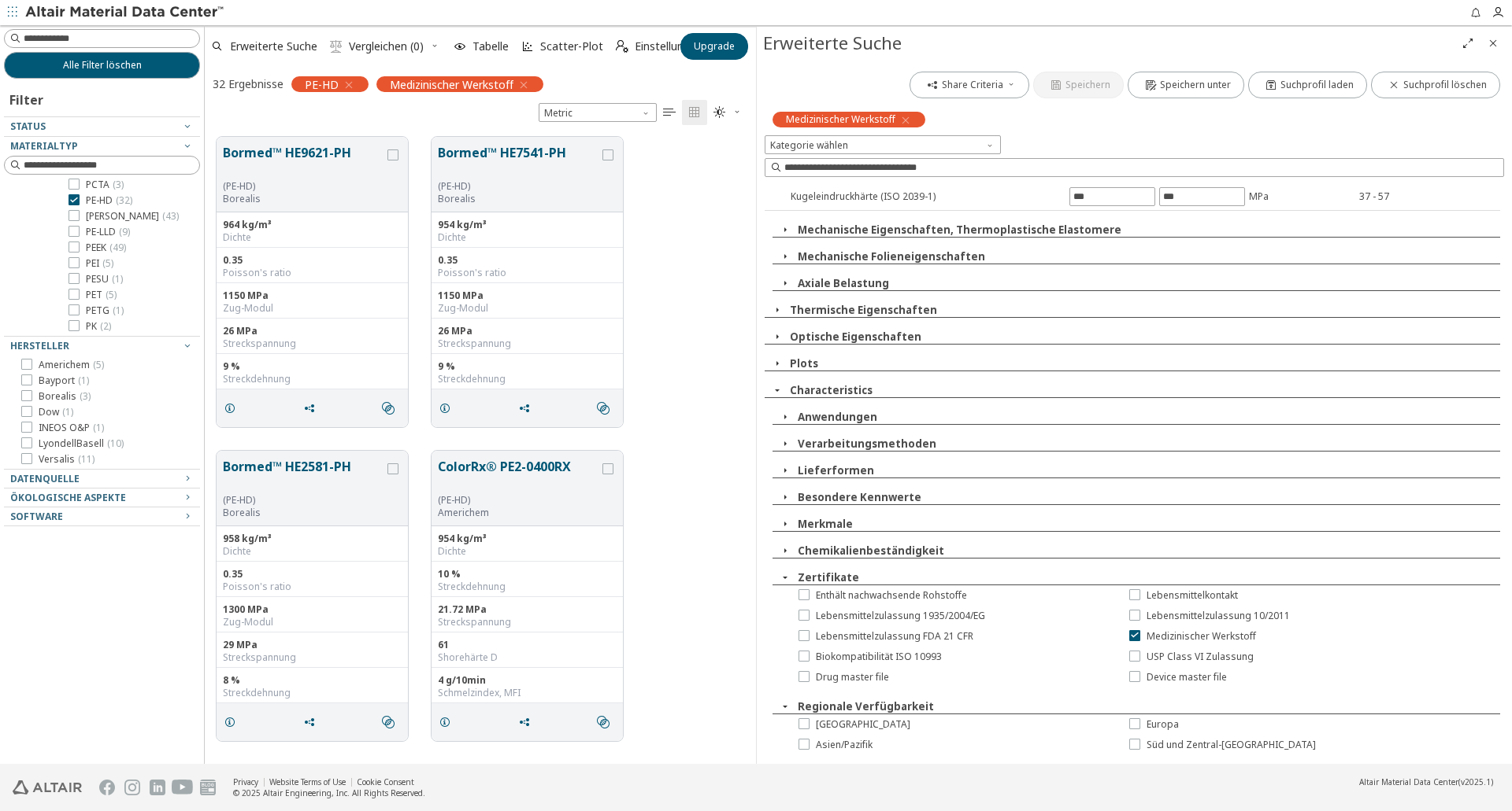
scroll to position [398, 0]
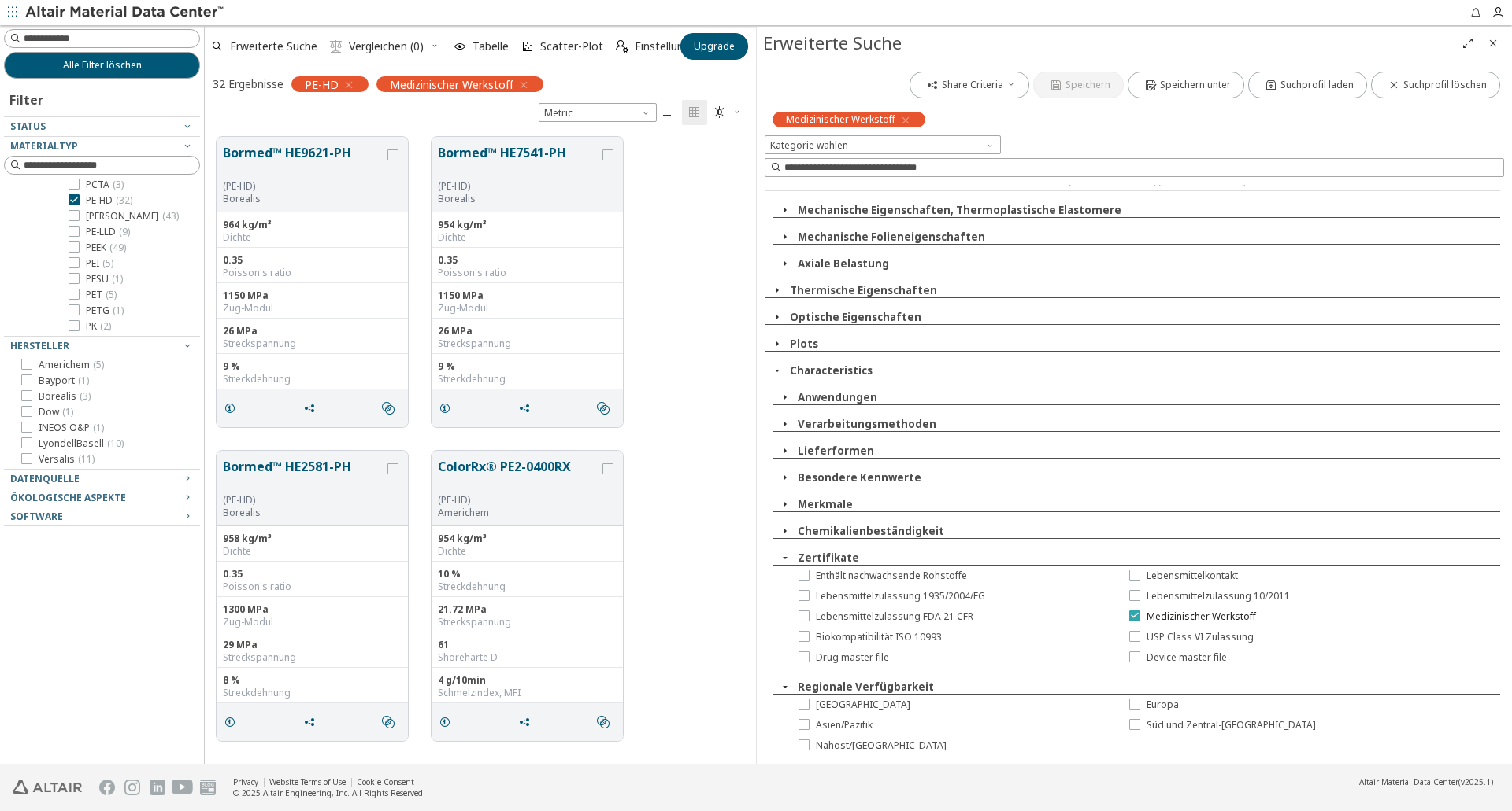
click at [1132, 618] on icon at bounding box center [1134, 616] width 11 height 11
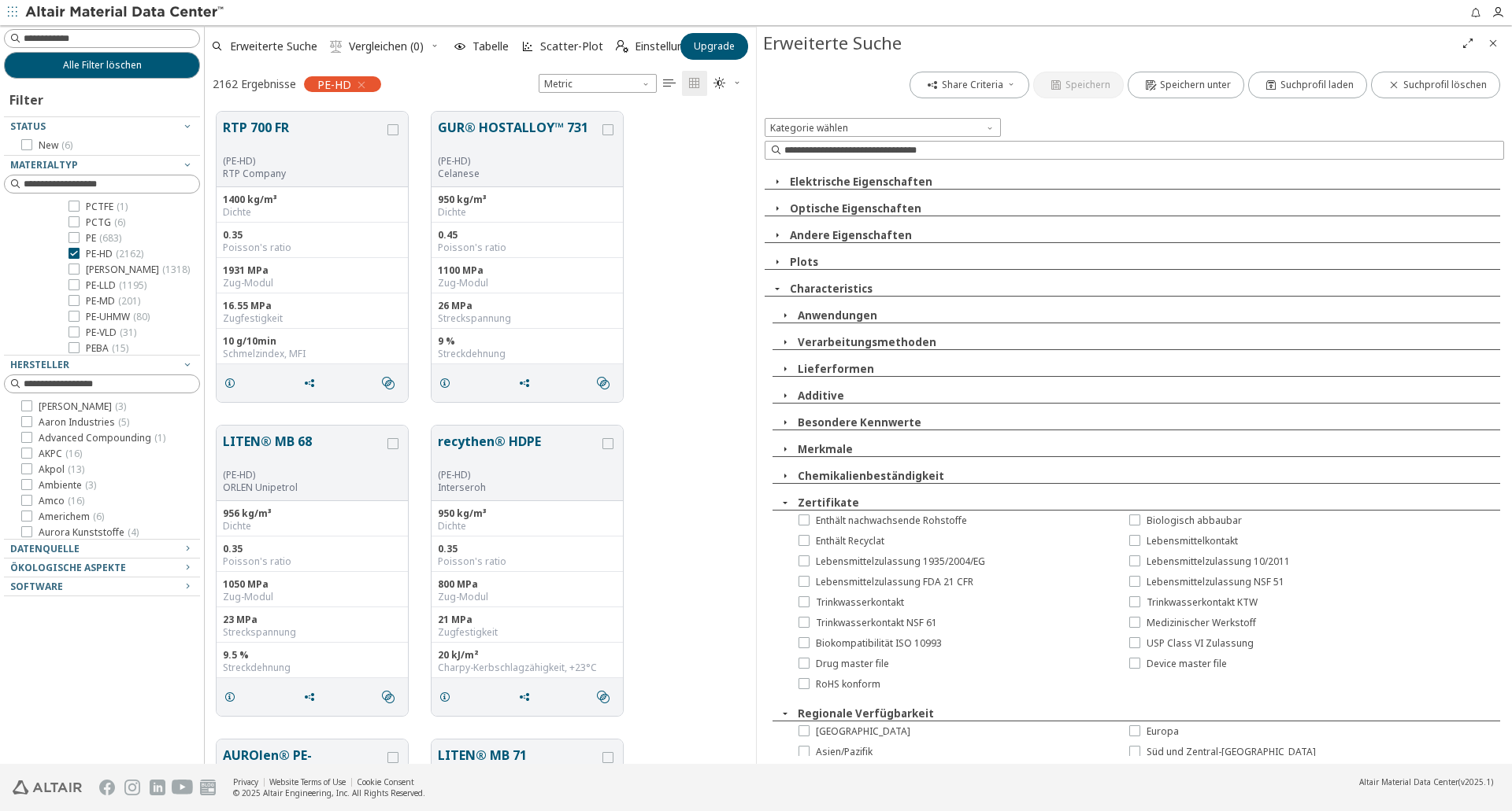
scroll to position [928, 0]
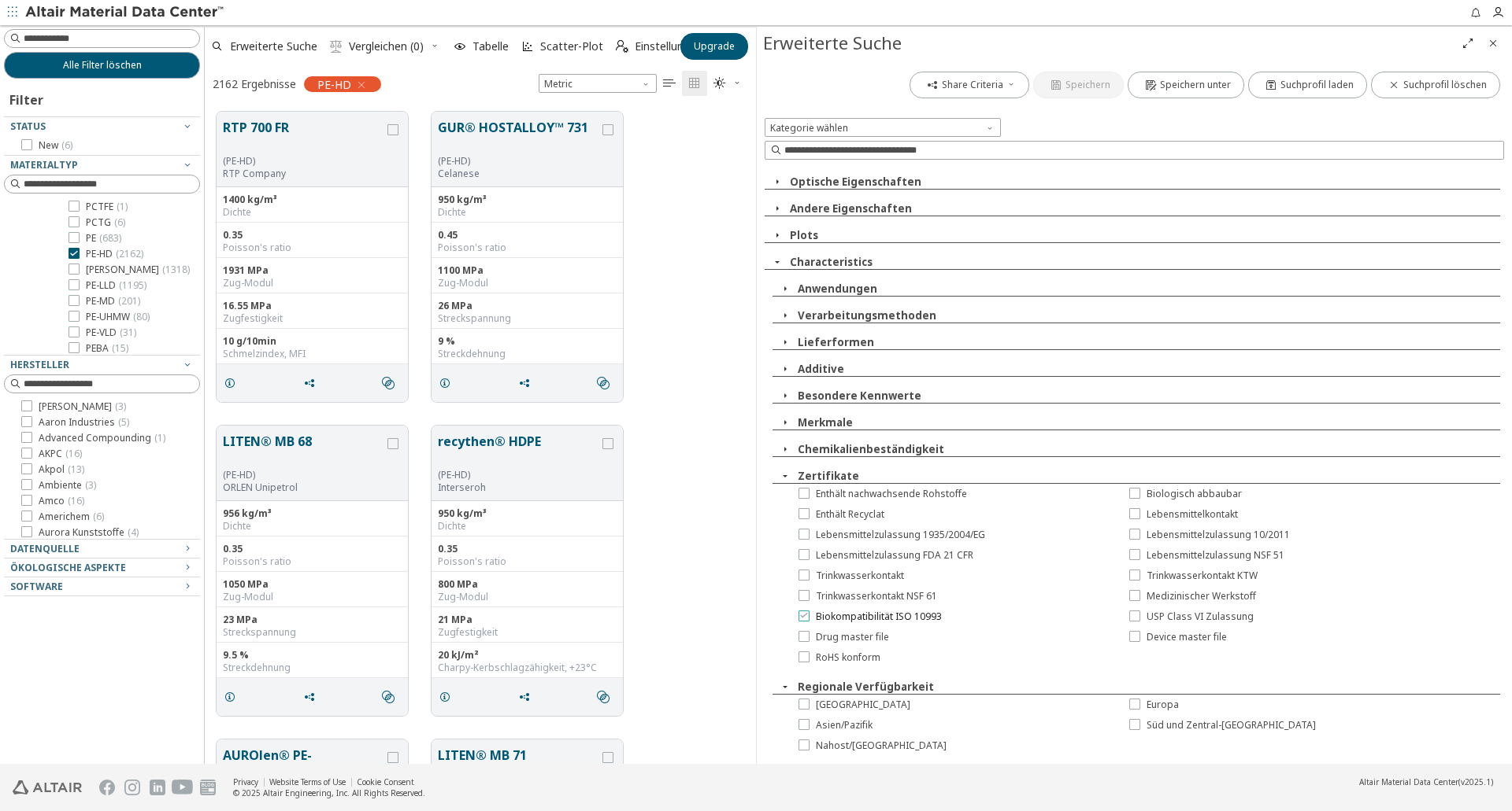
click at [805, 619] on icon at bounding box center [804, 616] width 11 height 11
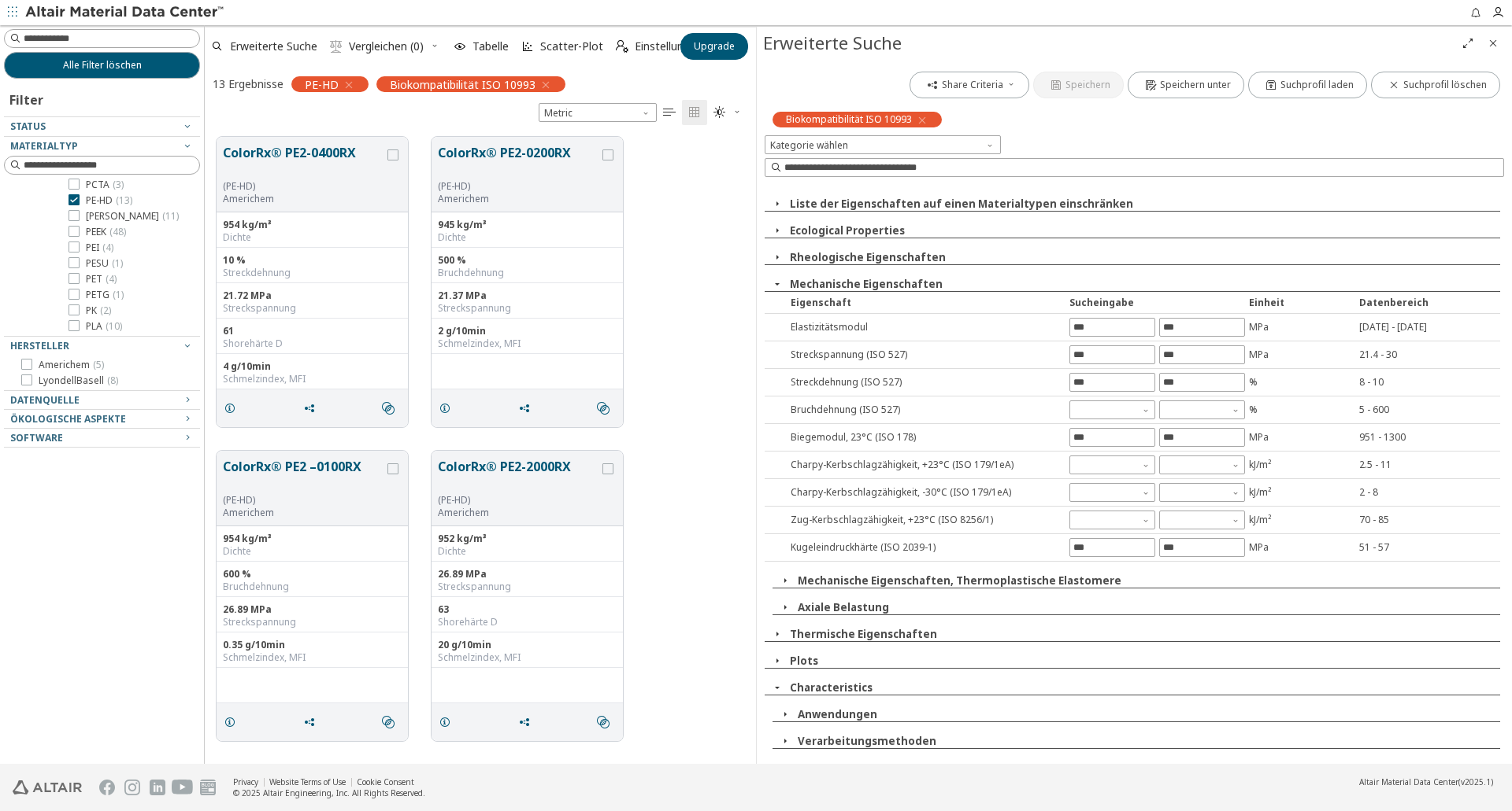
scroll to position [296, 0]
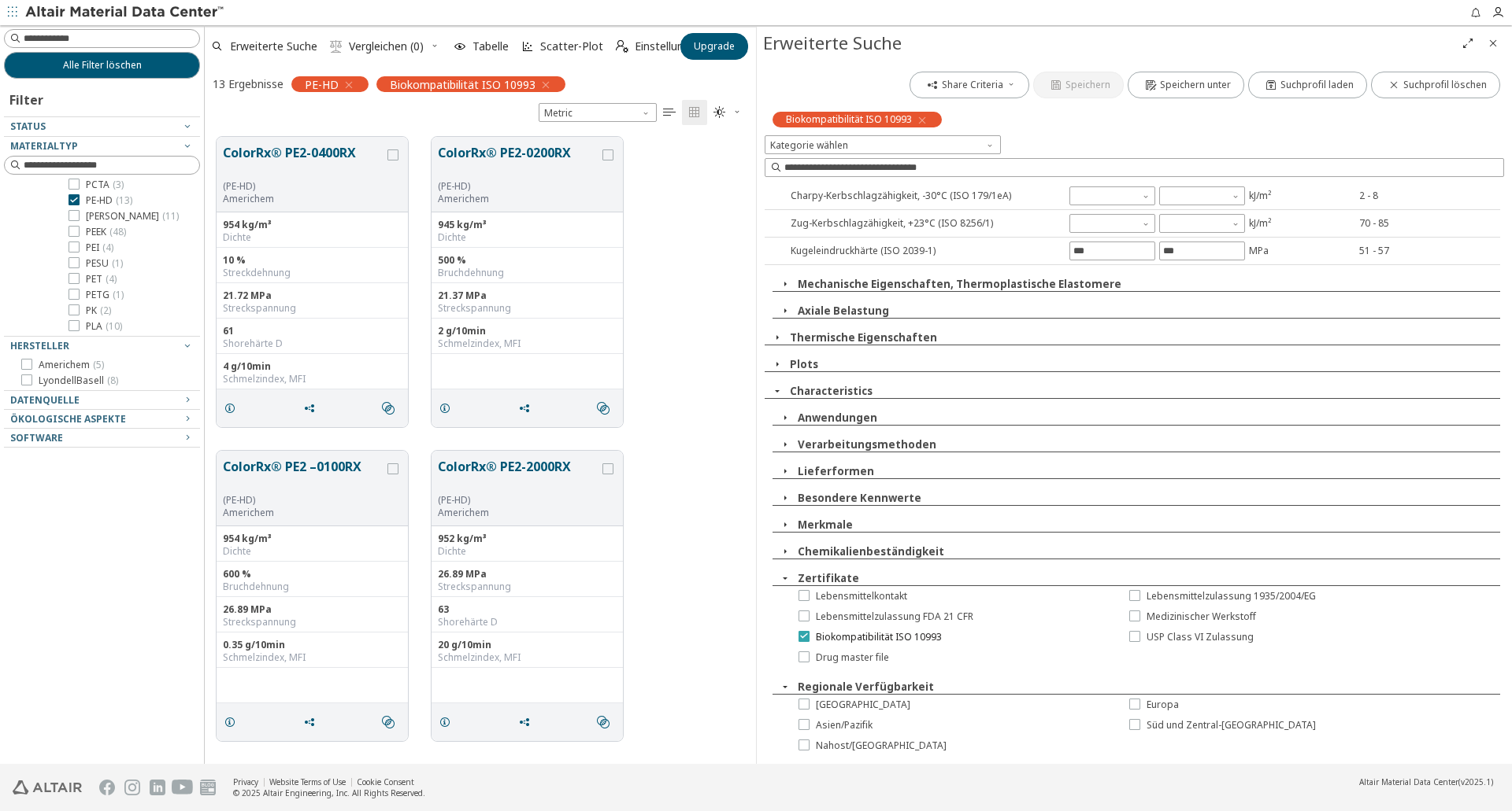
click at [803, 636] on icon at bounding box center [804, 636] width 11 height 11
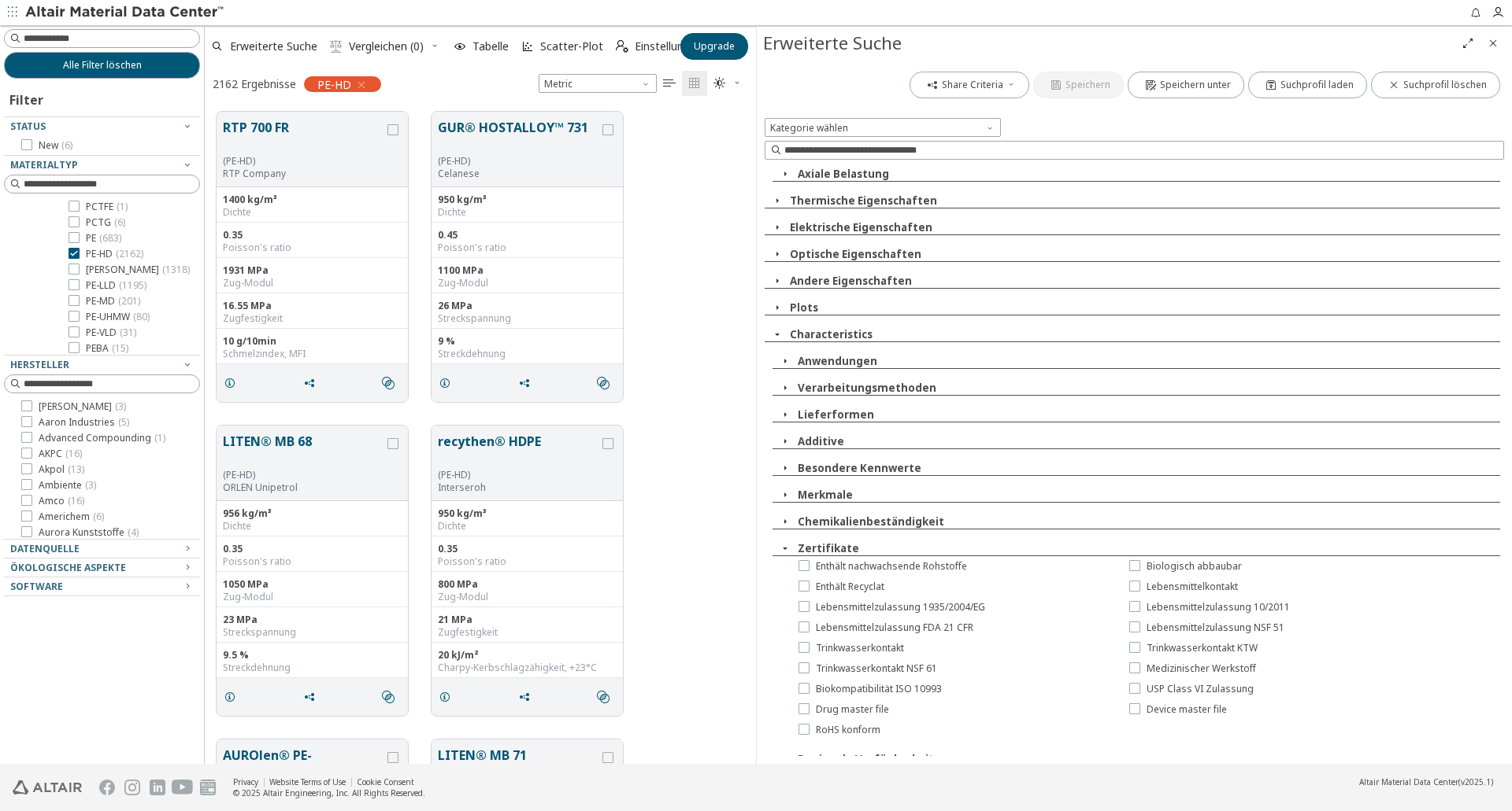
scroll to position [911, 0]
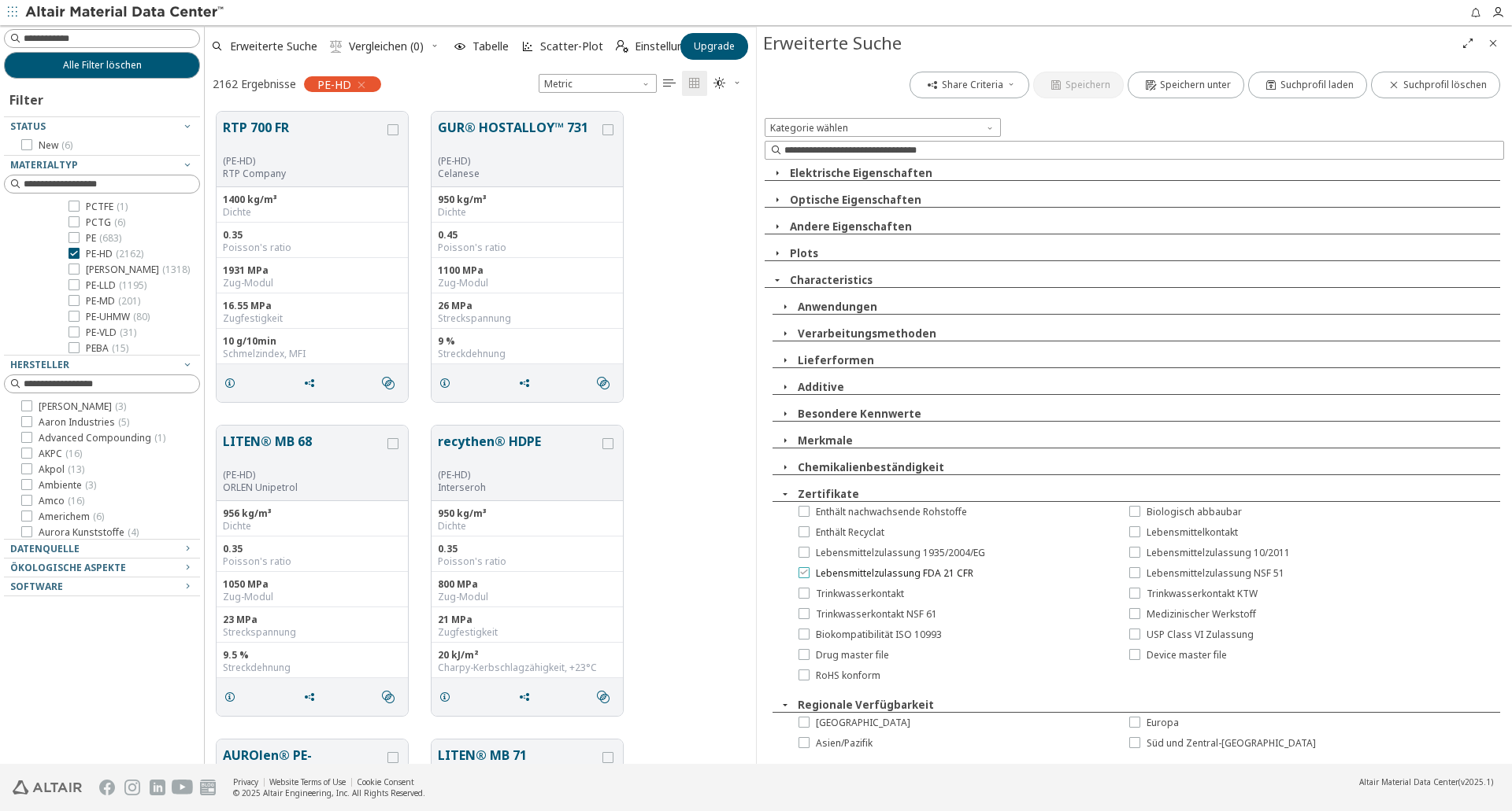
click at [803, 576] on icon at bounding box center [804, 572] width 11 height 11
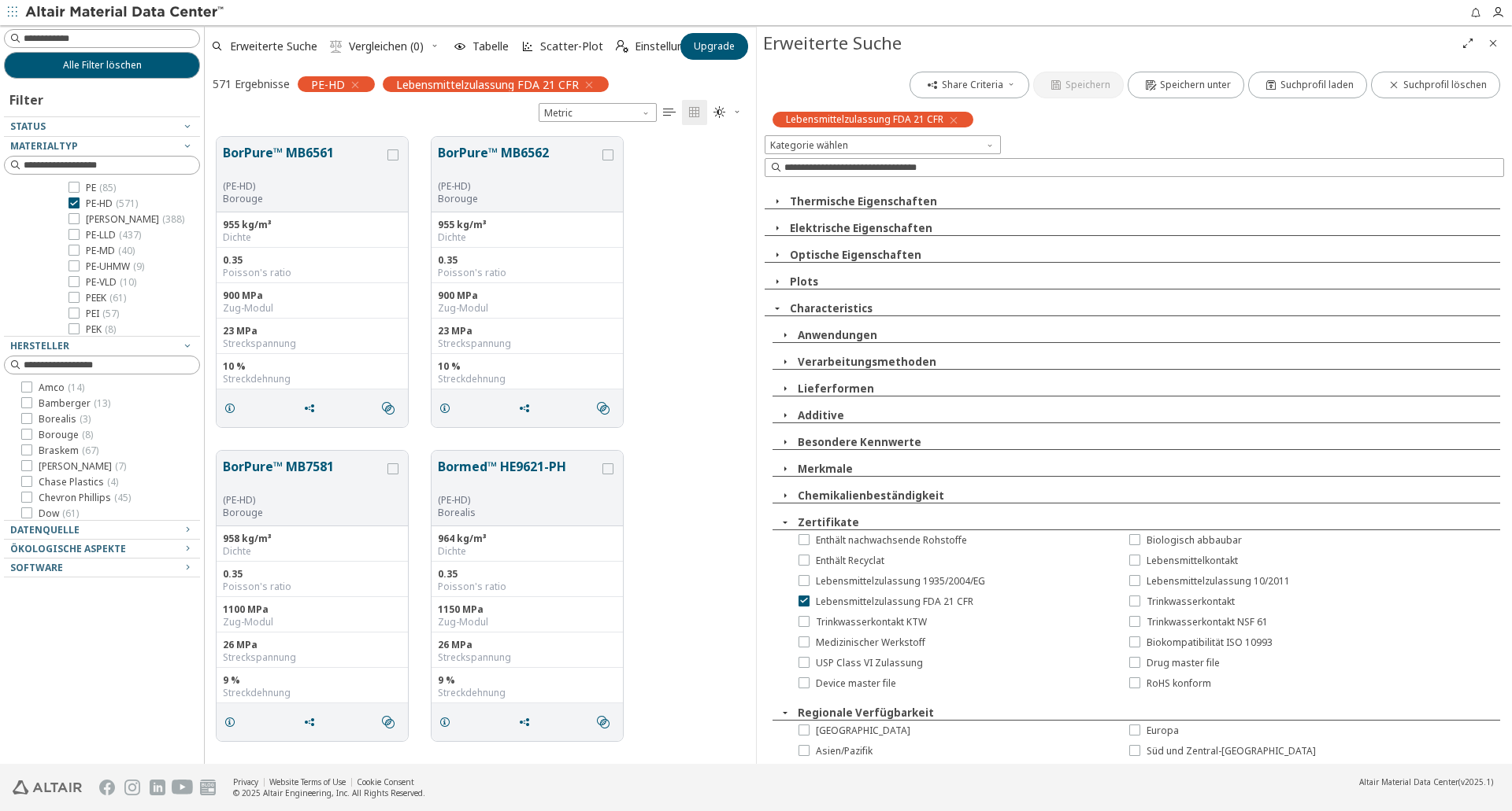
scroll to position [734, 0]
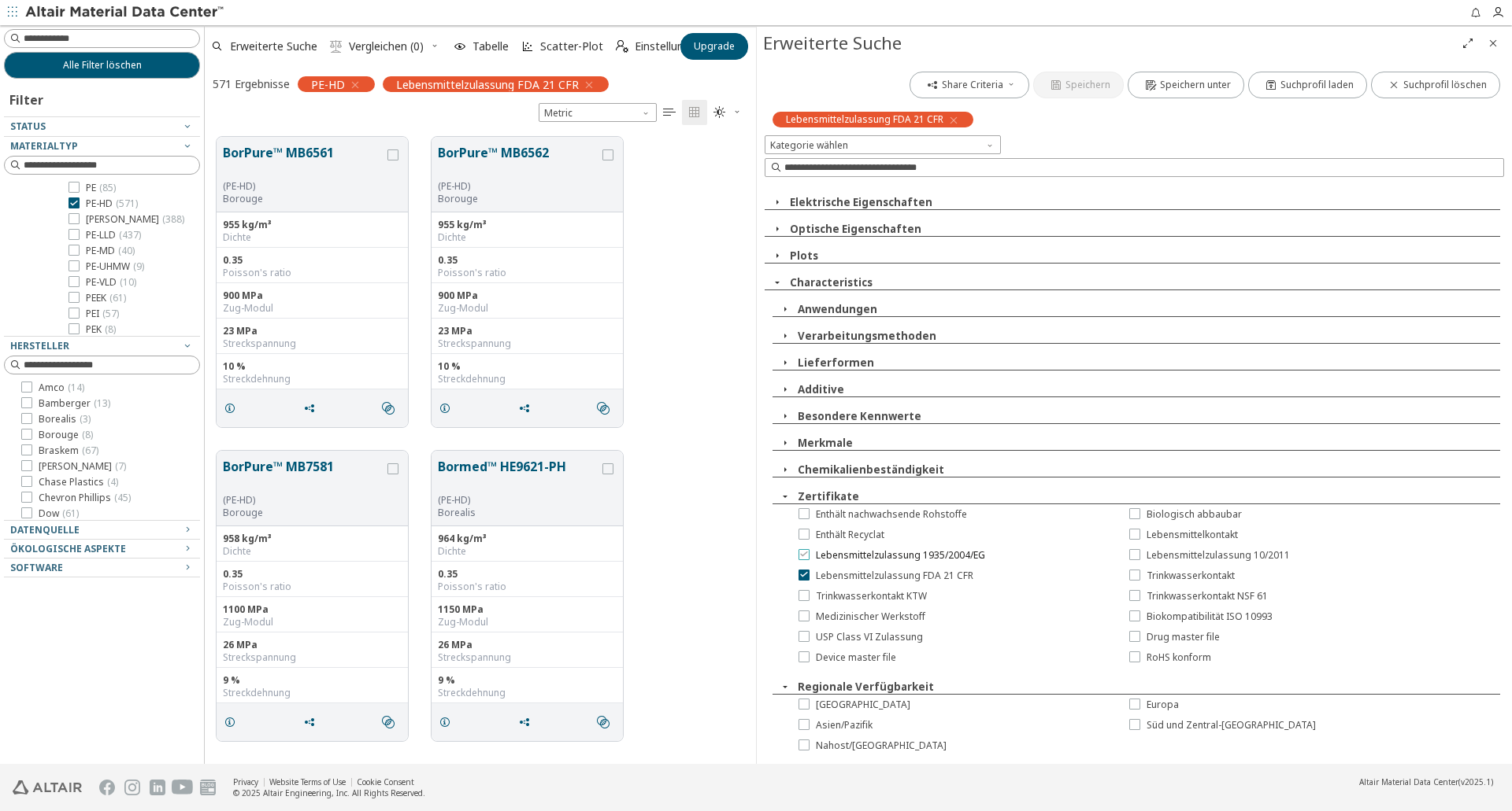
click at [801, 557] on icon at bounding box center [804, 554] width 11 height 11
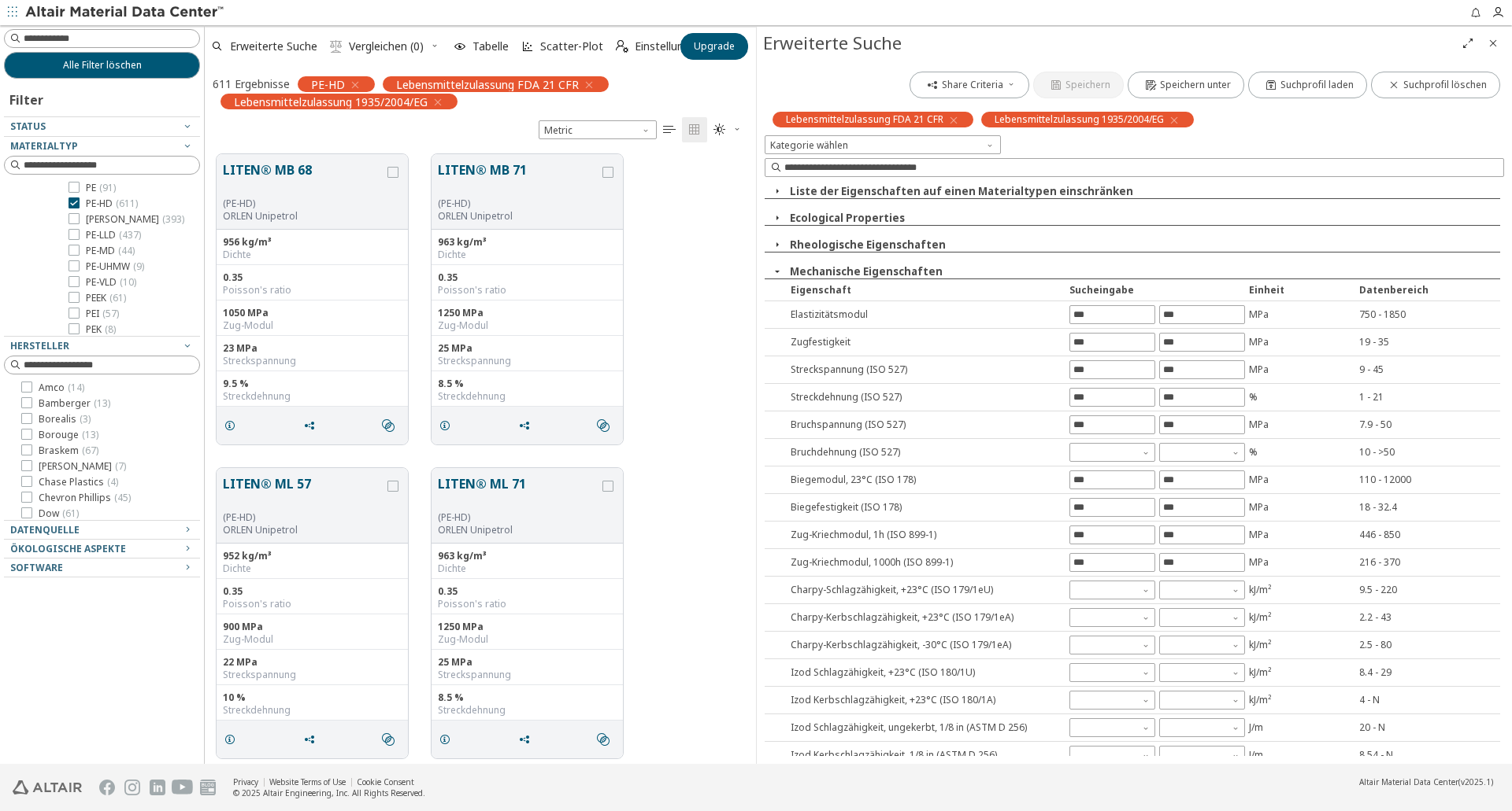
scroll to position [2, 0]
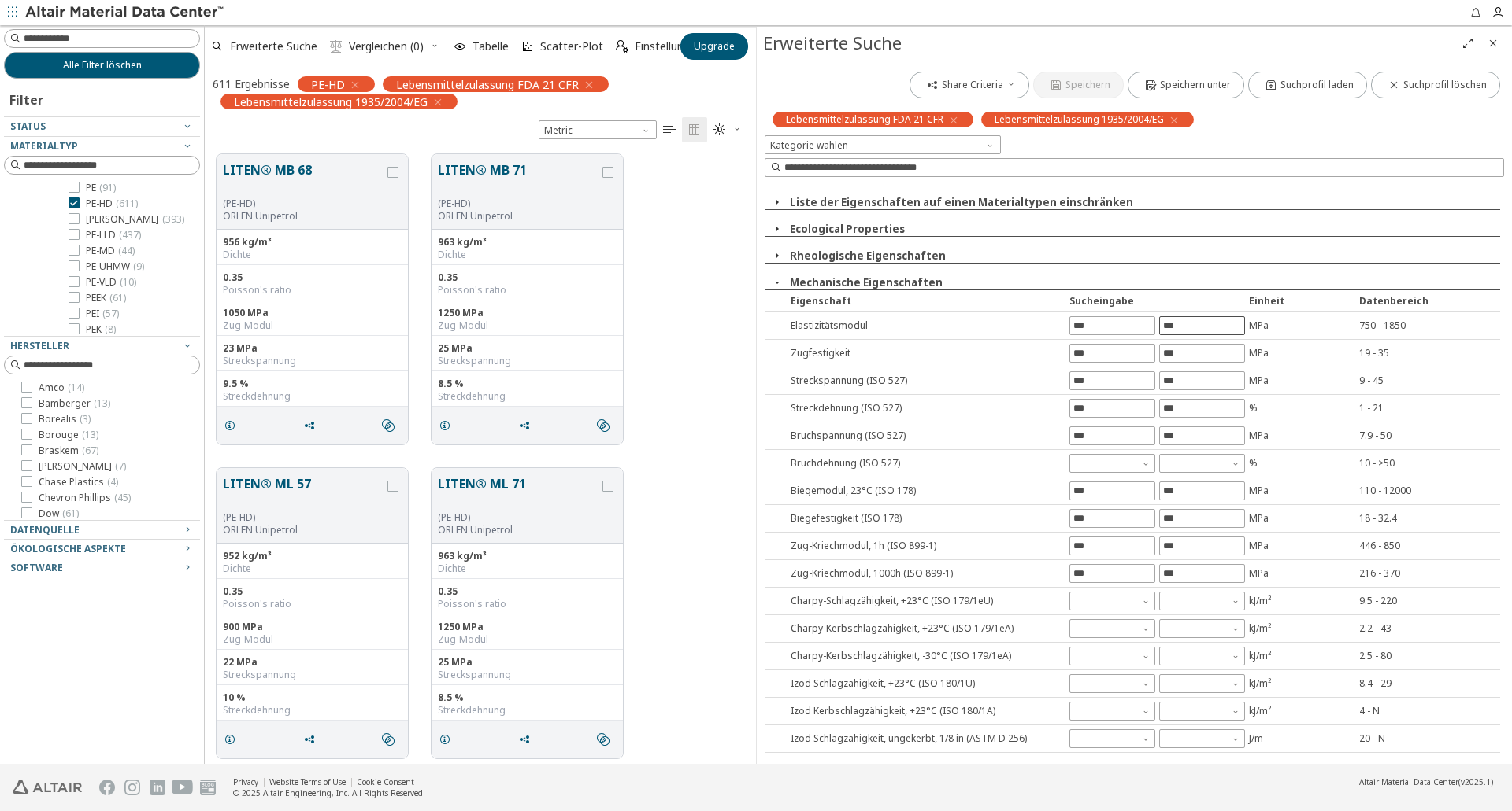
click at [1194, 326] on input "text" at bounding box center [1202, 325] width 85 height 17
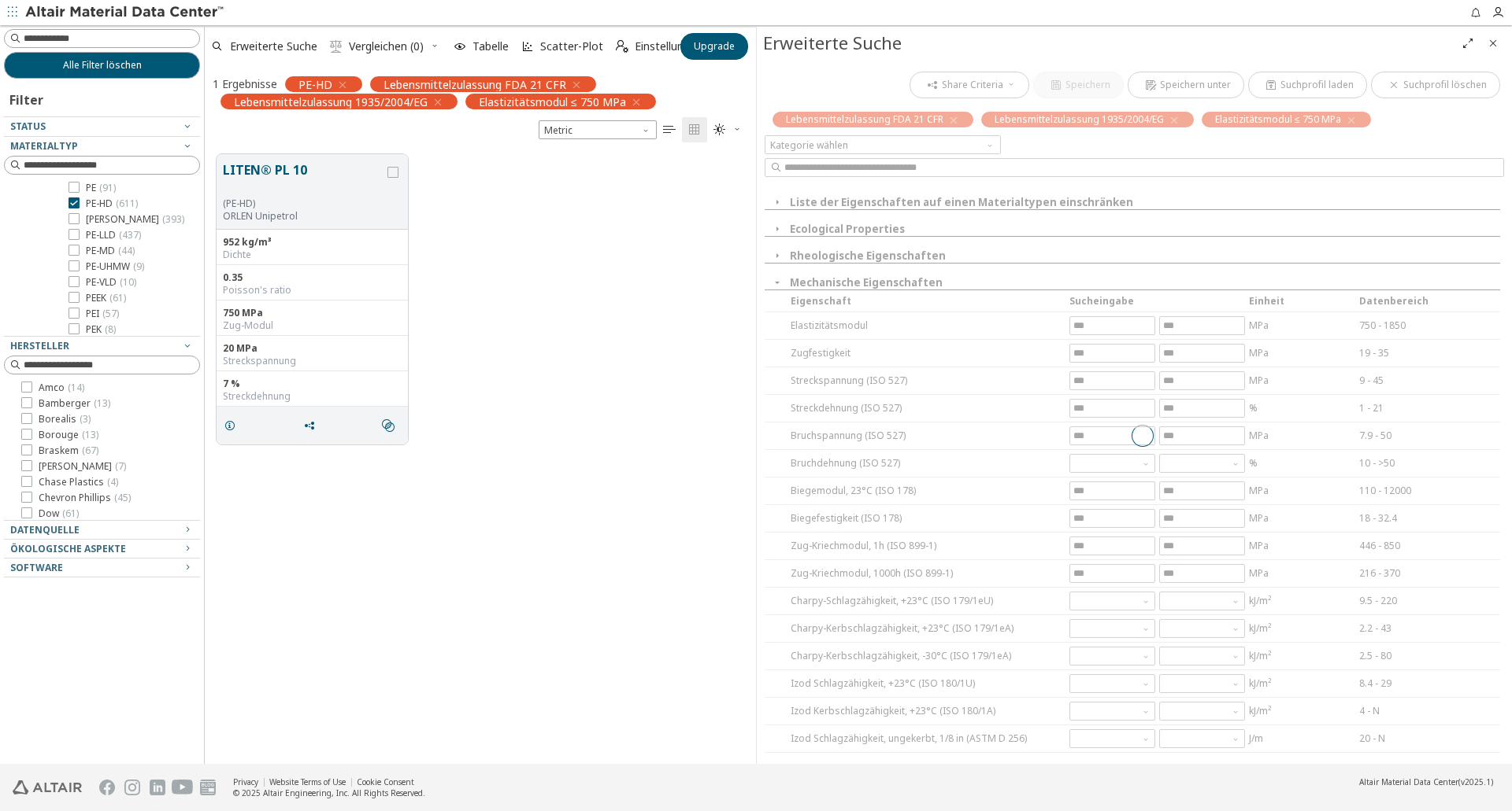
scroll to position [50, 0]
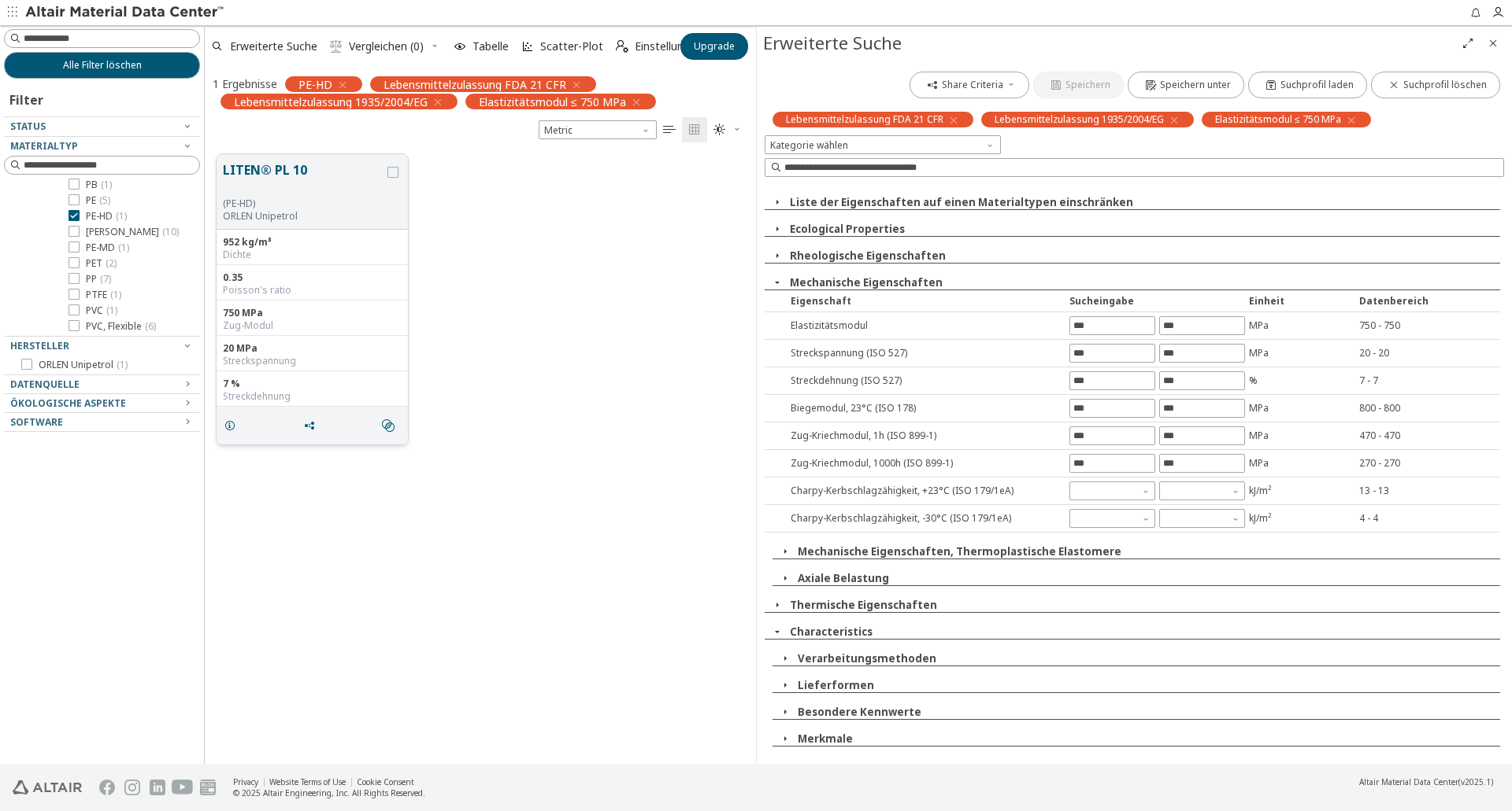
click at [272, 179] on button "LITEN® PL 10" at bounding box center [303, 179] width 161 height 37
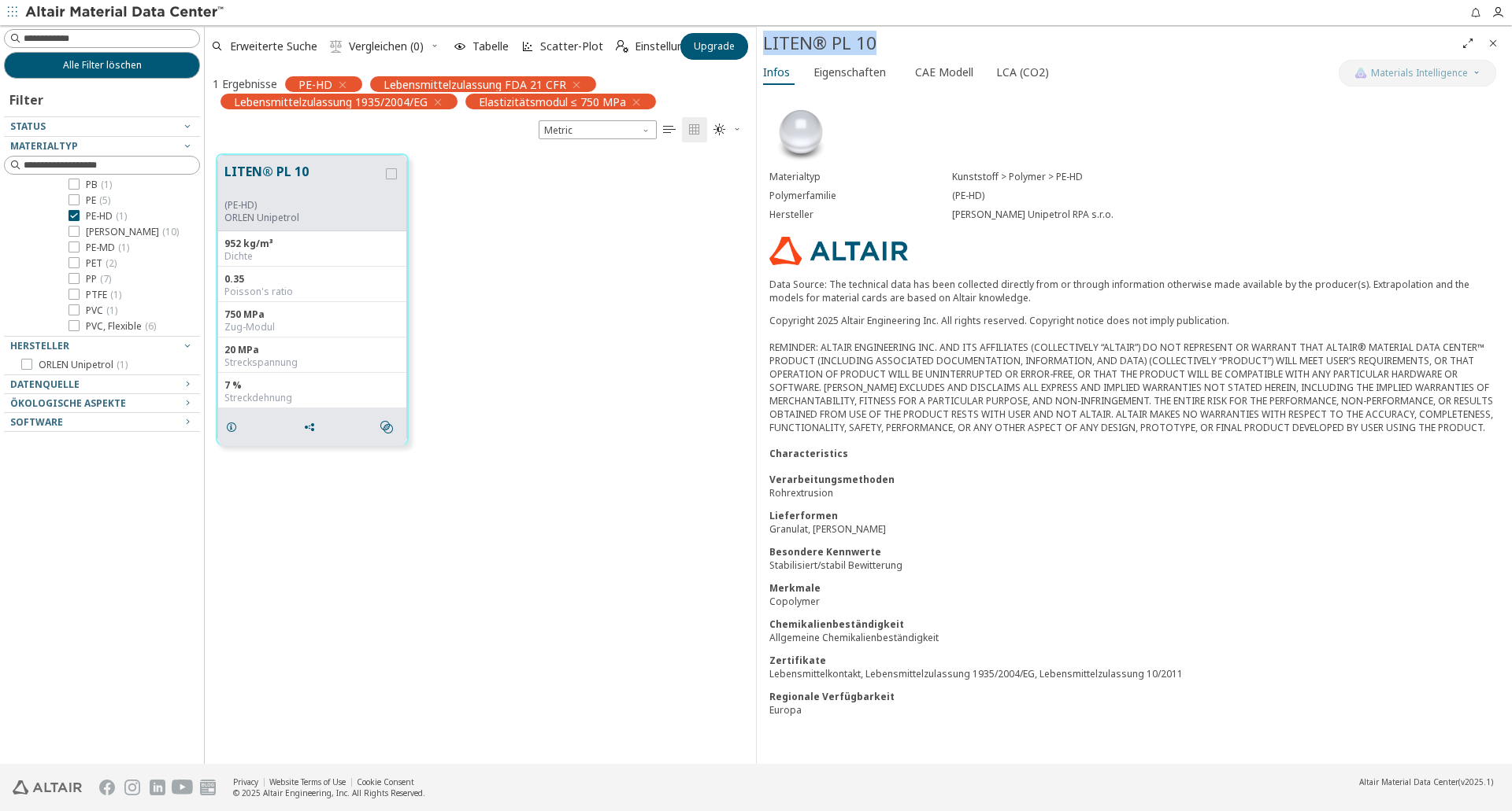
drag, startPoint x: 766, startPoint y: 42, endPoint x: 879, endPoint y: 46, distance: 113.1
click at [879, 46] on div "LITEN® PL 10" at bounding box center [1109, 44] width 692 height 25
copy div "LITEN® PL 10"
click at [509, 355] on div "LITEN® PL 10 (PE-HD) ORLEN Unipetrol 952 kg/m³ Dichte 0.35 Poisson's ratio 750 …" at bounding box center [480, 299] width 551 height 314
click at [574, 343] on div "LITEN® PL 10 (PE-HD) ORLEN Unipetrol 952 kg/m³ Dichte 0.35 Poisson's ratio 750 …" at bounding box center [480, 299] width 551 height 314
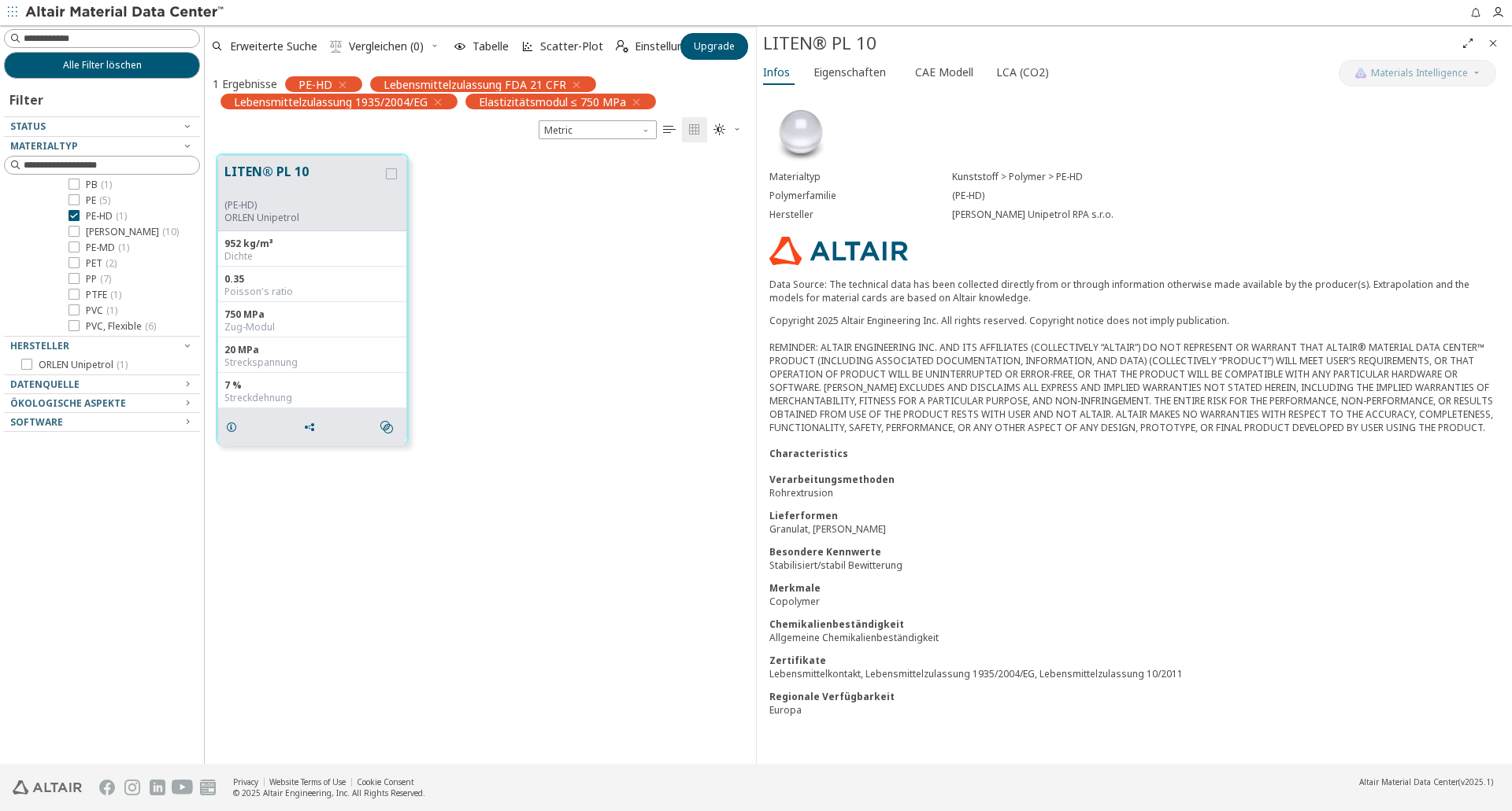
click at [1496, 45] on icon "Close" at bounding box center [1493, 44] width 13 height 13
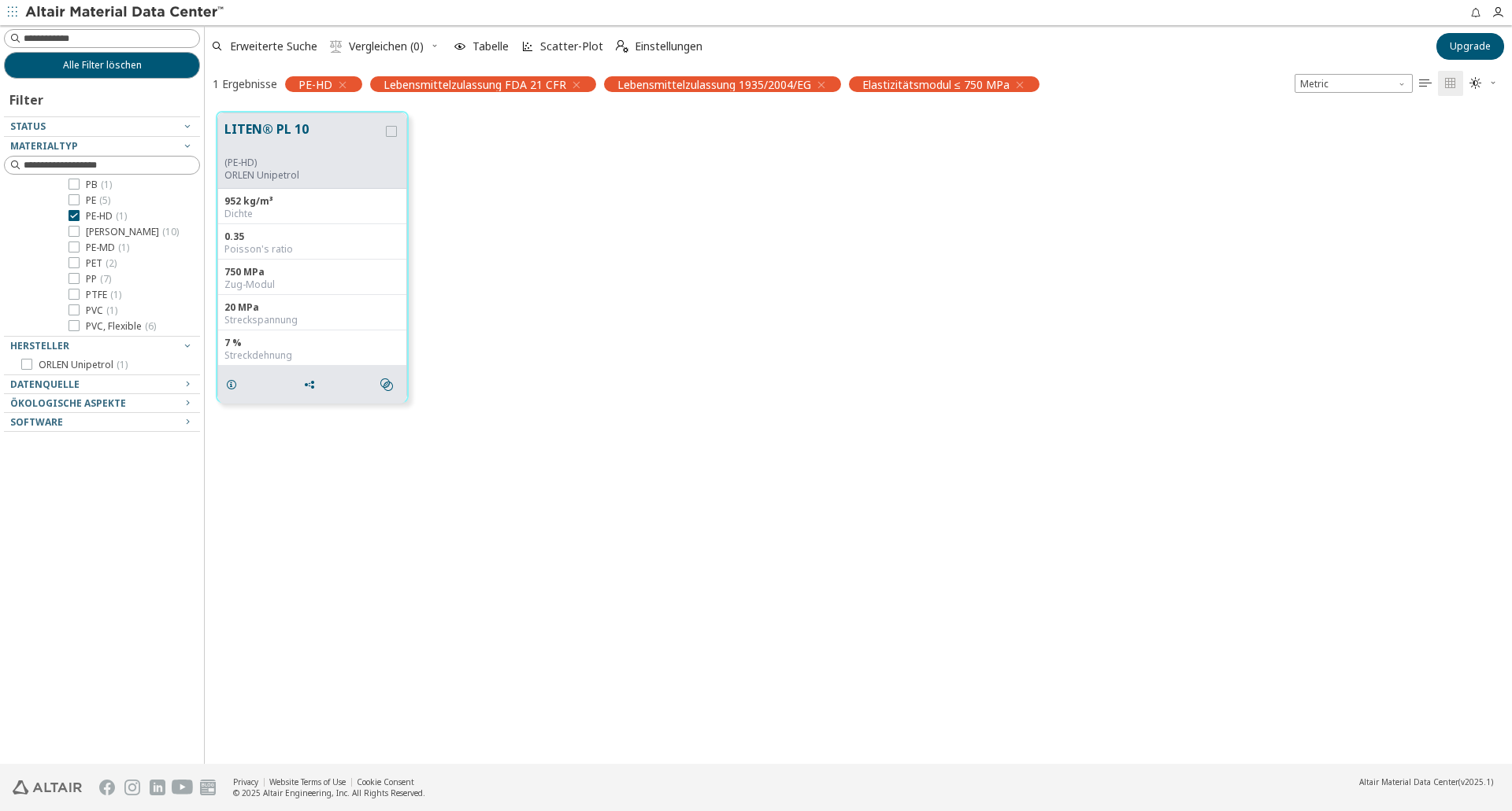
scroll to position [653, 1295]
click at [259, 47] on span "Erweiterte Suche" at bounding box center [274, 46] width 87 height 11
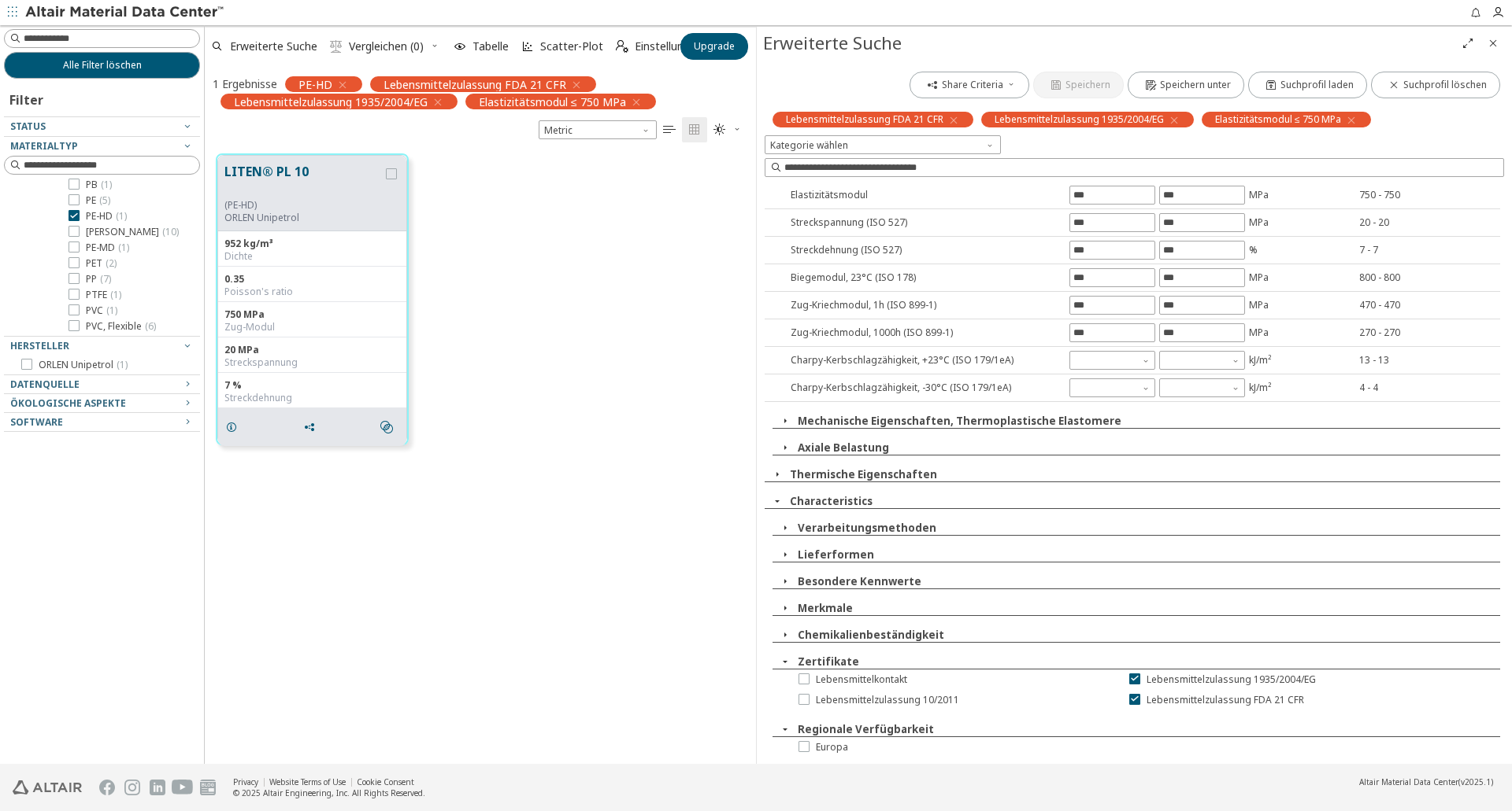
scroll to position [134, 0]
click at [1129, 676] on icon at bounding box center [1134, 676] width 11 height 11
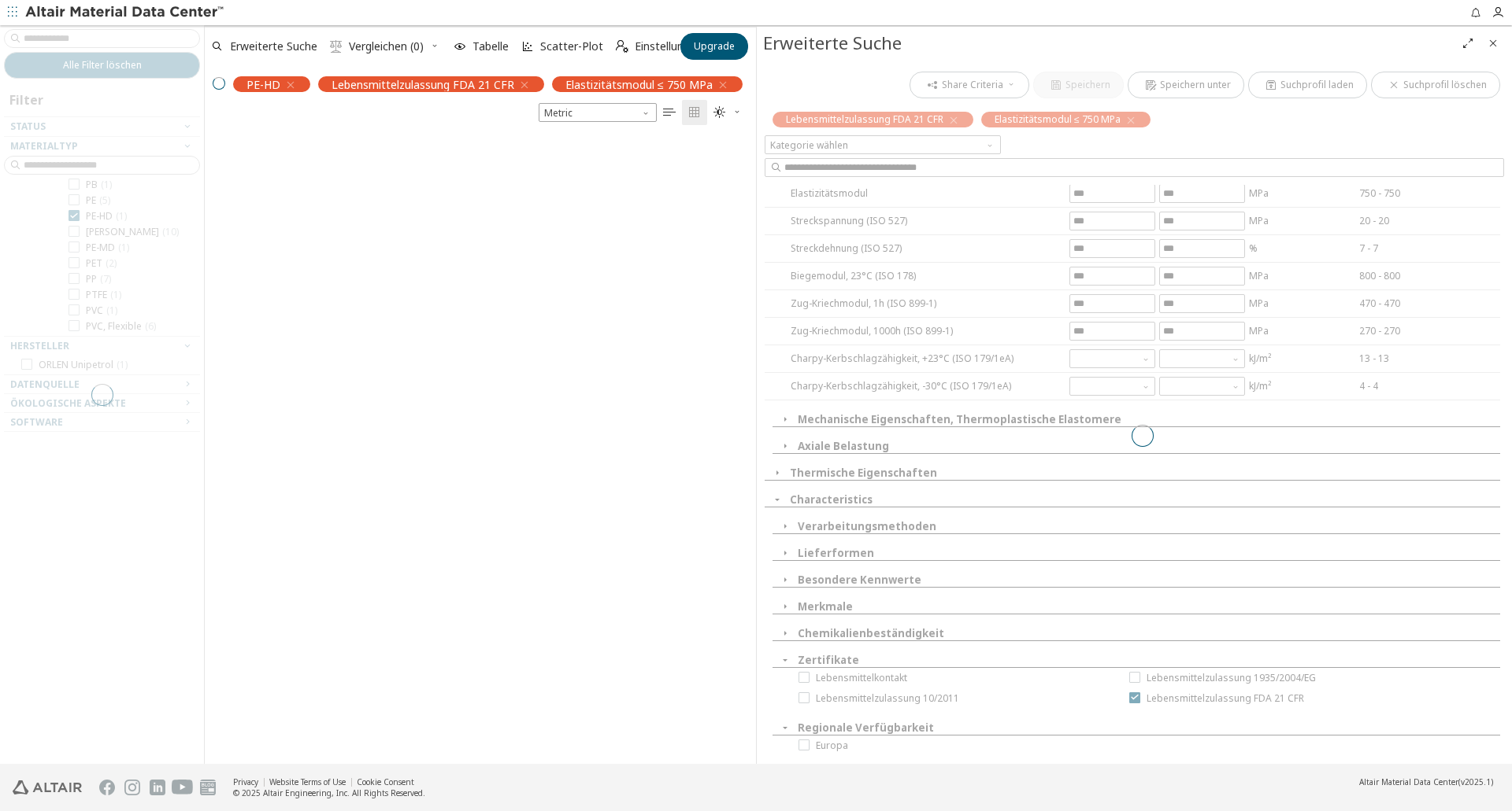
scroll to position [627, 539]
click at [1132, 700] on div at bounding box center [1143, 436] width 755 height 737
click at [1132, 699] on div at bounding box center [1143, 436] width 755 height 737
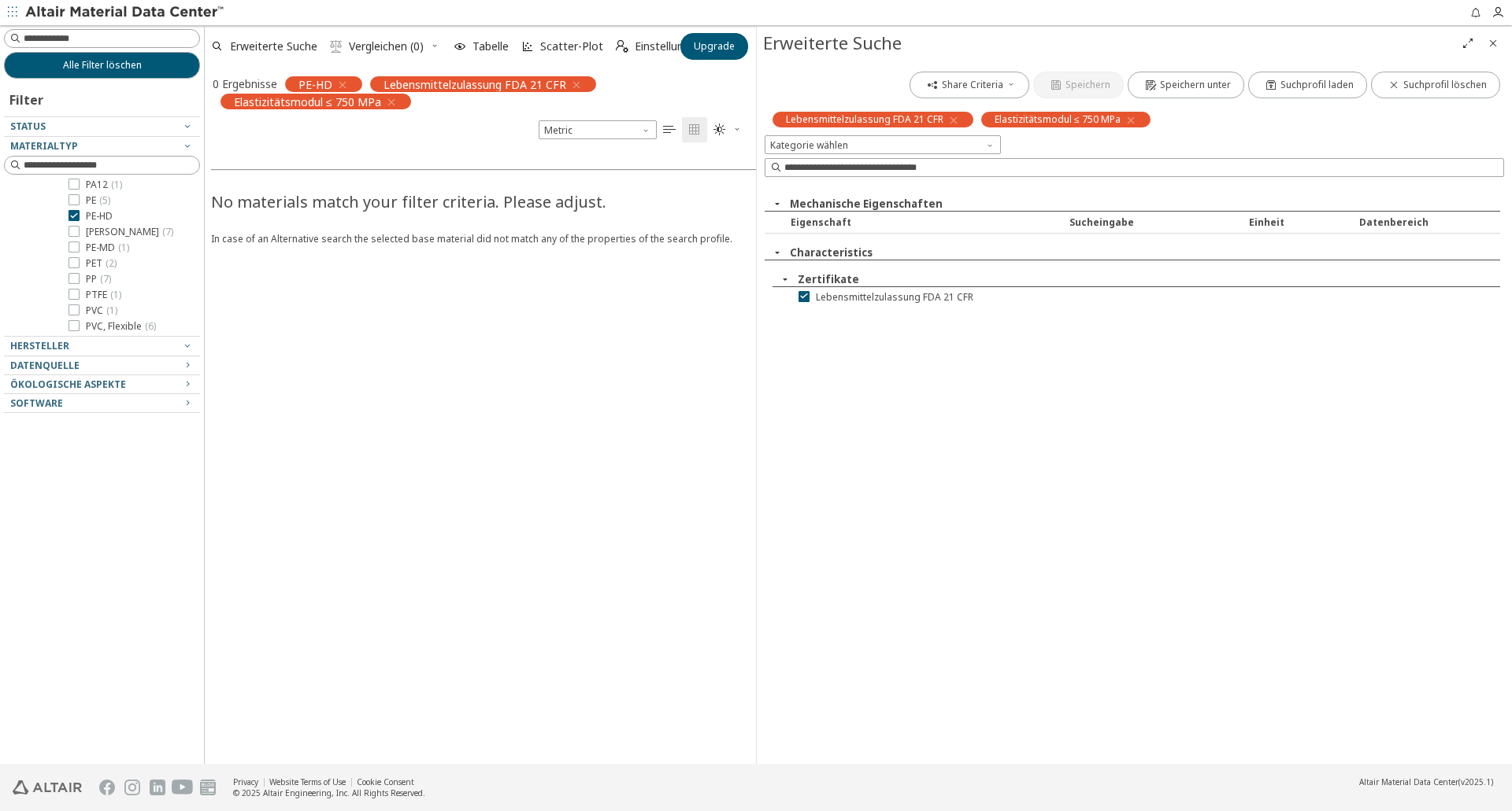
scroll to position [0, 0]
click at [801, 298] on icon at bounding box center [804, 295] width 11 height 11
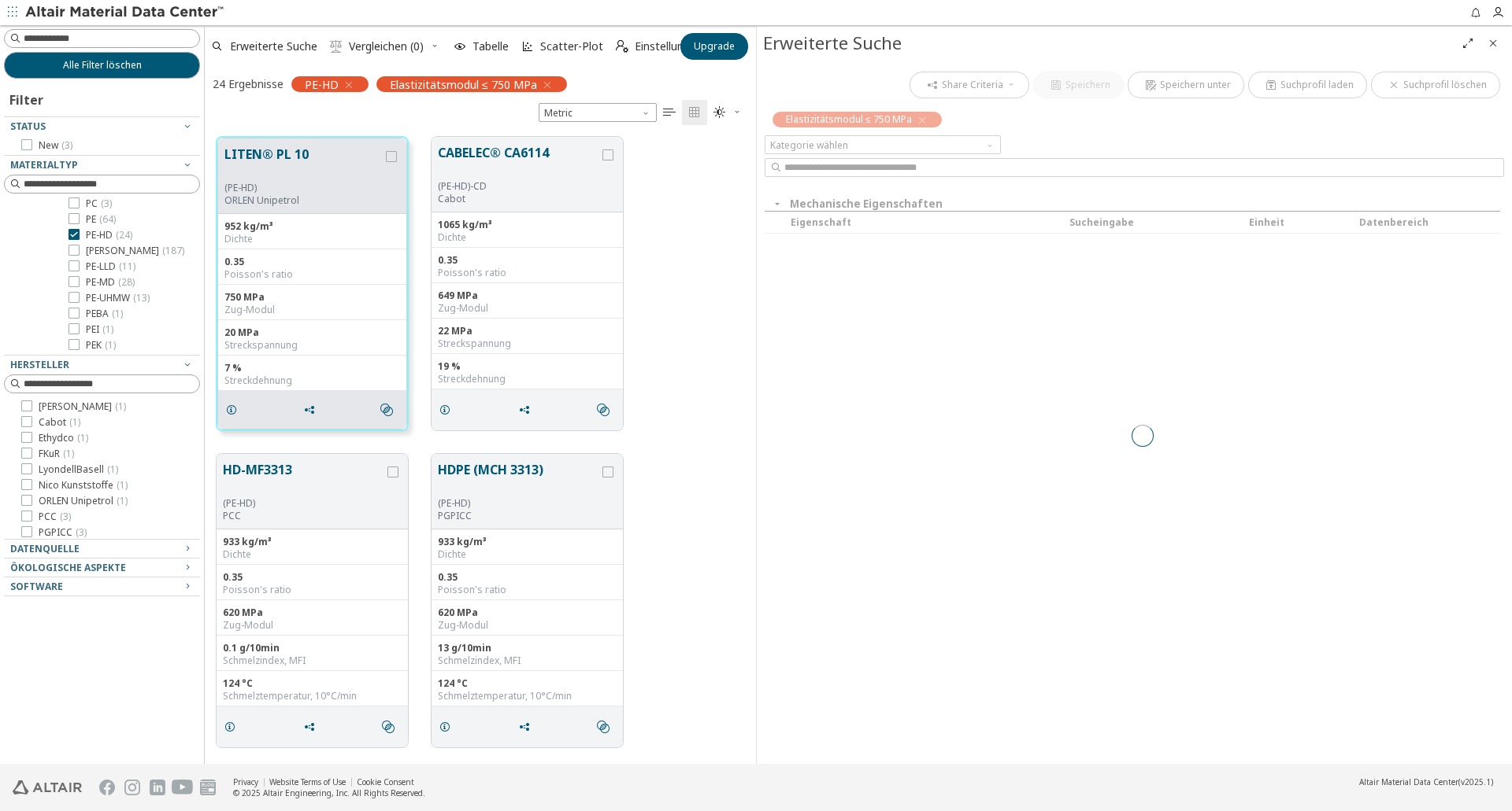
scroll to position [627, 539]
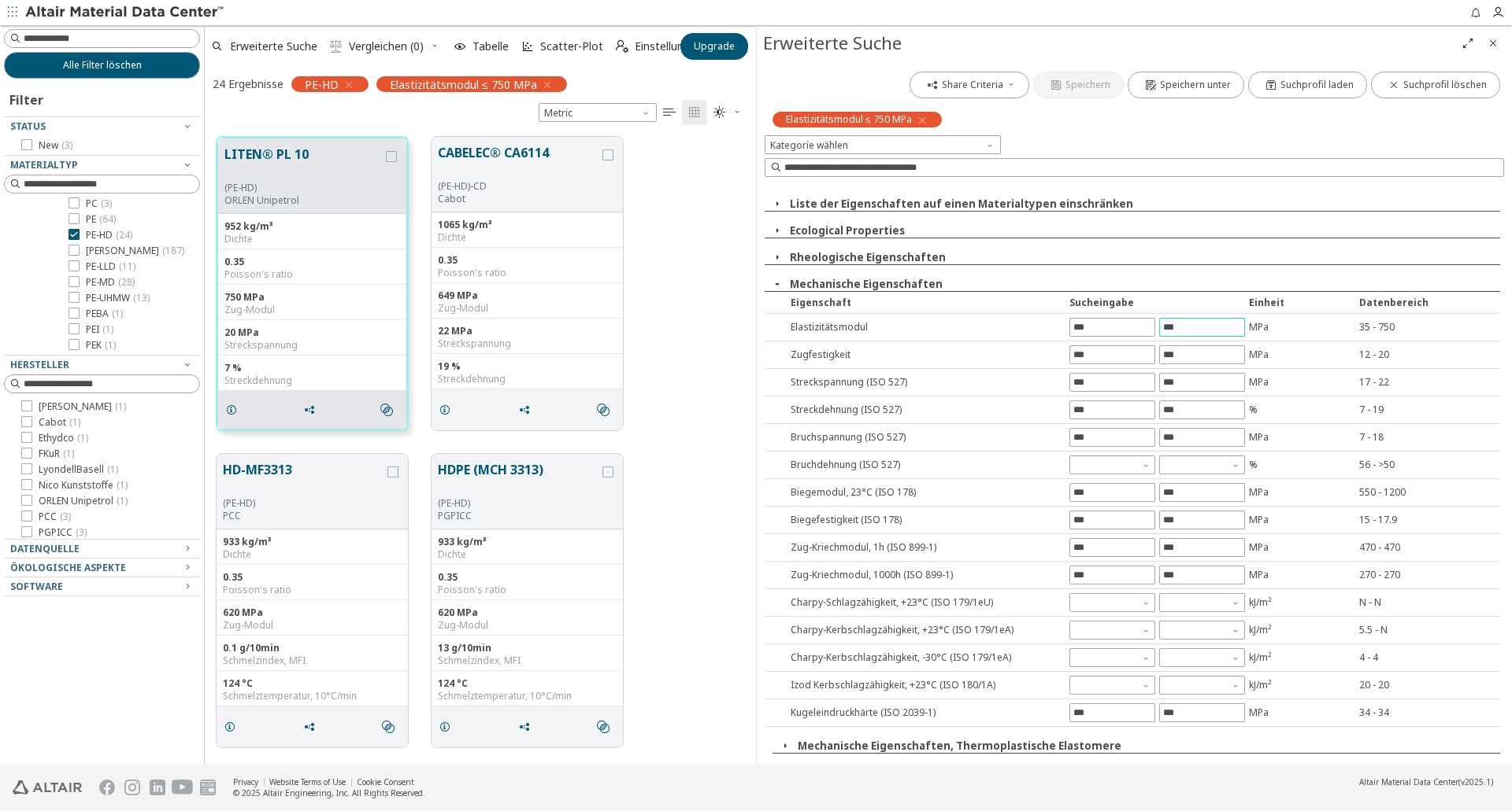
drag, startPoint x: 1193, startPoint y: 327, endPoint x: 1134, endPoint y: 339, distance: 60.2
click at [1134, 339] on div "Elastizitätsmodul *** MPa 35 - 750" at bounding box center [1133, 327] width 736 height 27
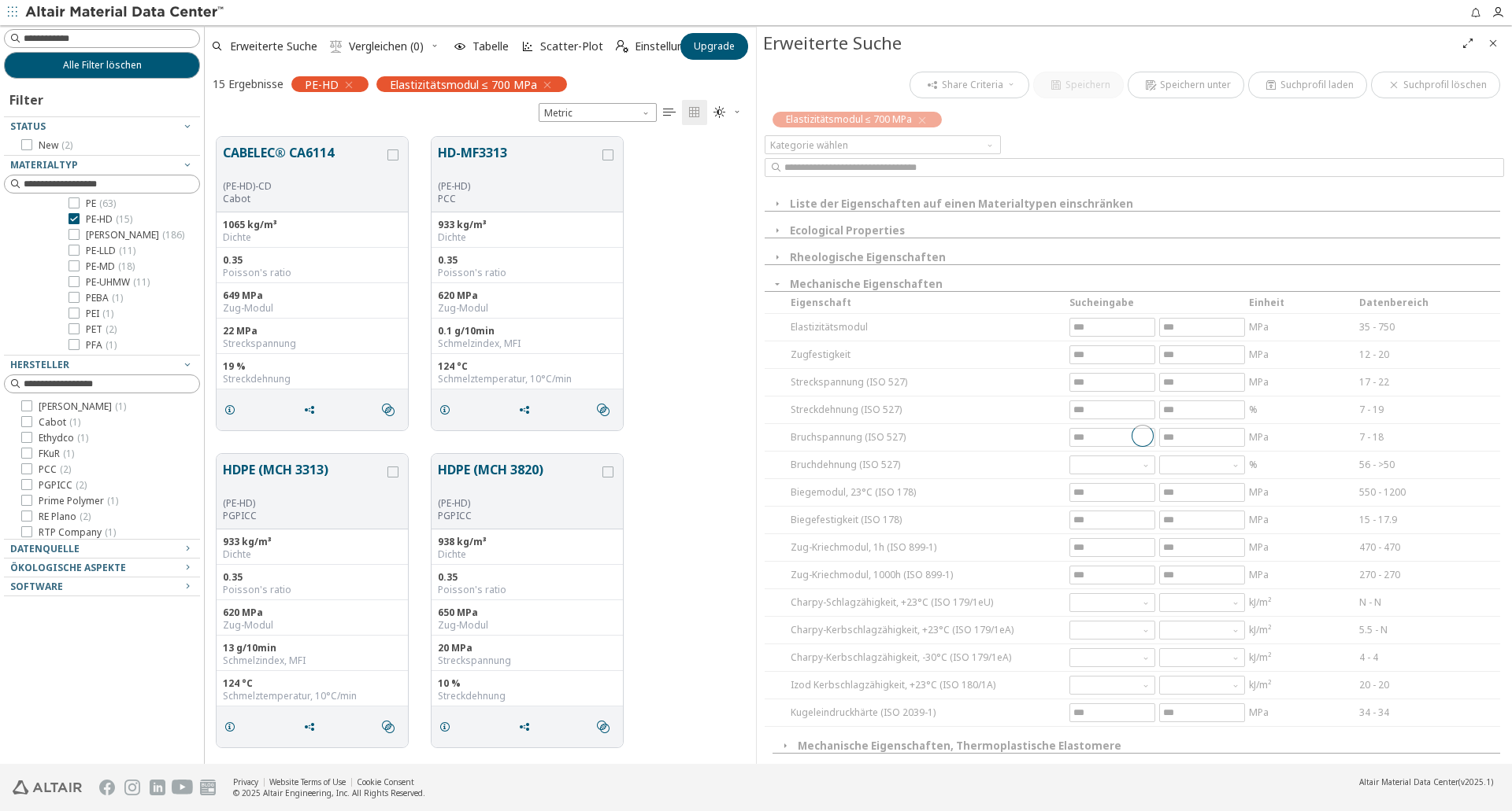
scroll to position [365, 0]
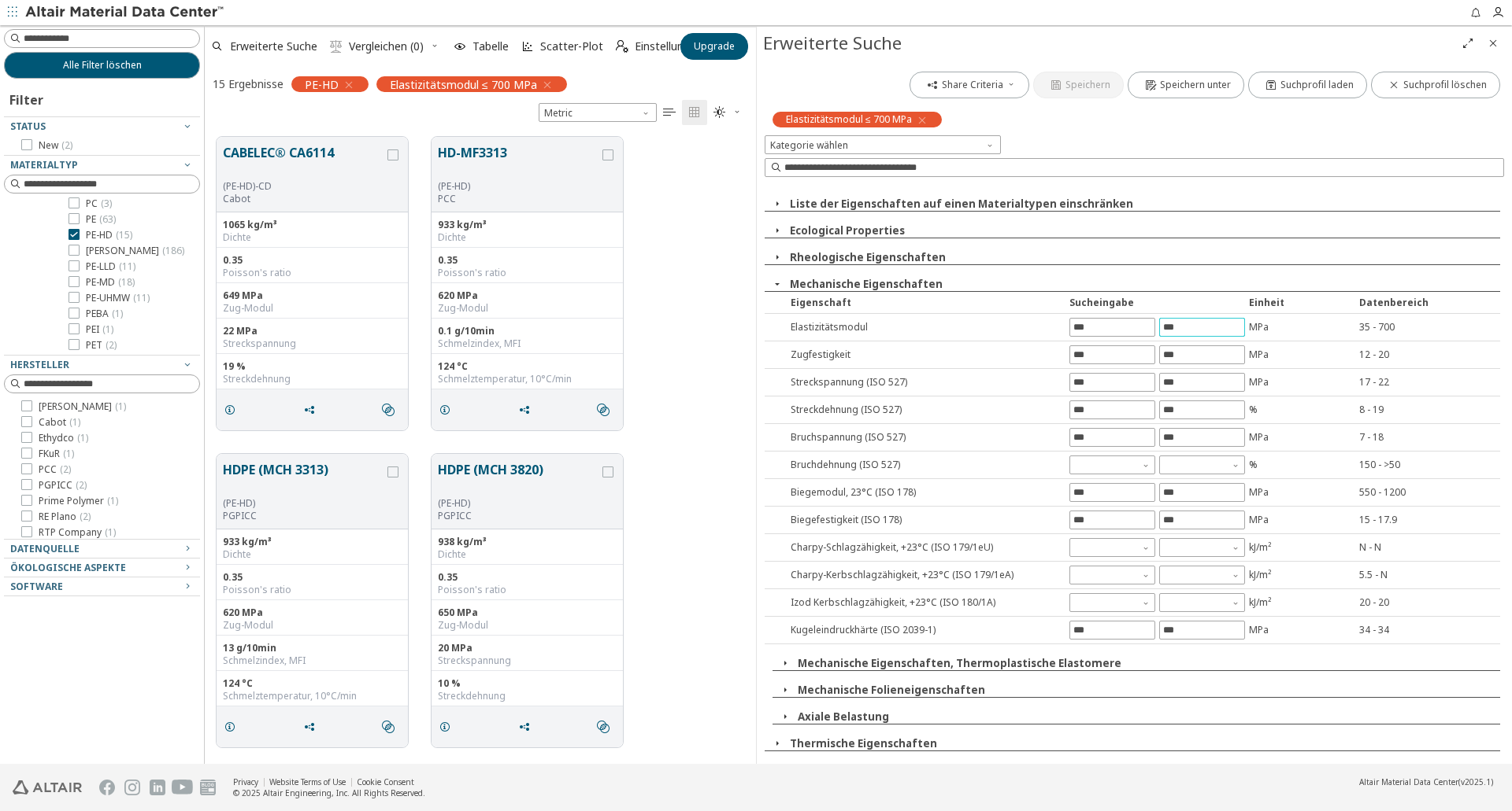
drag, startPoint x: 1195, startPoint y: 325, endPoint x: 1165, endPoint y: 333, distance: 31.0
click at [1169, 332] on input "***" at bounding box center [1202, 327] width 85 height 17
type input "**"
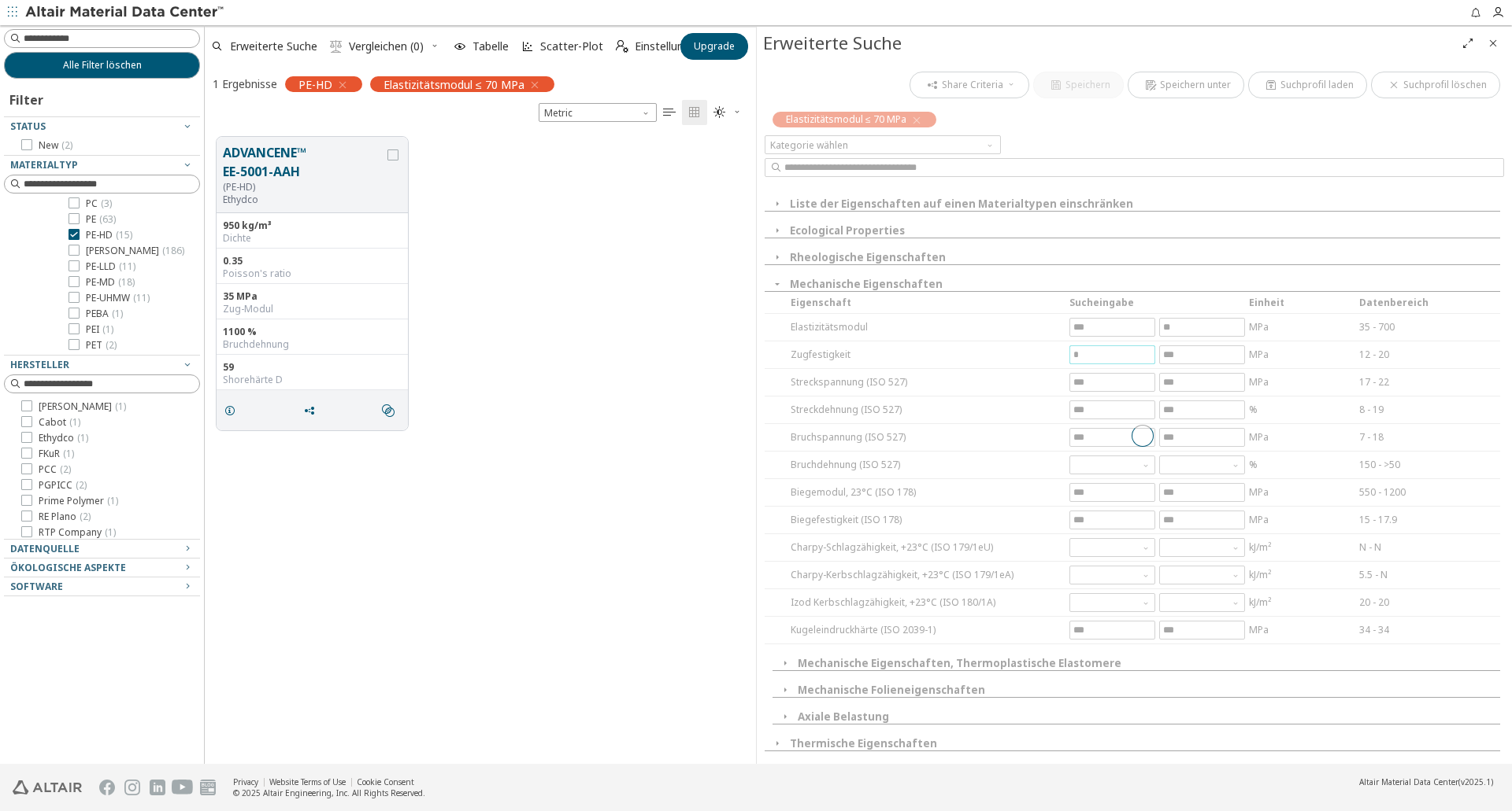
scroll to position [145, 0]
type input "*"
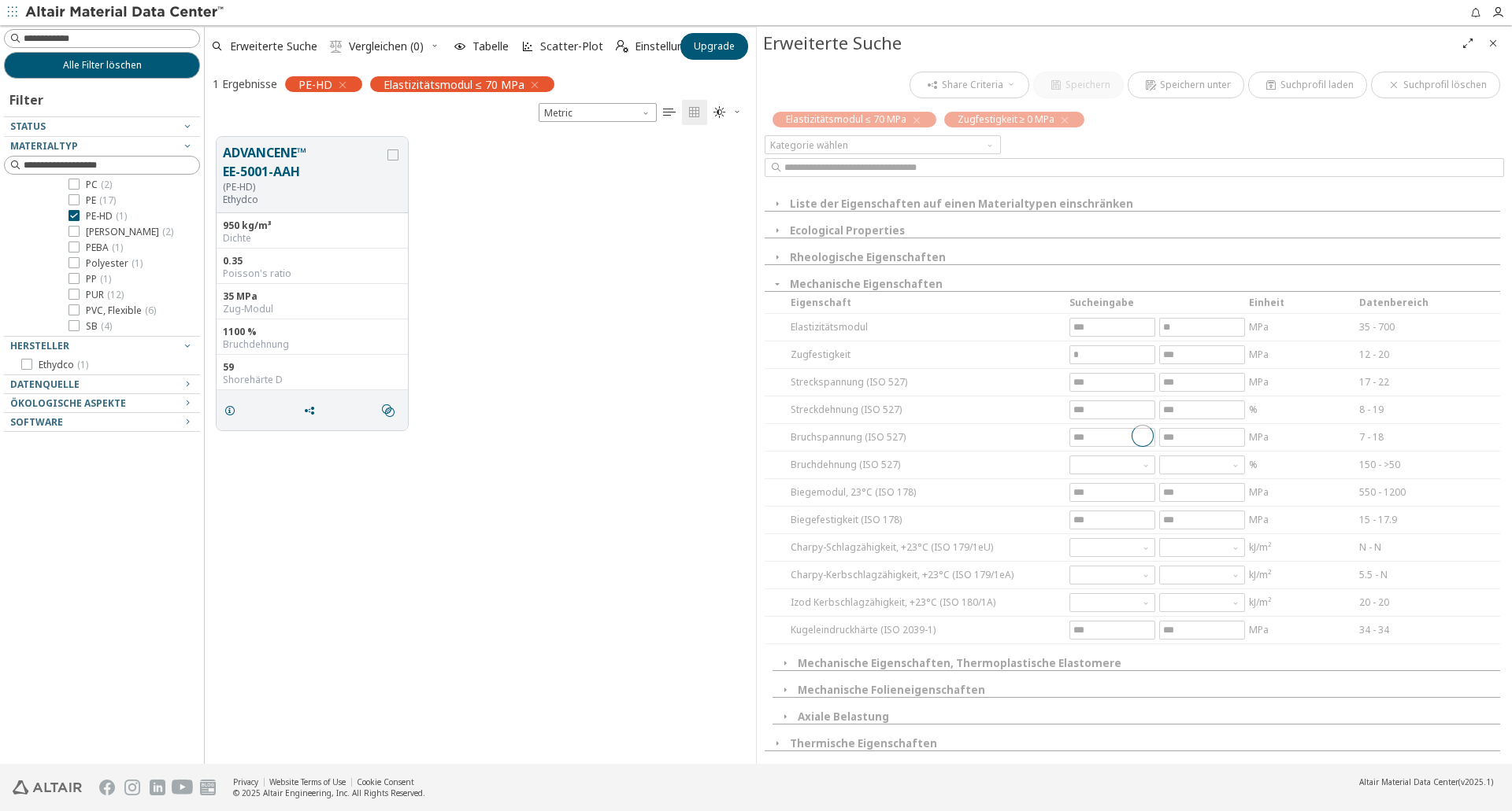
click at [1199, 325] on div at bounding box center [1143, 436] width 755 height 737
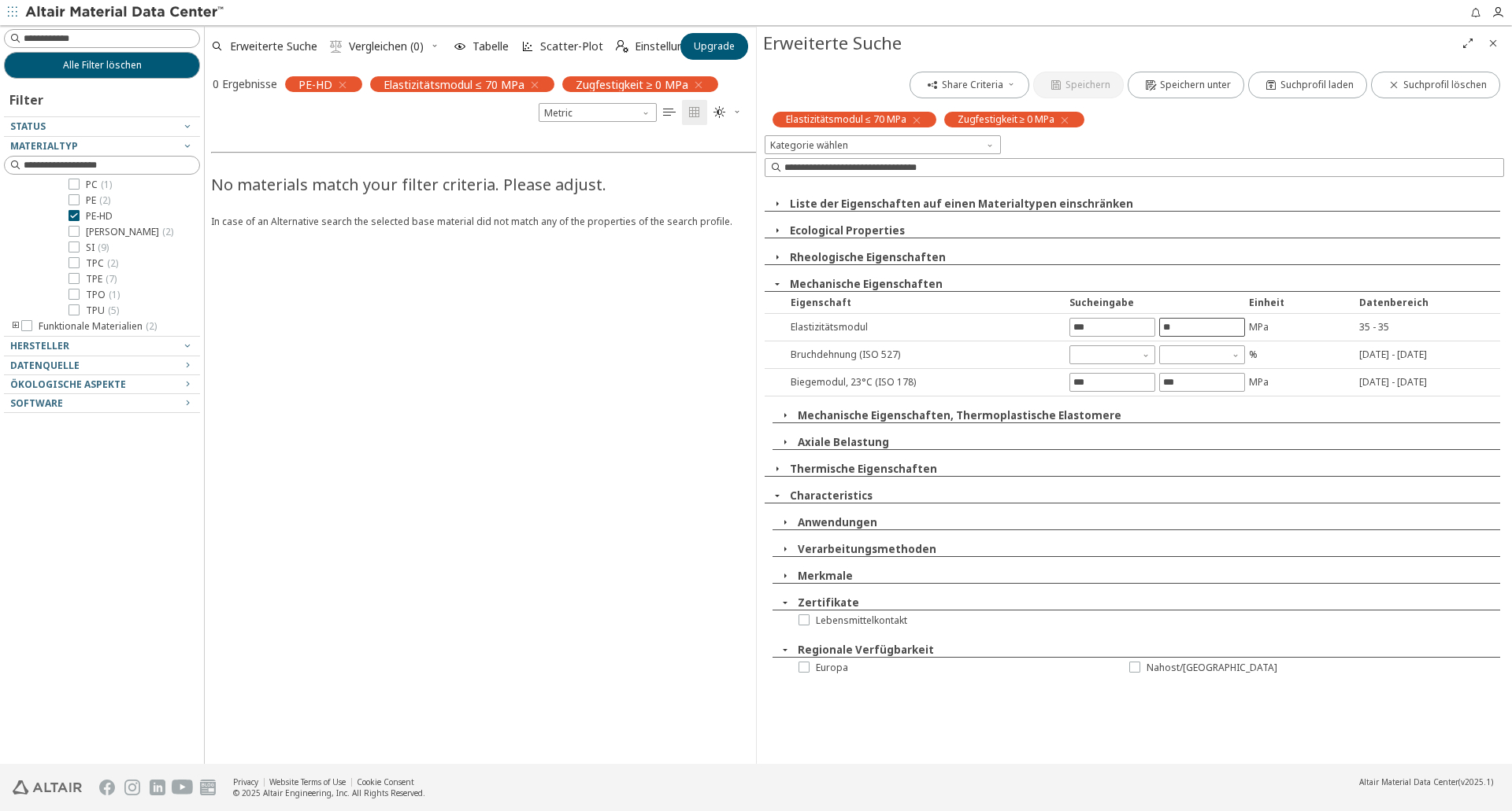
scroll to position [66, 0]
drag, startPoint x: 1204, startPoint y: 325, endPoint x: 1154, endPoint y: 330, distance: 50.2
click at [1154, 330] on div "**" at bounding box center [1158, 327] width 176 height 19
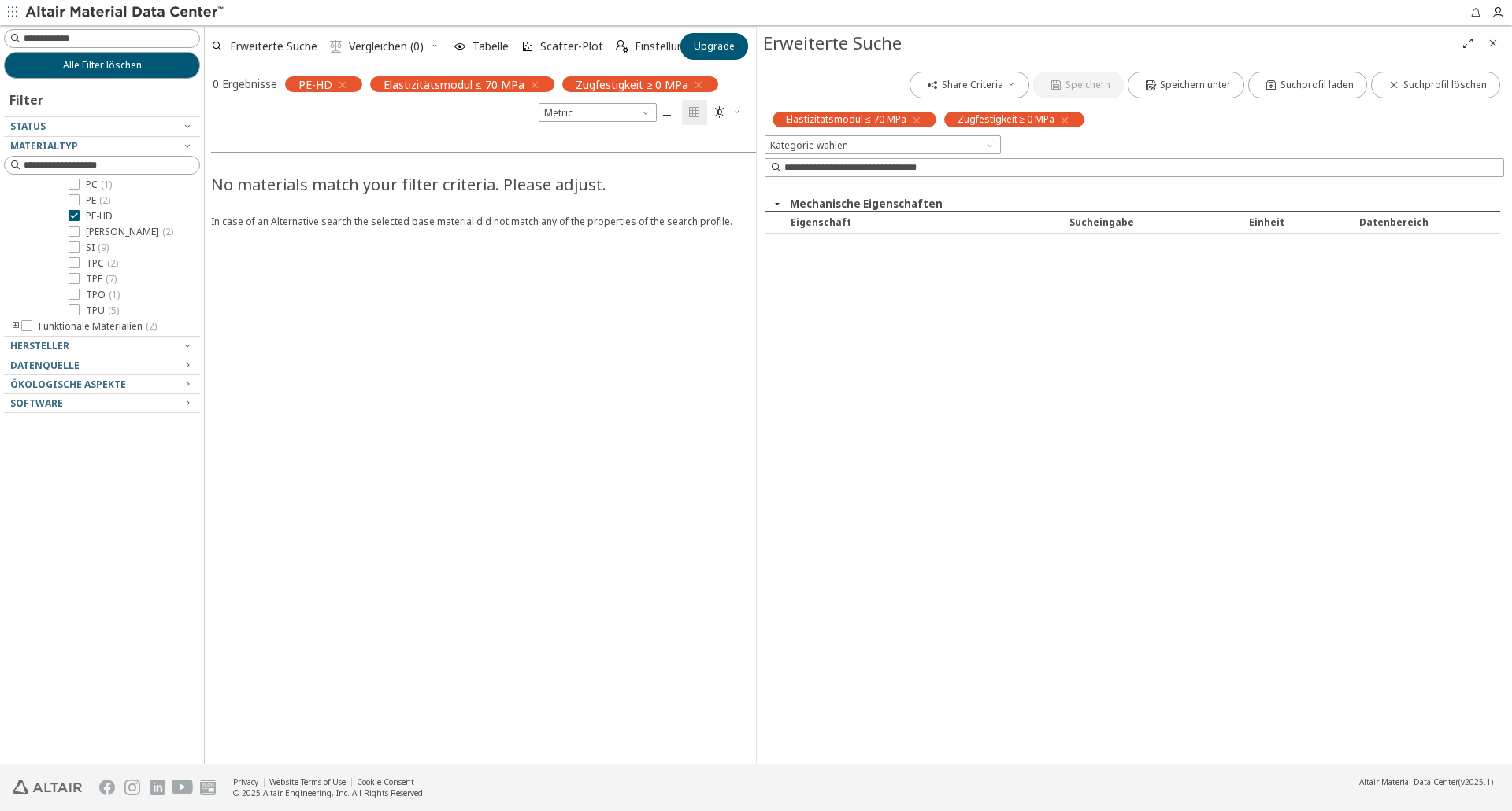
click at [917, 120] on icon "button" at bounding box center [917, 121] width 13 height 13
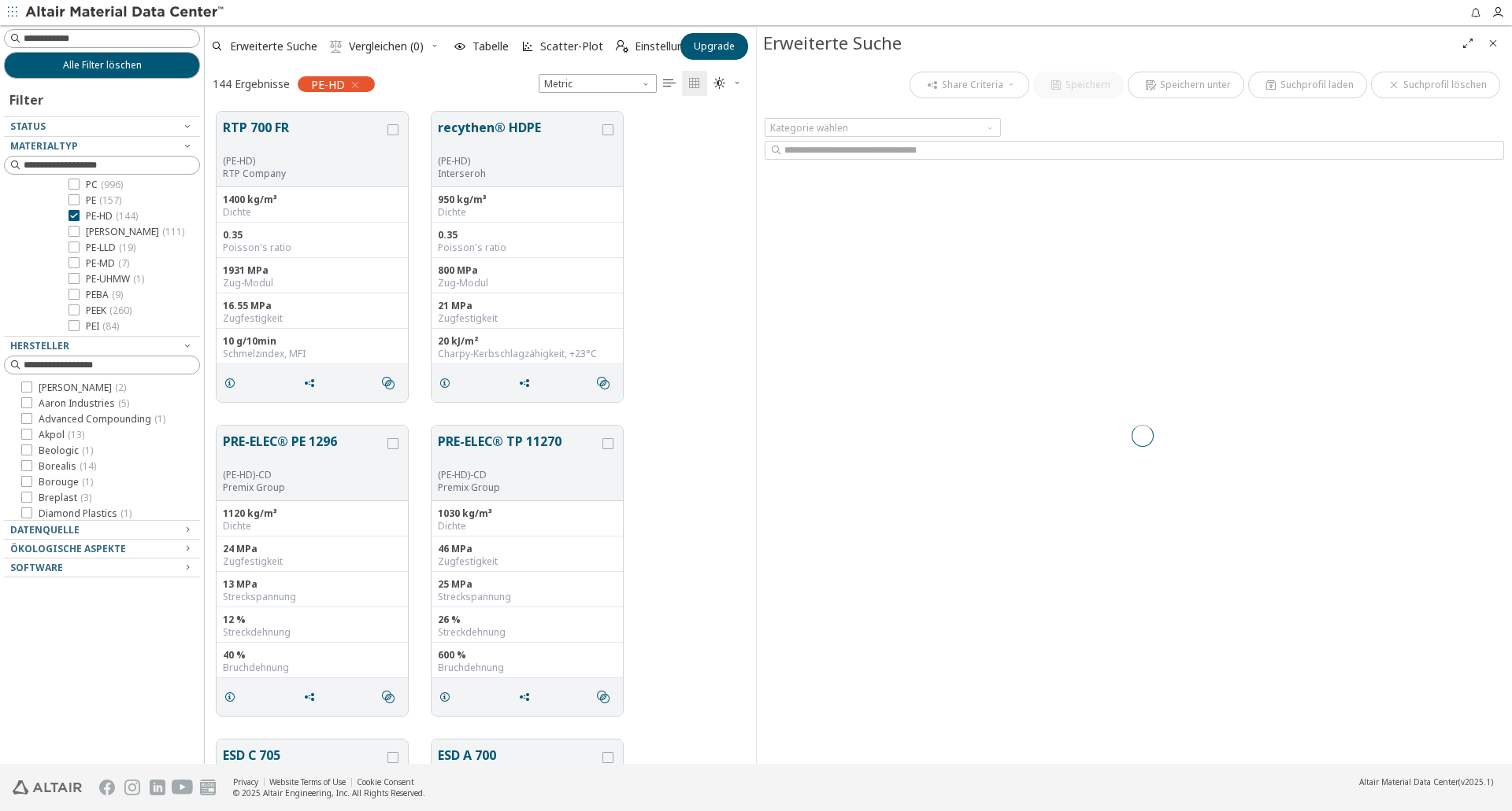
scroll to position [653, 539]
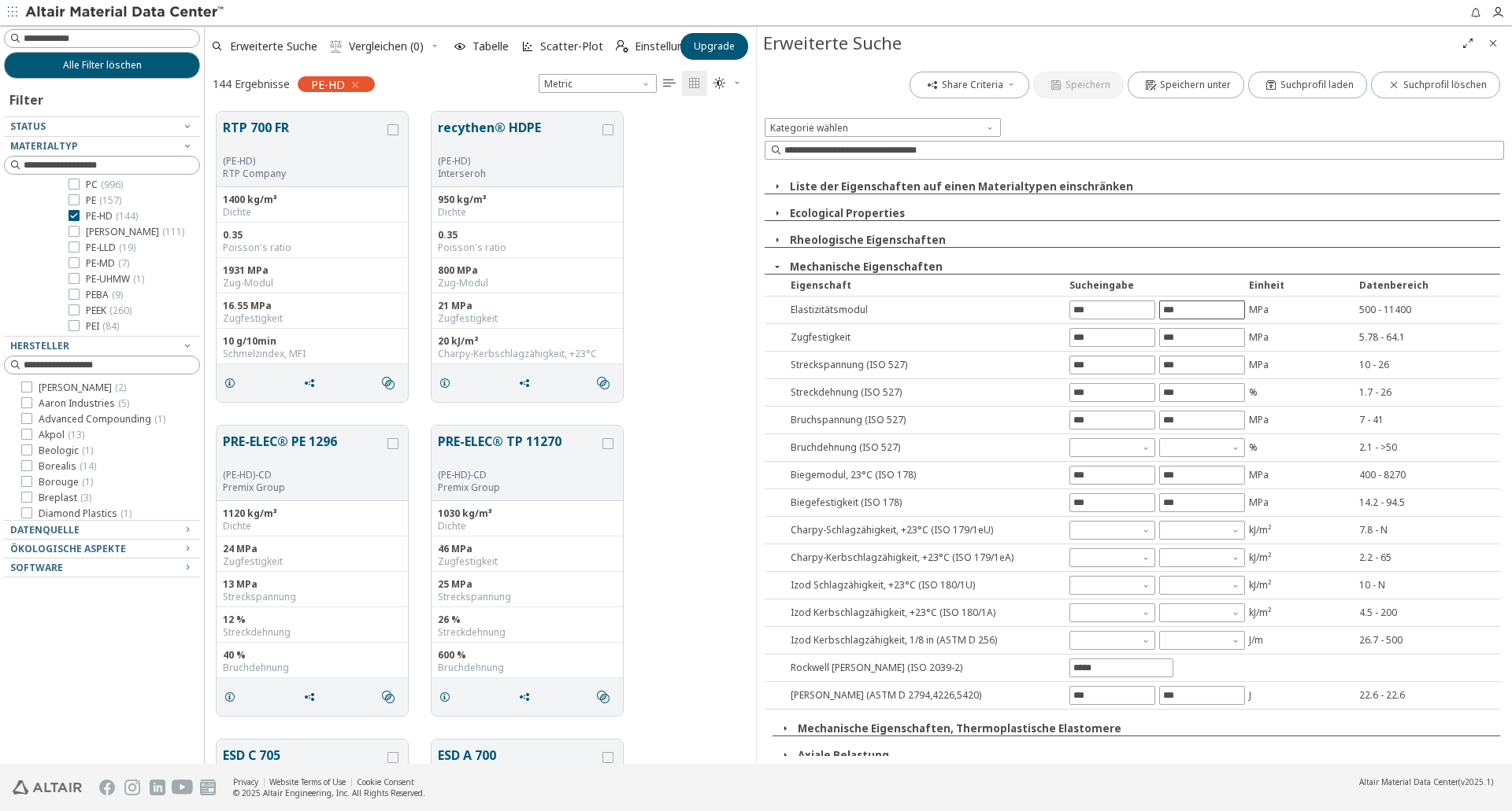
click at [1210, 310] on input "text" at bounding box center [1202, 310] width 85 height 17
type input "***"
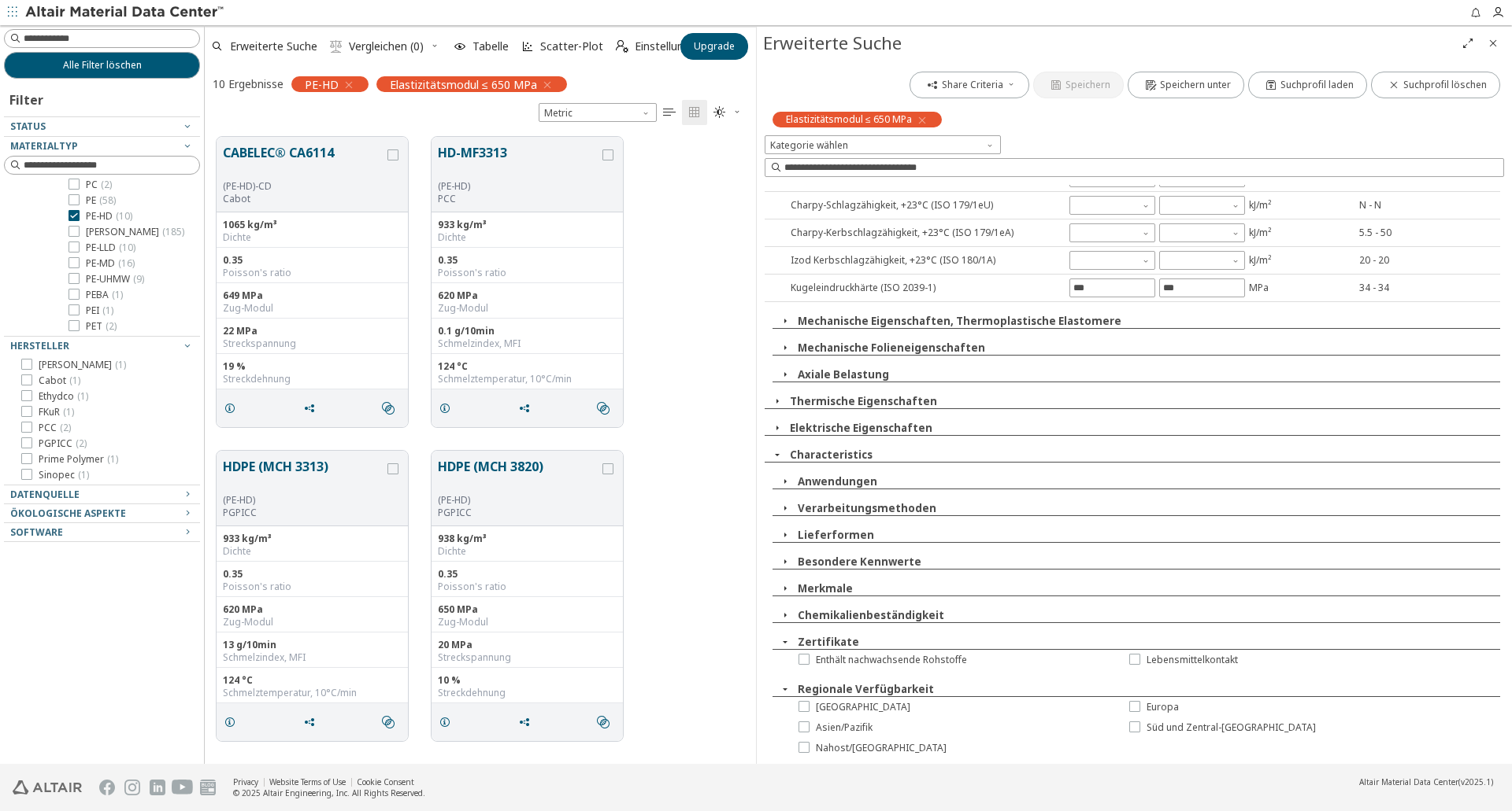
scroll to position [317, 0]
click at [1181, 658] on span "Lebensmittelkontakt" at bounding box center [1192, 658] width 91 height 13
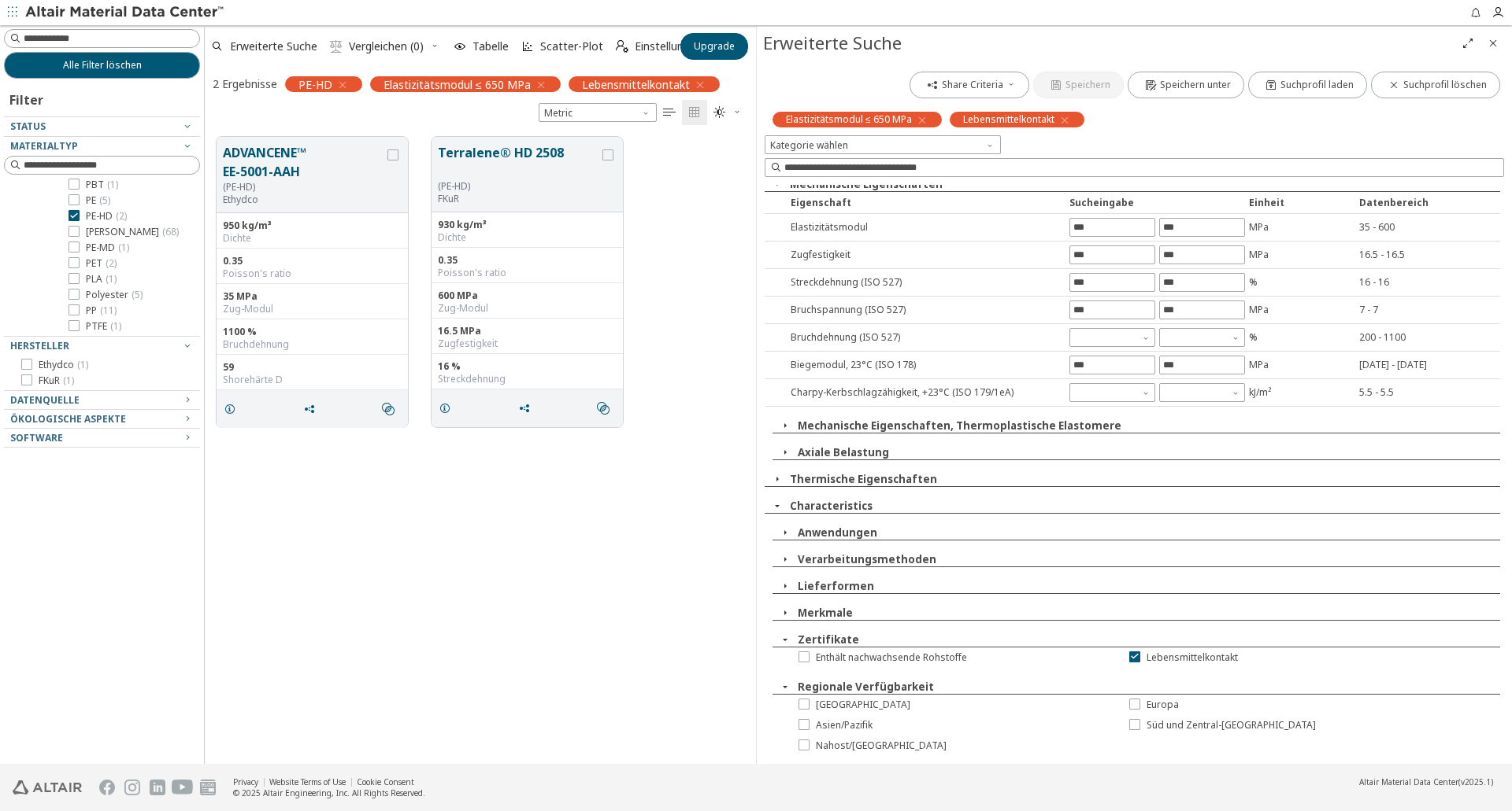
scroll to position [0, 0]
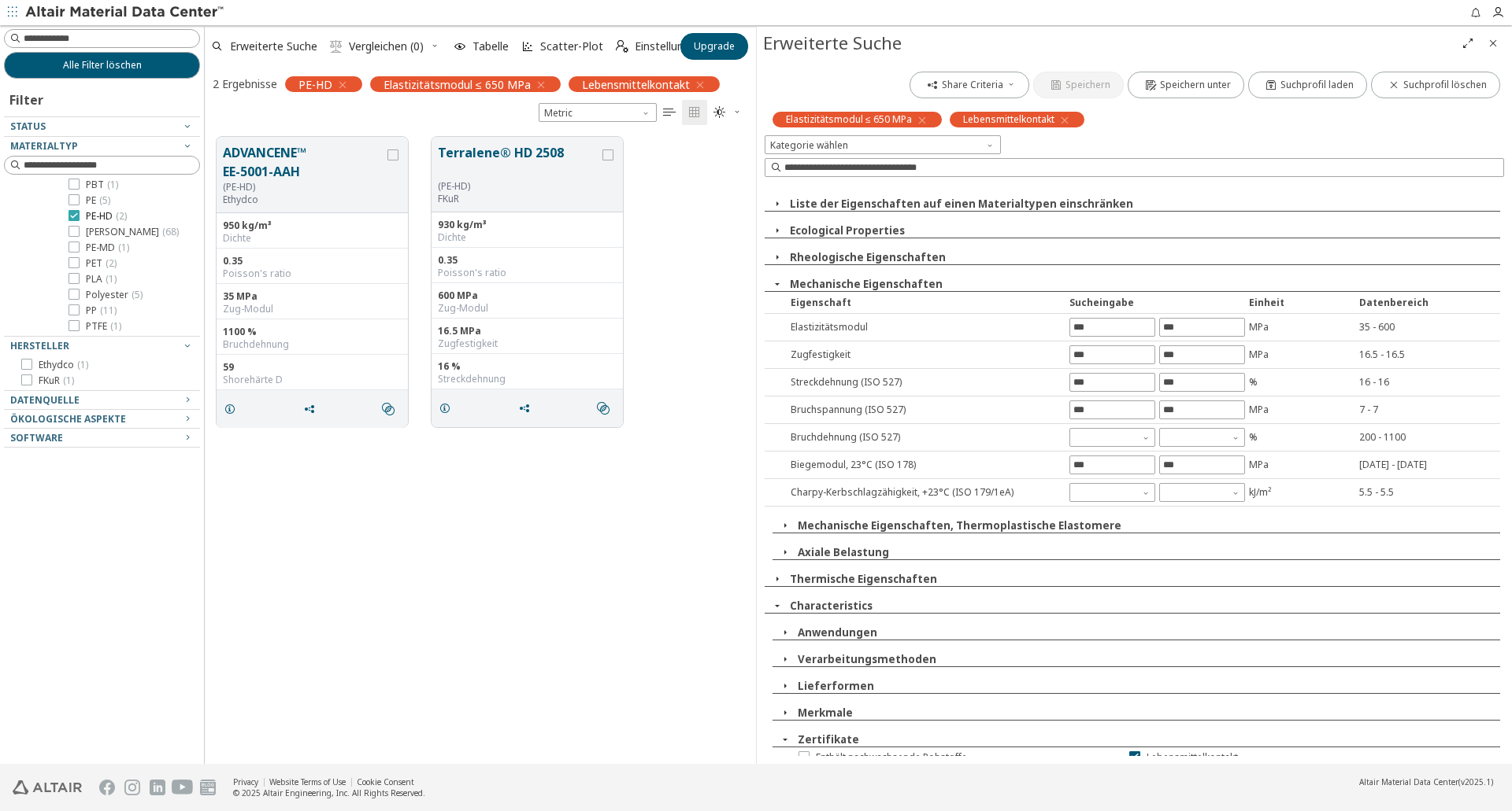
click at [76, 218] on icon at bounding box center [74, 215] width 11 height 11
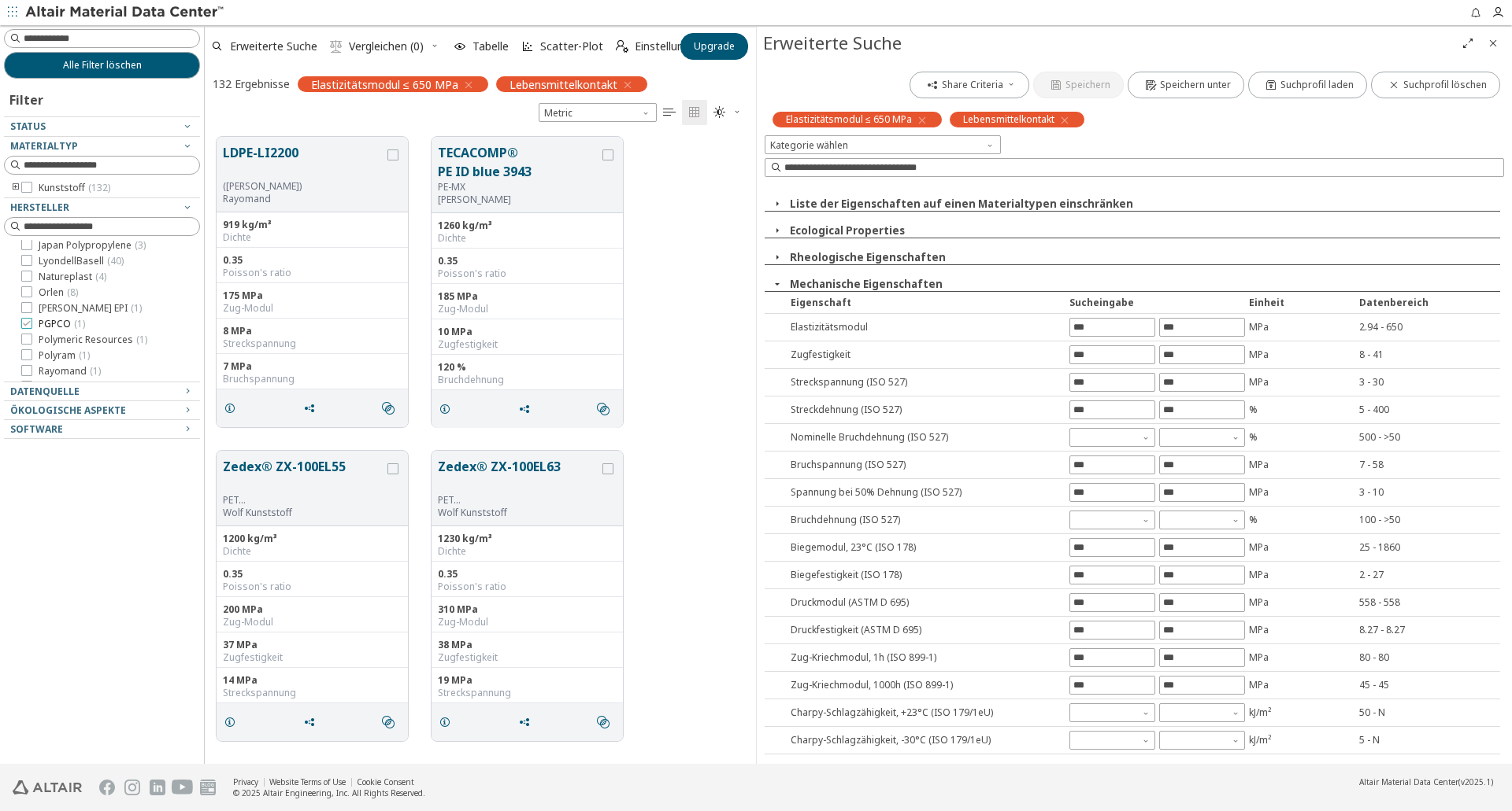
scroll to position [192, 0]
click at [10, 194] on div at bounding box center [97, 194] width 188 height 8
click at [12, 189] on icon "toogle group" at bounding box center [15, 188] width 11 height 13
click at [36, 204] on icon "toogle group" at bounding box center [39, 204] width 11 height 13
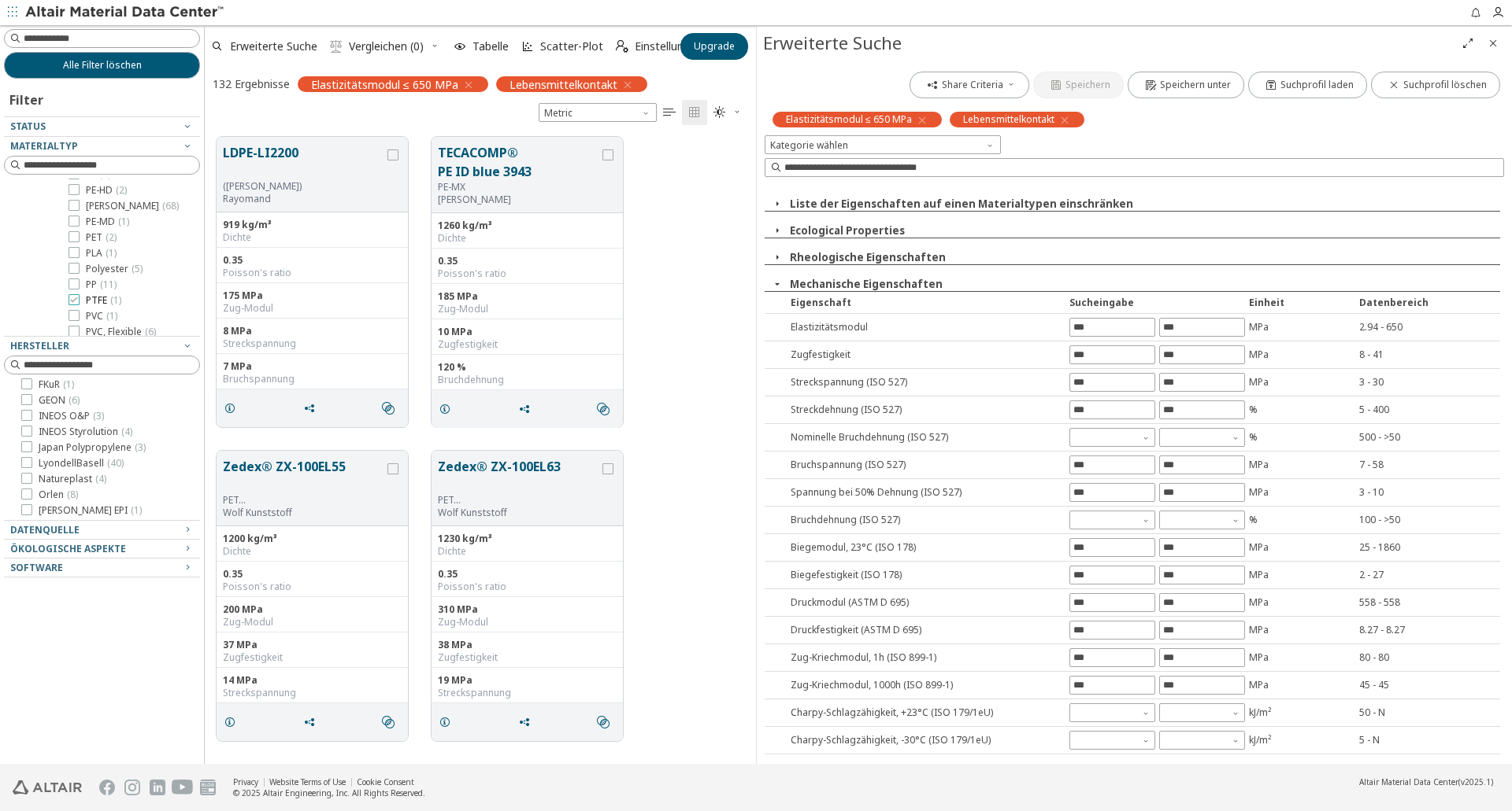
scroll to position [114, 0]
click at [73, 230] on icon at bounding box center [74, 231] width 11 height 11
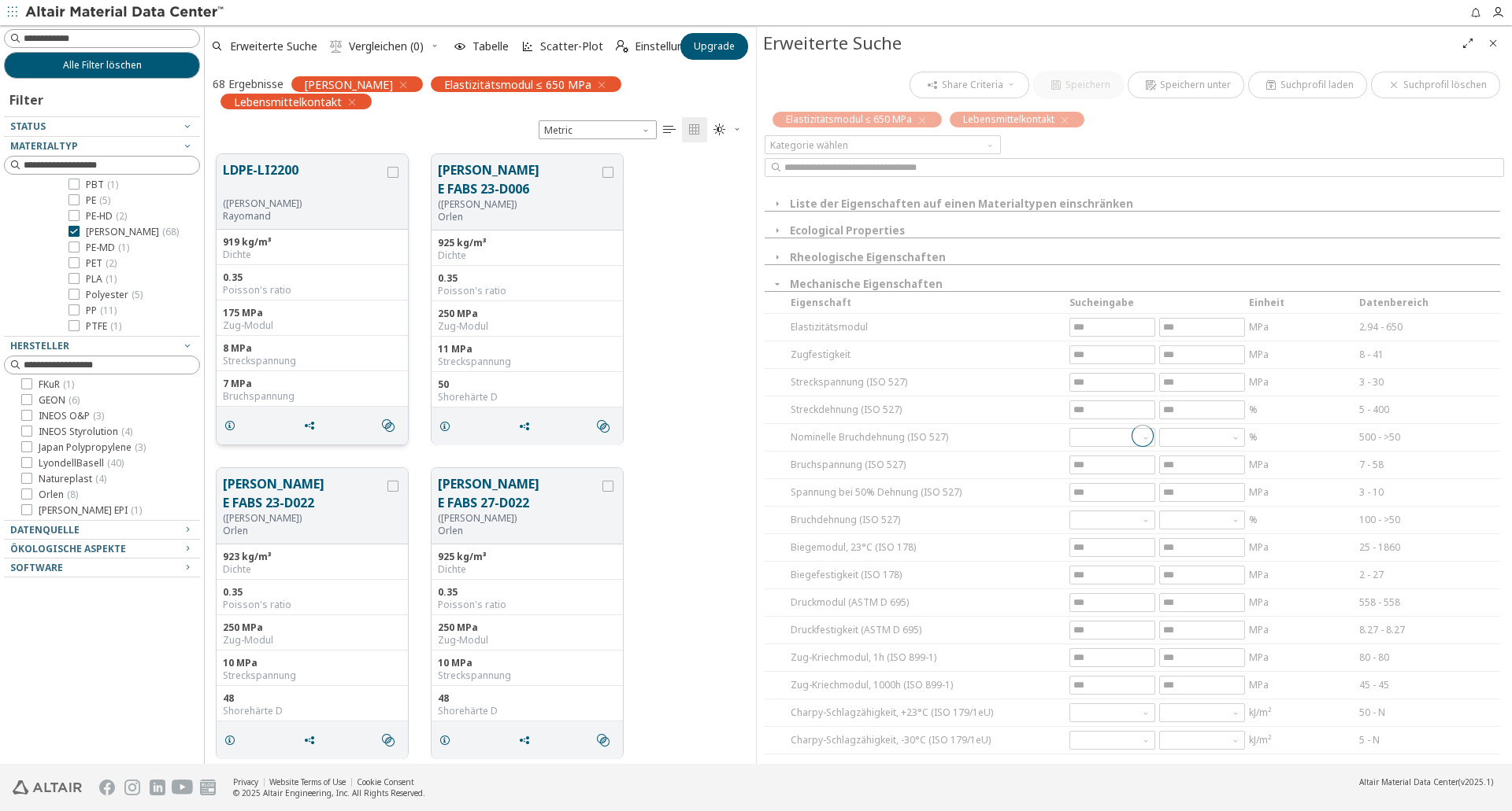
scroll to position [35, 0]
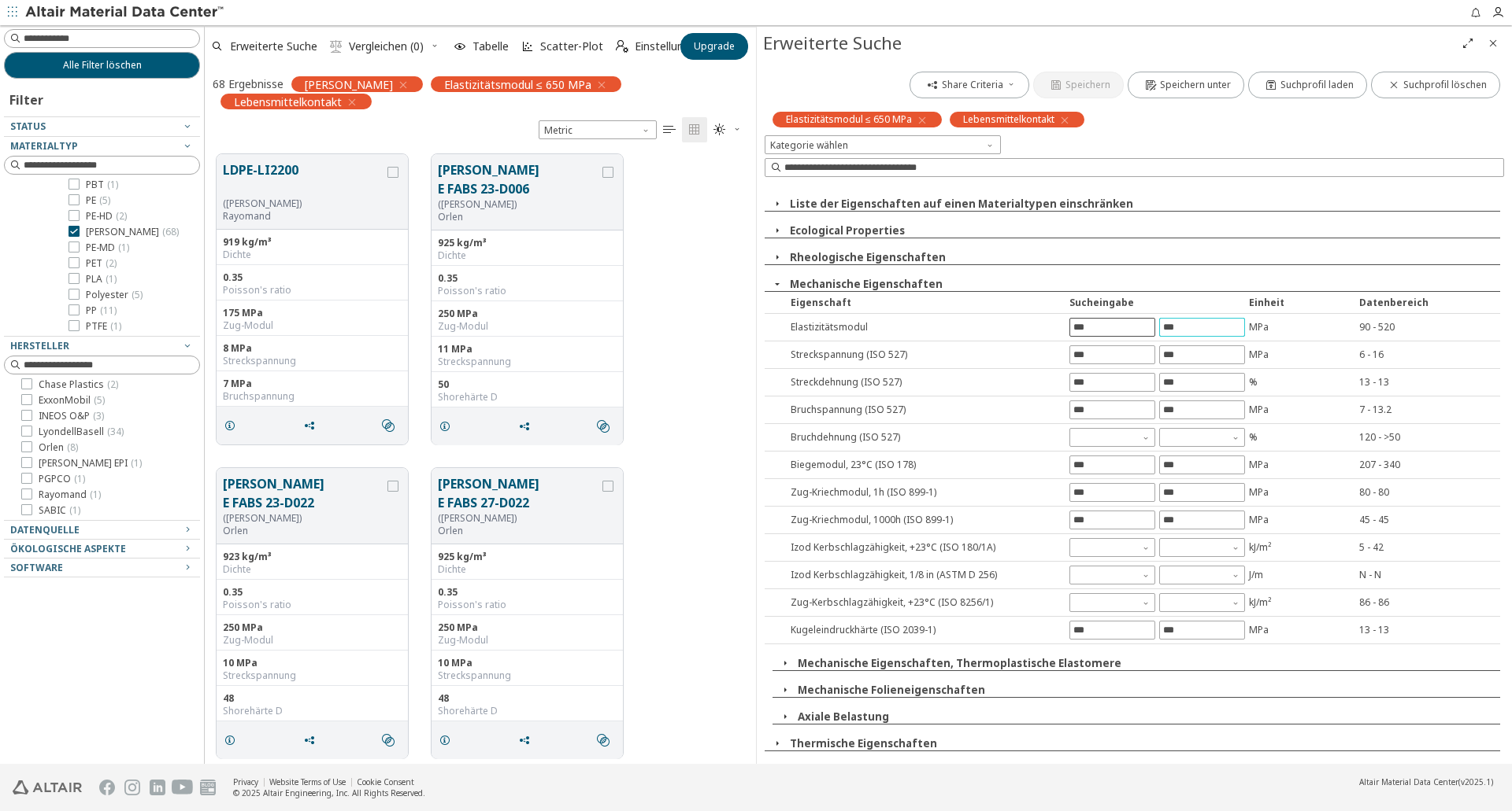
drag, startPoint x: 1200, startPoint y: 328, endPoint x: 1132, endPoint y: 328, distance: 68.0
click at [1132, 328] on div "***" at bounding box center [1158, 327] width 176 height 19
click at [981, 276] on div "Share Criteria Speichern Speichern unter Suchprofil laden Suchprofil löschen El…" at bounding box center [1134, 412] width 755 height 705
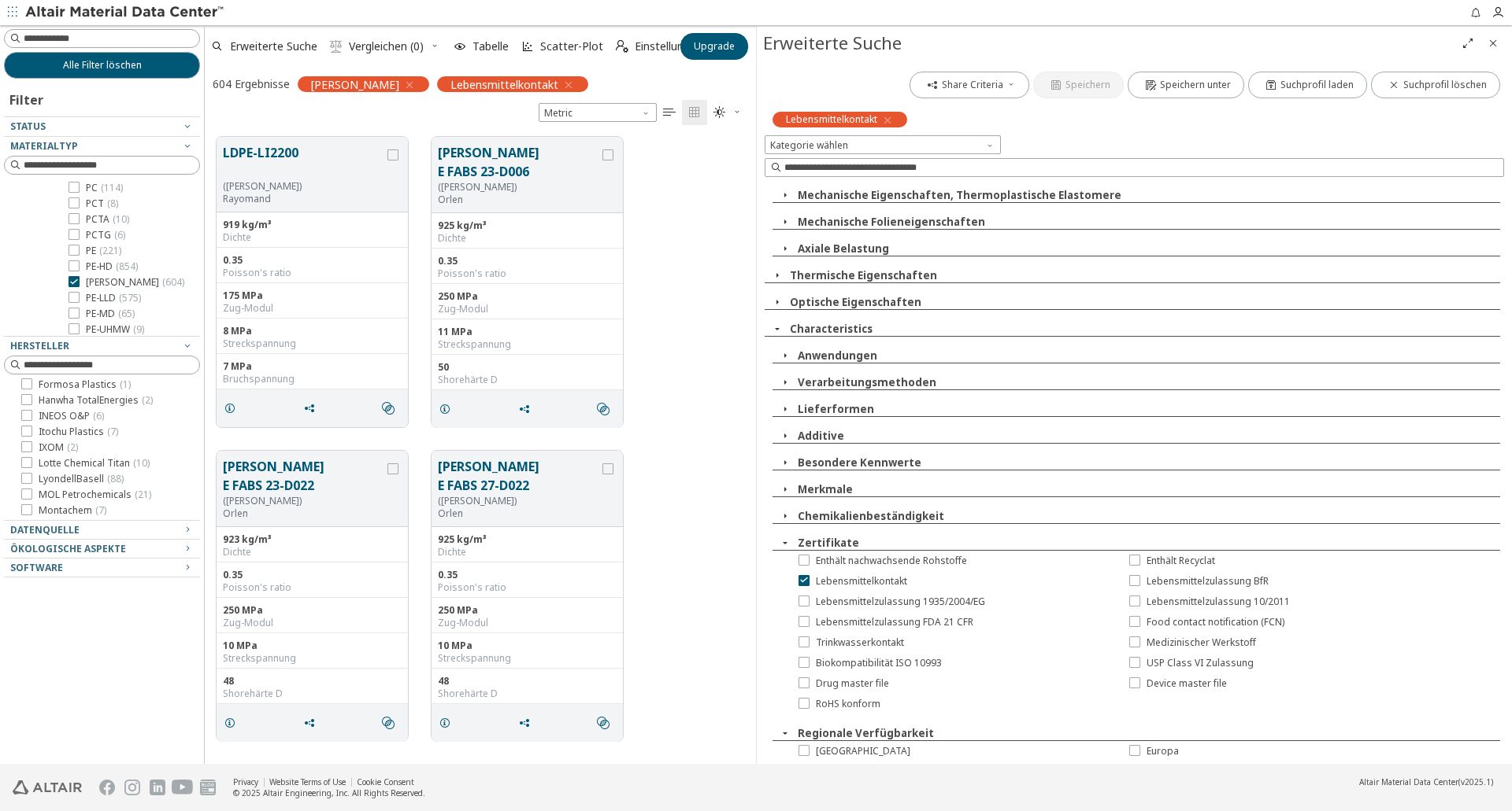
scroll to position [597, 0]
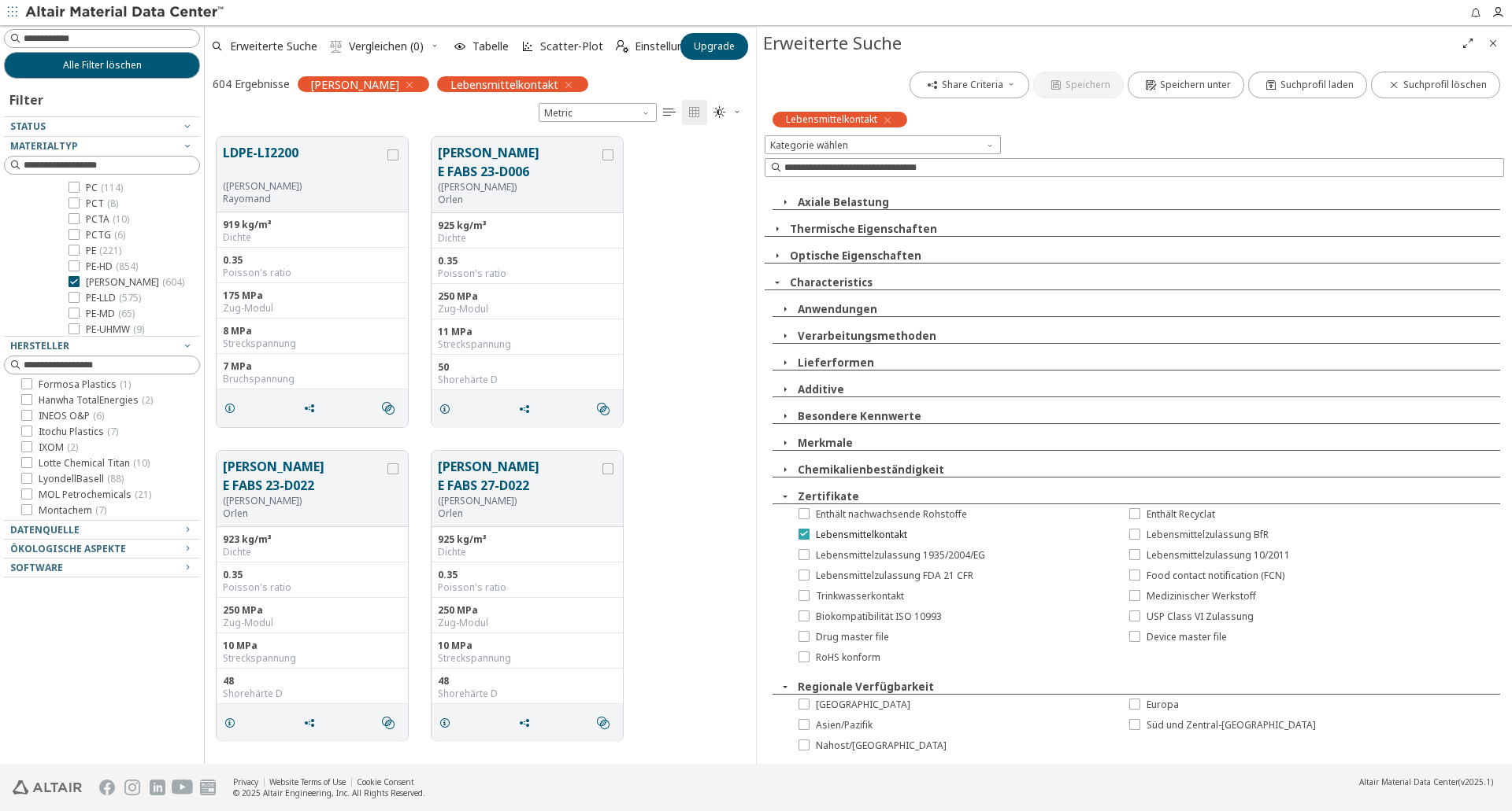
click at [799, 533] on div at bounding box center [804, 535] width 11 height 11
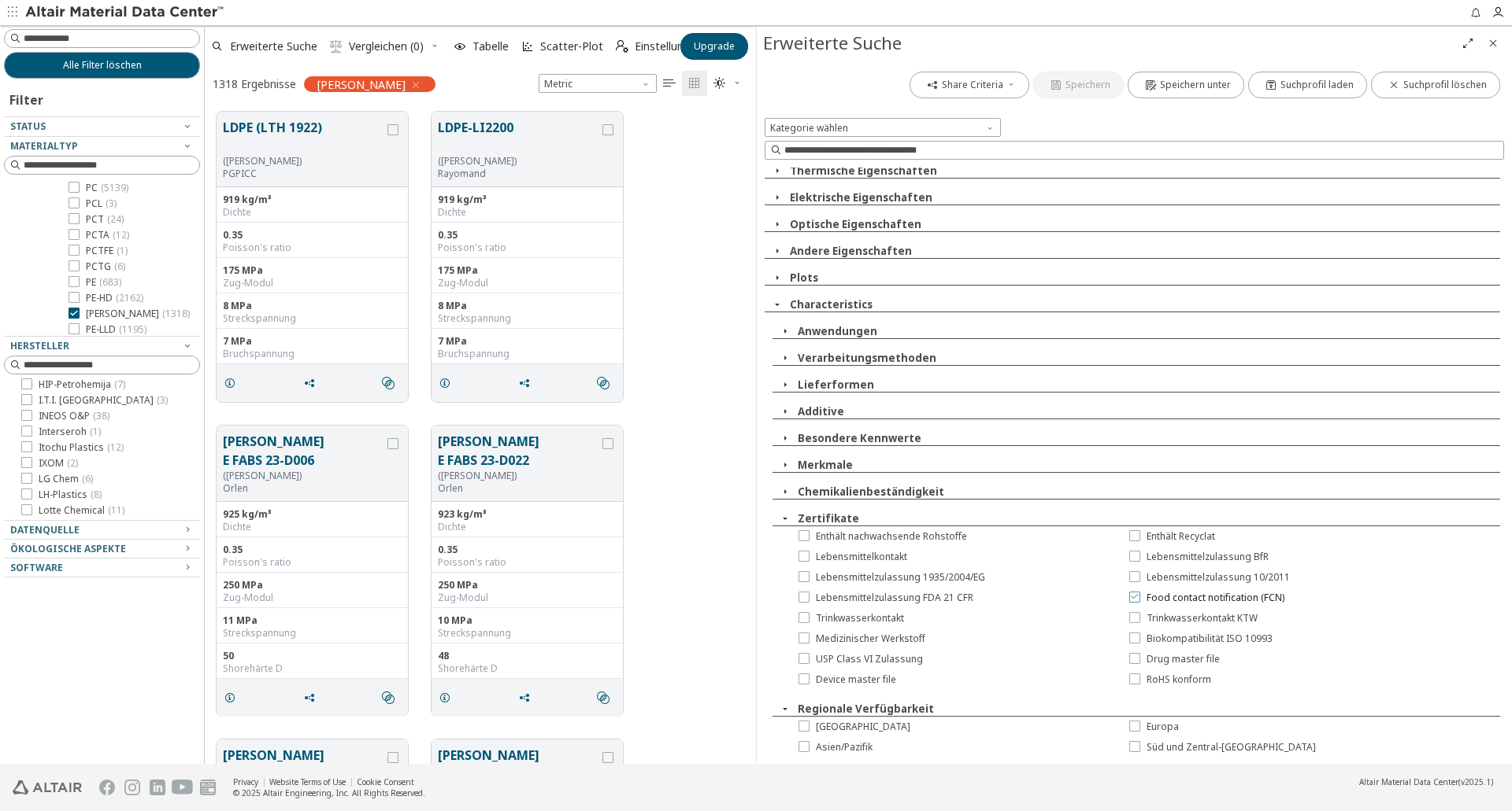
scroll to position [853, 0]
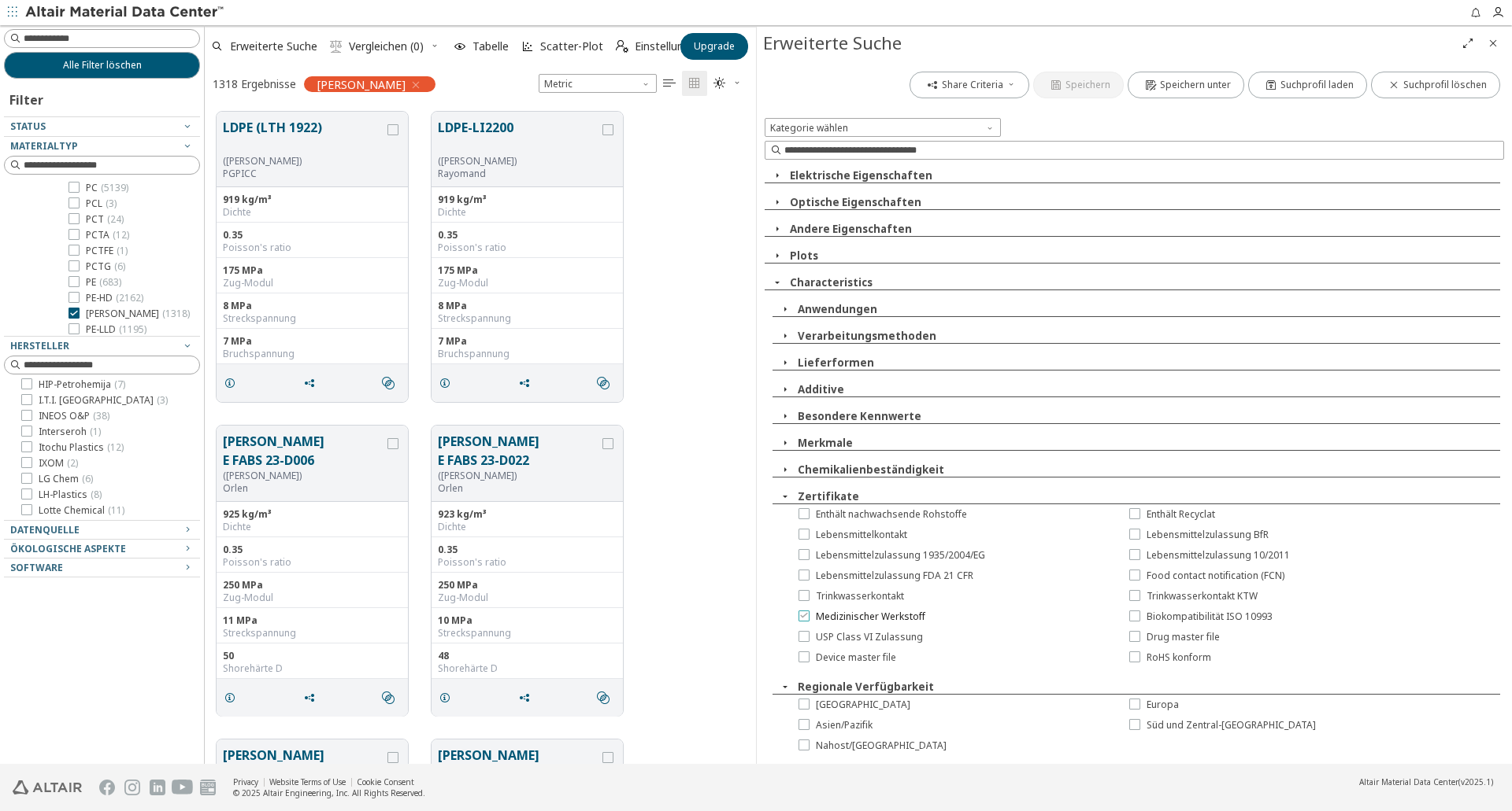
click at [806, 619] on icon at bounding box center [804, 616] width 11 height 11
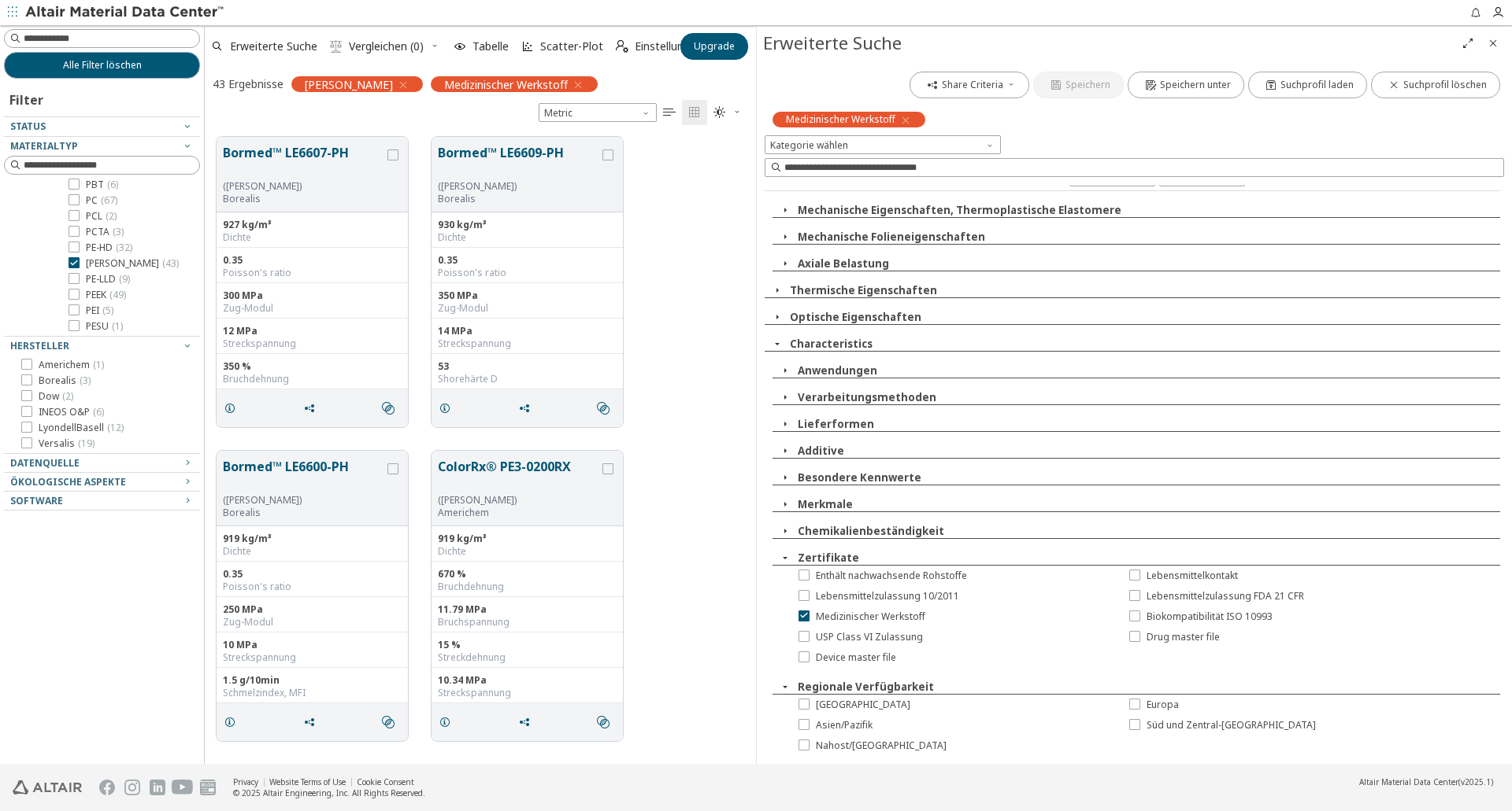
scroll to position [343, 0]
click at [806, 710] on label "Nordamerika" at bounding box center [854, 706] width 112 height 13
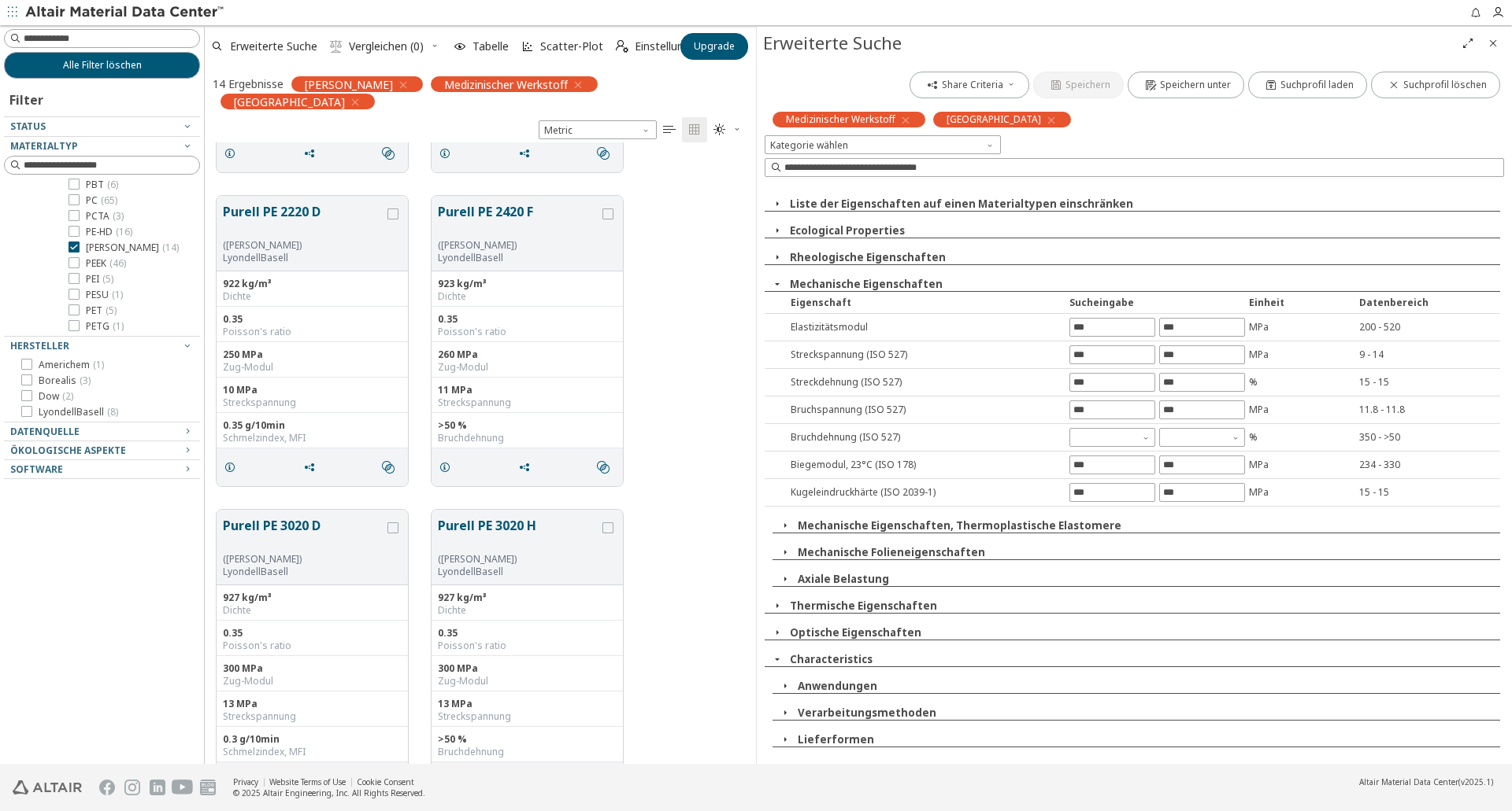
scroll to position [1259, 0]
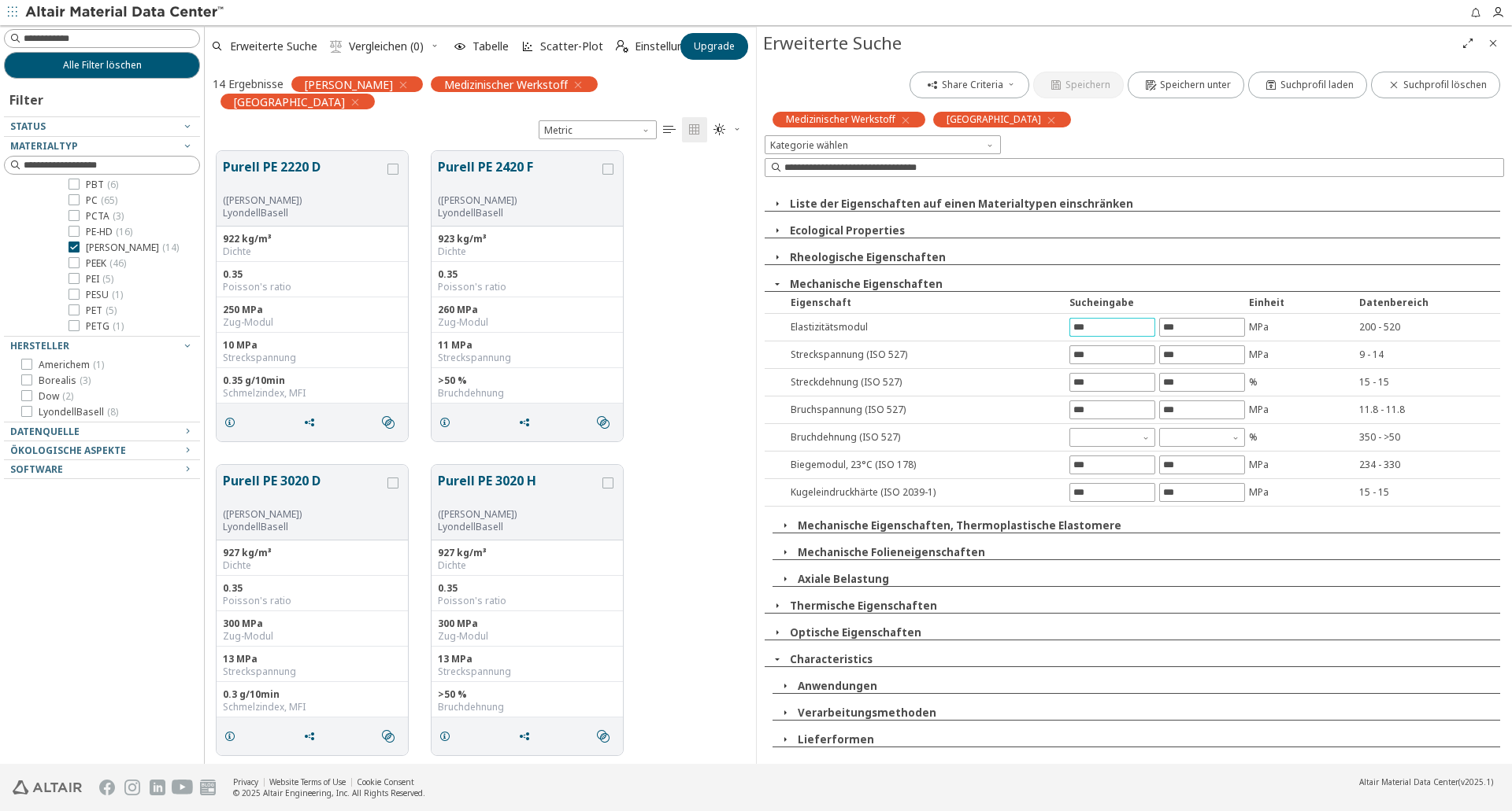
click at [1117, 330] on input "text" at bounding box center [1112, 327] width 85 height 17
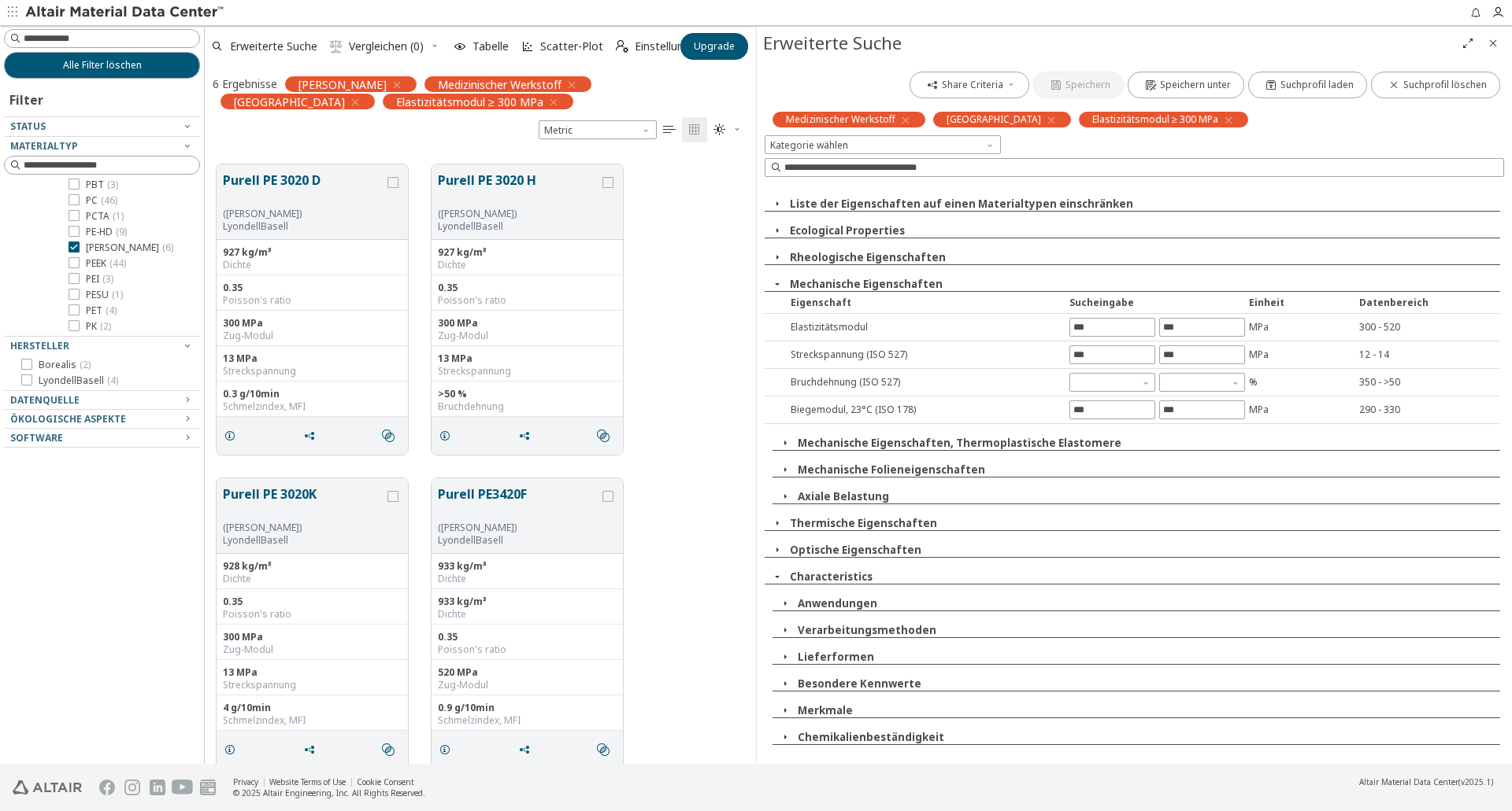
scroll to position [320, 0]
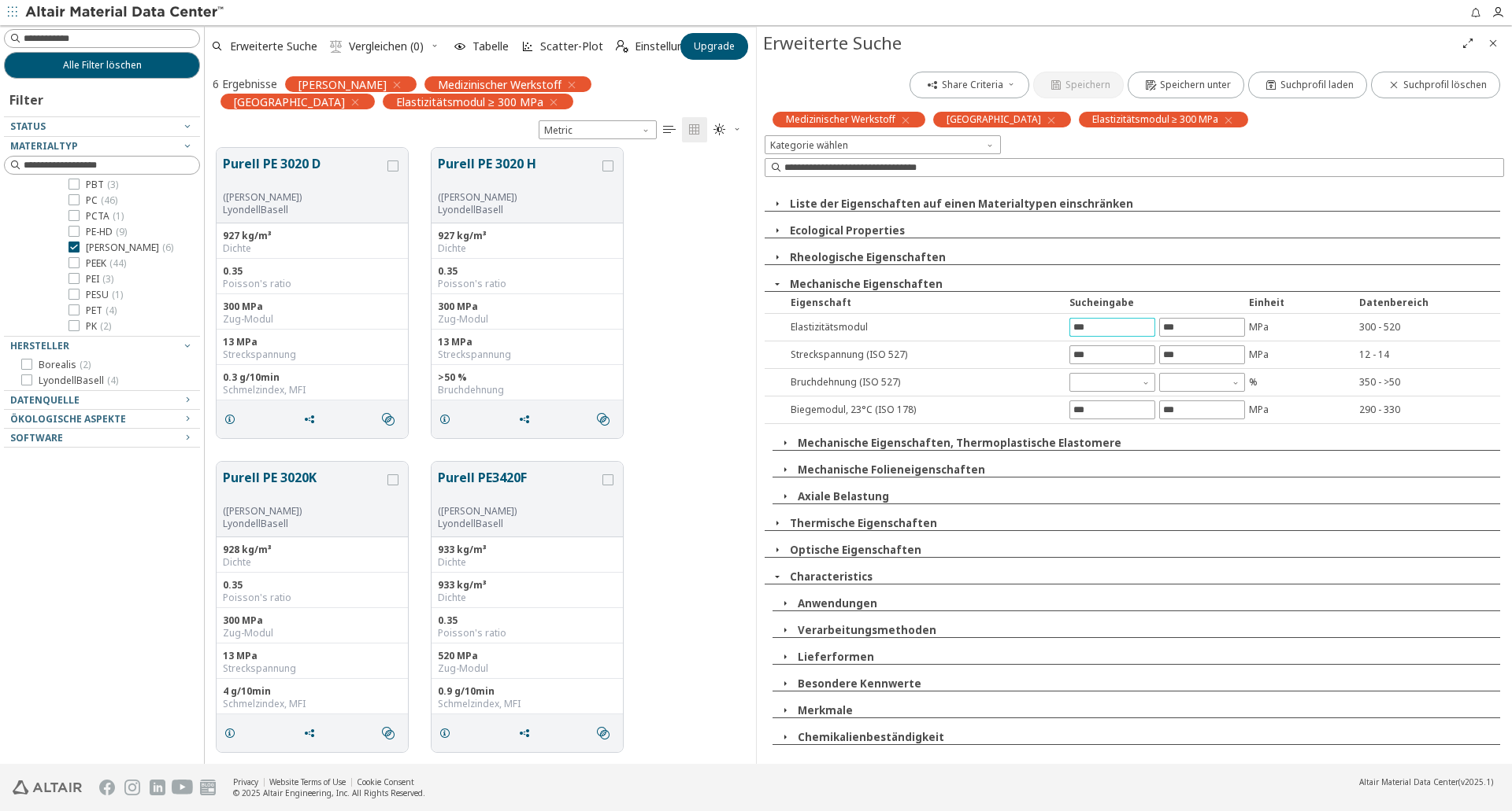
click at [1091, 326] on input "***" at bounding box center [1112, 327] width 85 height 17
drag, startPoint x: 1098, startPoint y: 326, endPoint x: 1040, endPoint y: 326, distance: 58.0
click at [1040, 326] on div "Elastizitätsmodul *** MPa 300 - 520" at bounding box center [1133, 327] width 736 height 27
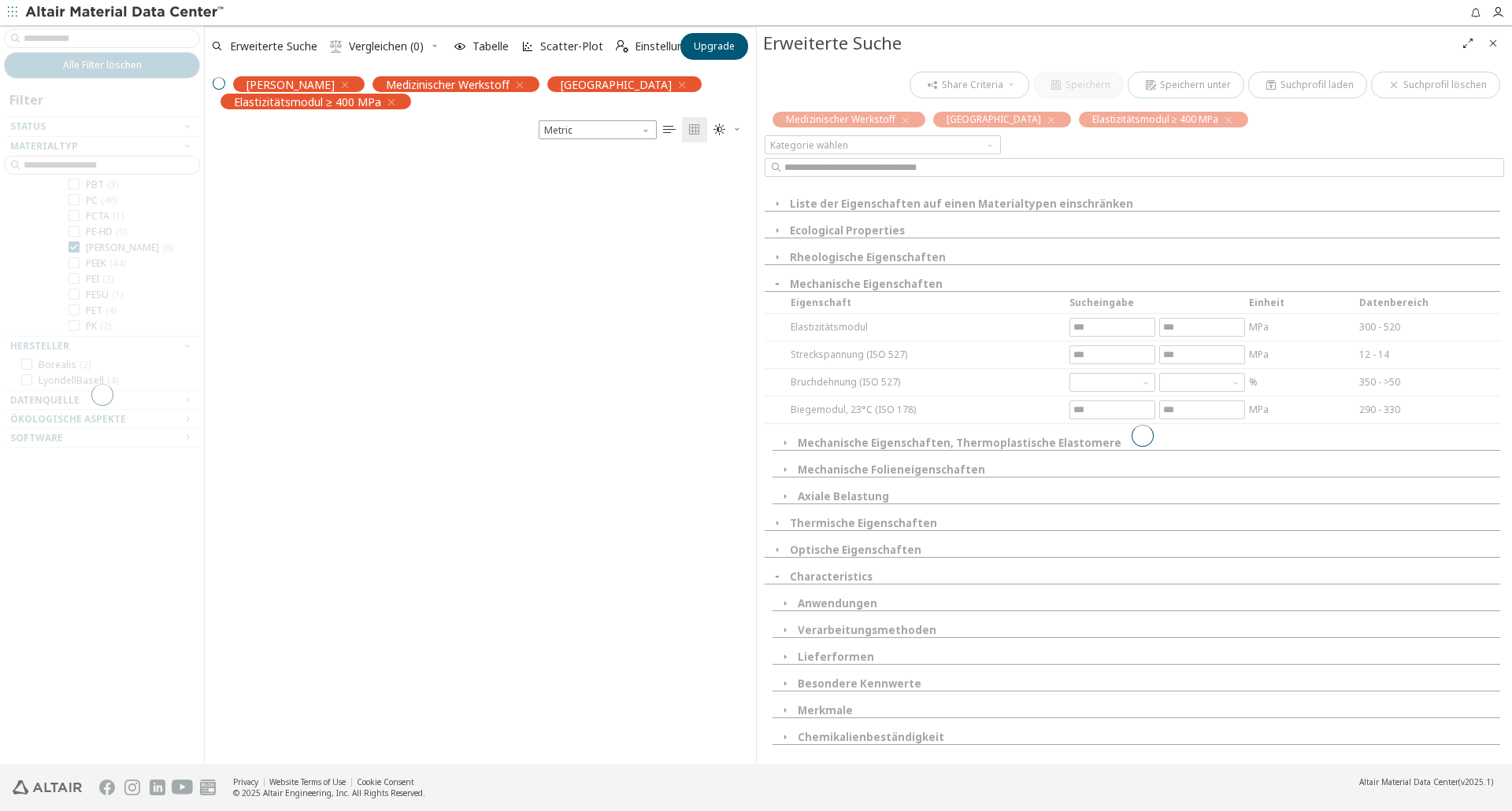
scroll to position [0, 0]
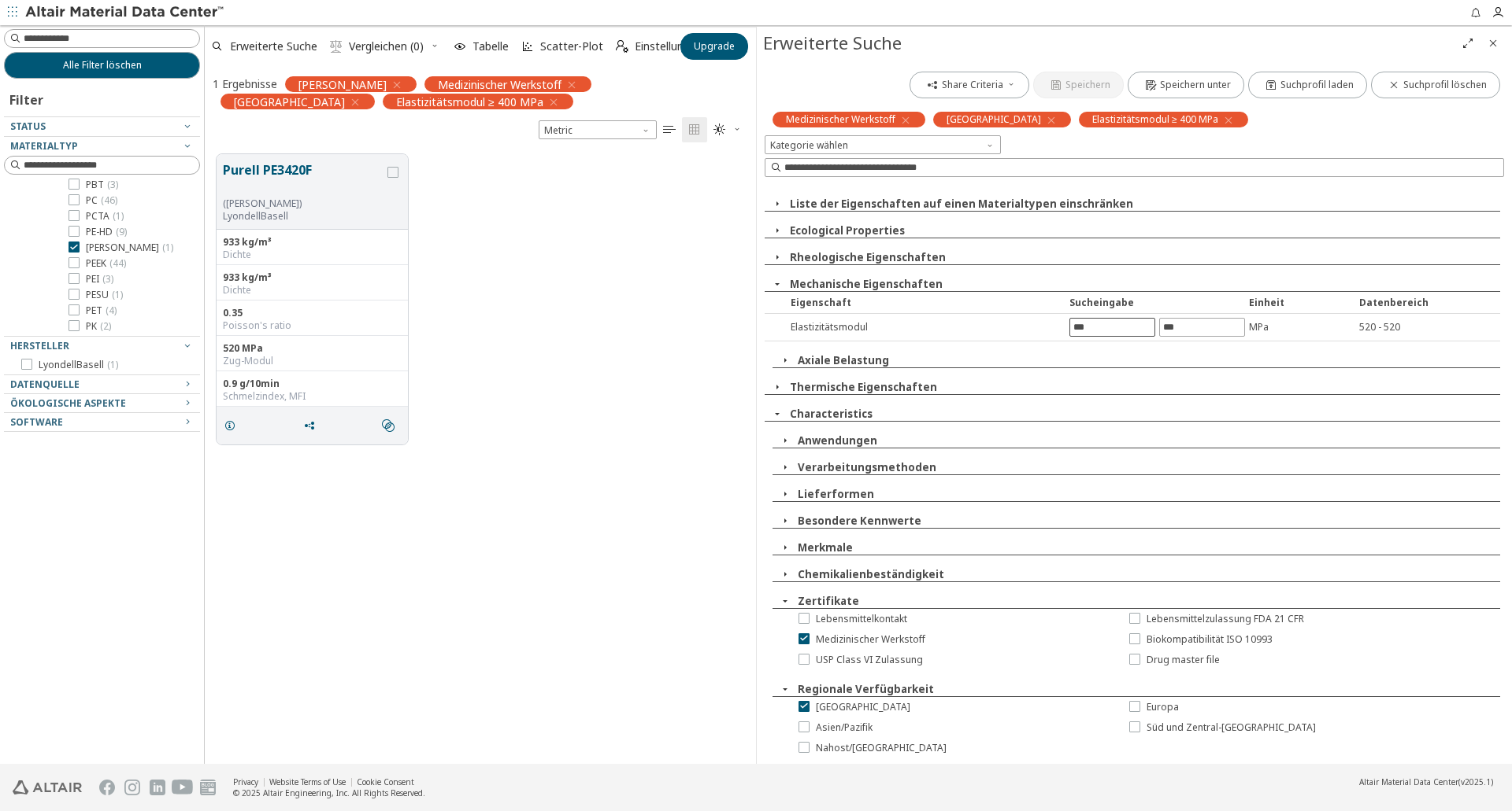
click at [1111, 328] on input "***" at bounding box center [1112, 327] width 85 height 17
click at [1013, 342] on div "Liste der Eigenschaften auf einen Materialtypen einschränken Ecological Propert…" at bounding box center [1134, 470] width 740 height 571
type input "***"
